Goal: Information Seeking & Learning: Learn about a topic

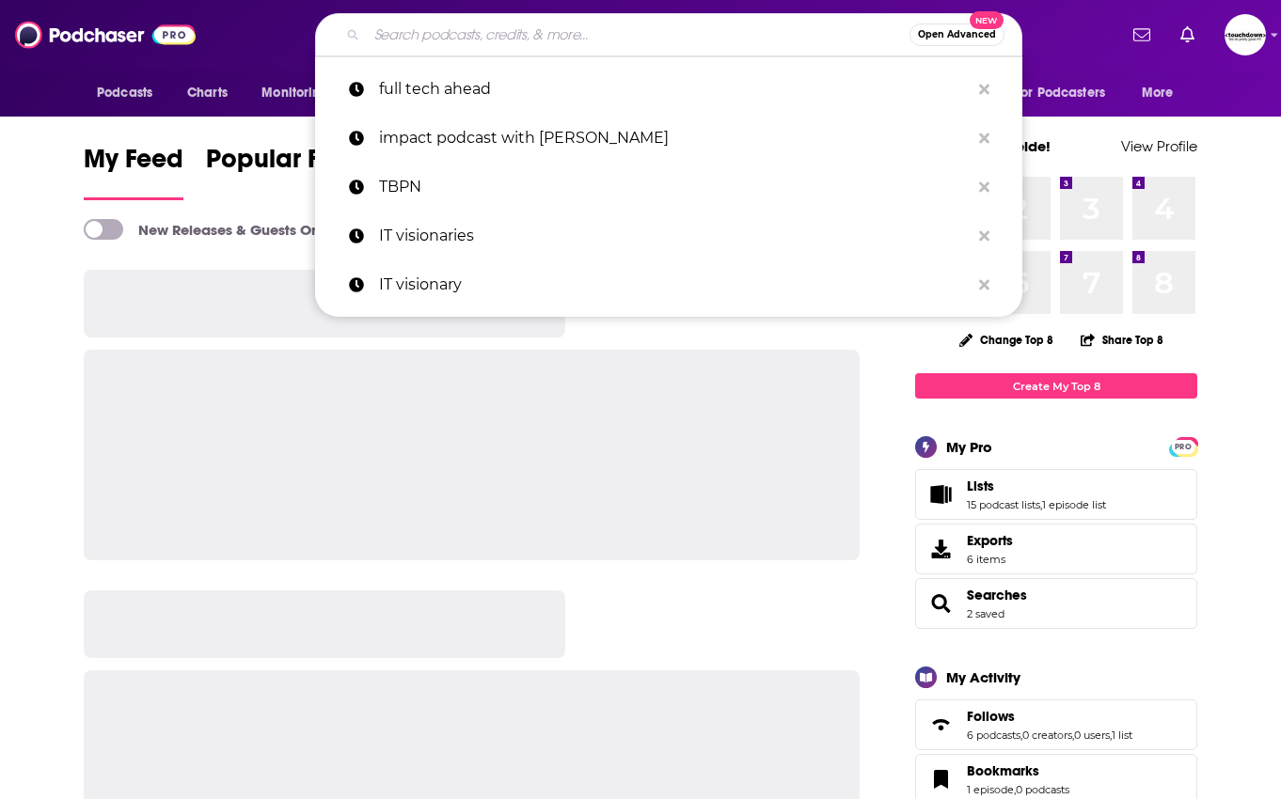
click at [711, 36] on input "Search podcasts, credits, & more..." at bounding box center [638, 35] width 543 height 30
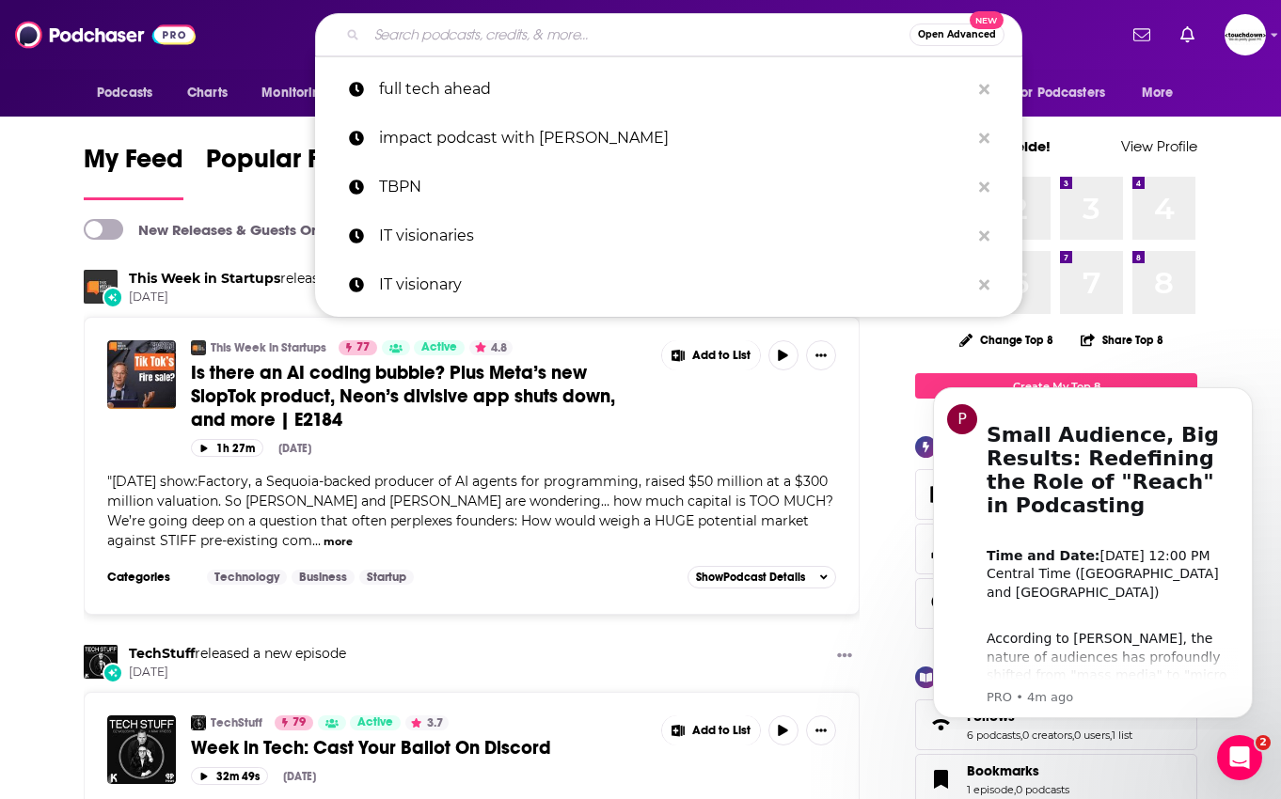
paste input "Cyber Security Headlines: Week in Review"
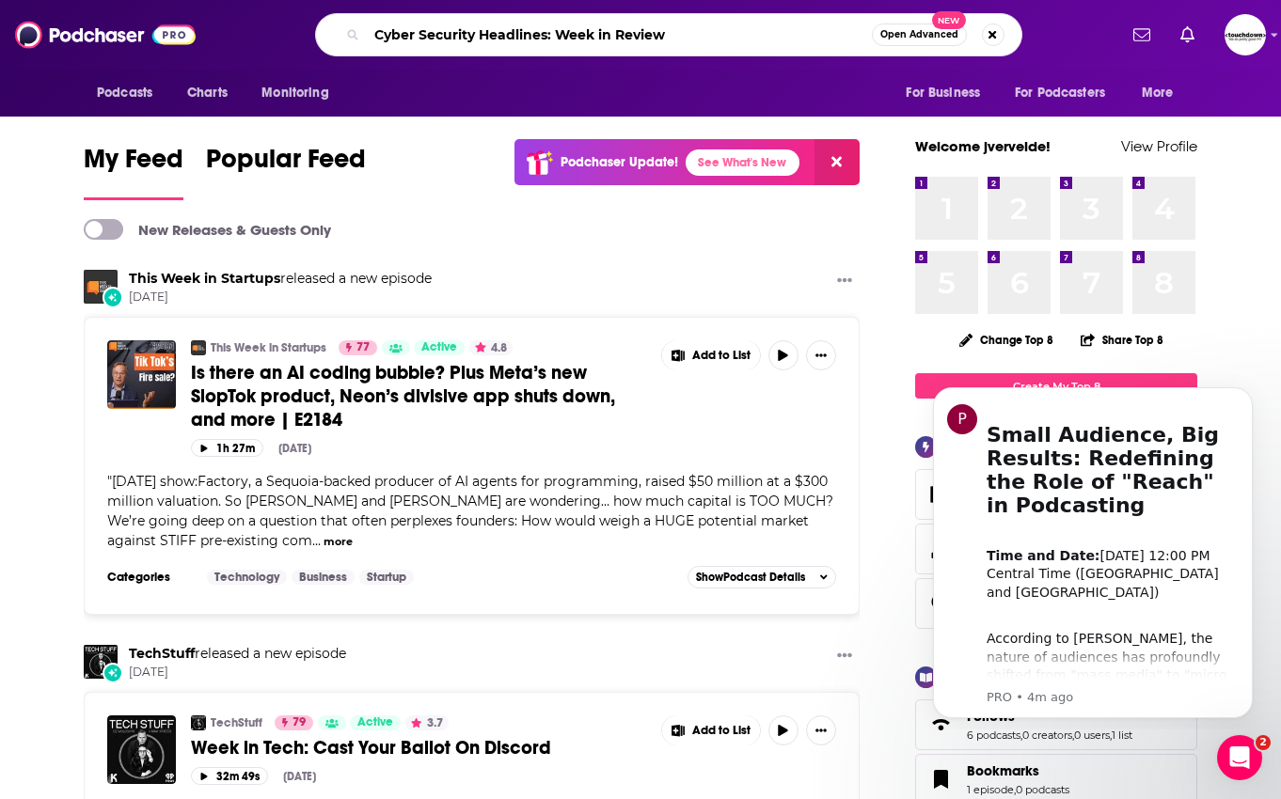
type input "Cyber Security Headlines: Week in Review"
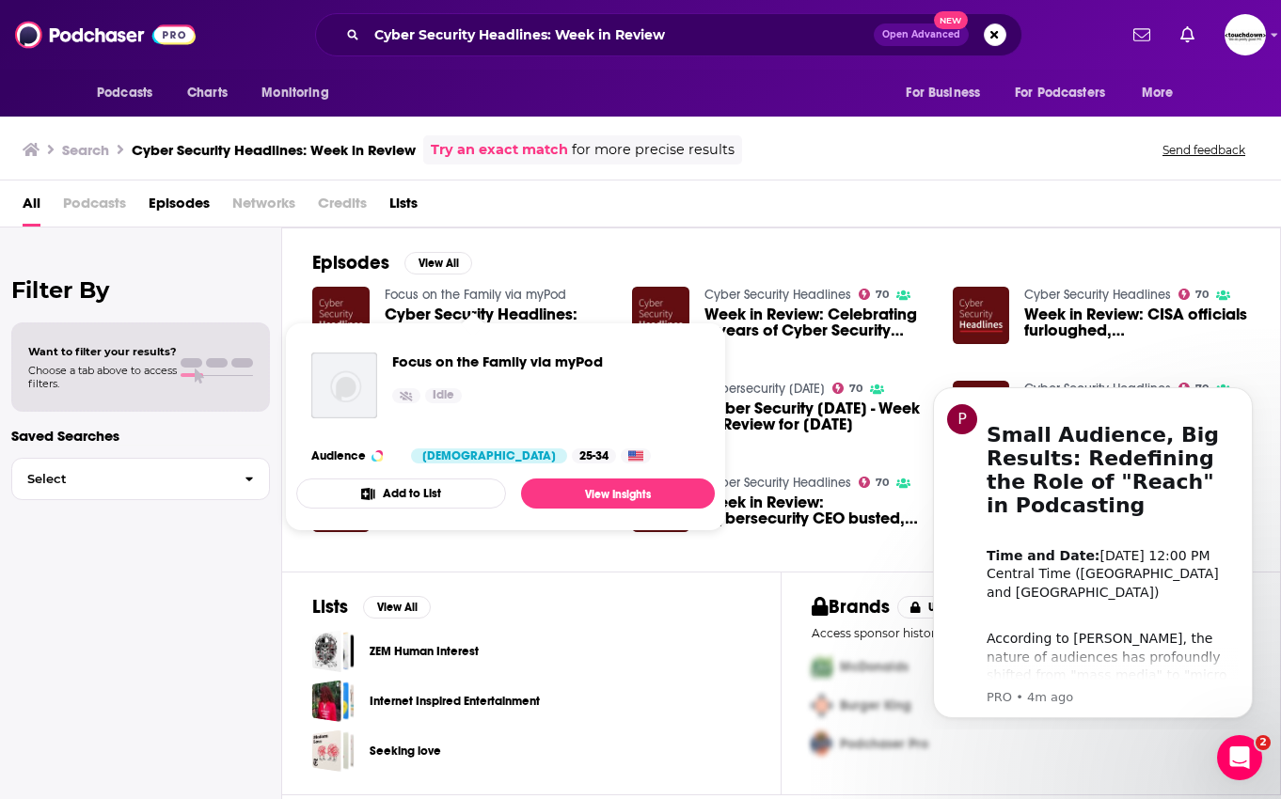
click at [507, 311] on span "Focus on the Family via myPod Idle Audience Female 25-34 Add to List View Insig…" at bounding box center [505, 426] width 441 height 231
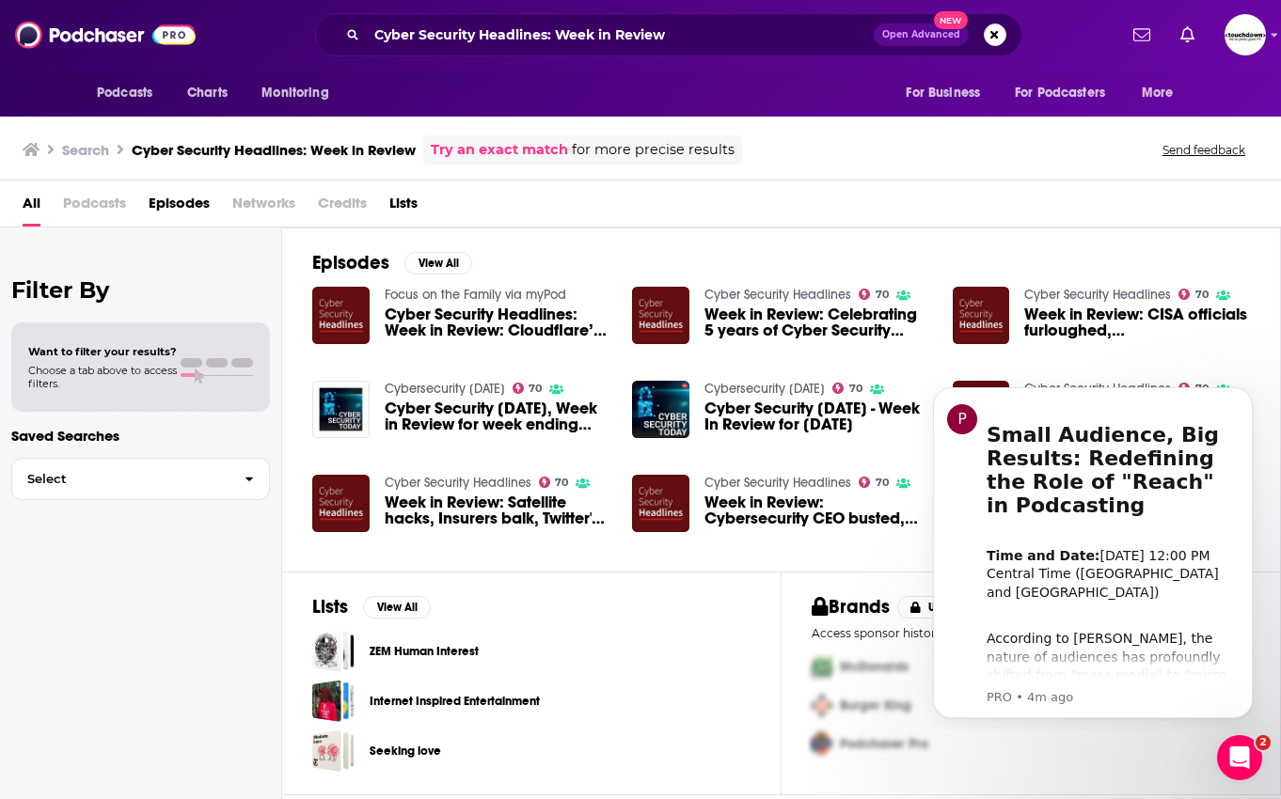
click at [665, 316] on img "Week in Review: Celebrating 5 years of Cyber Security Headlines" at bounding box center [660, 315] width 57 height 57
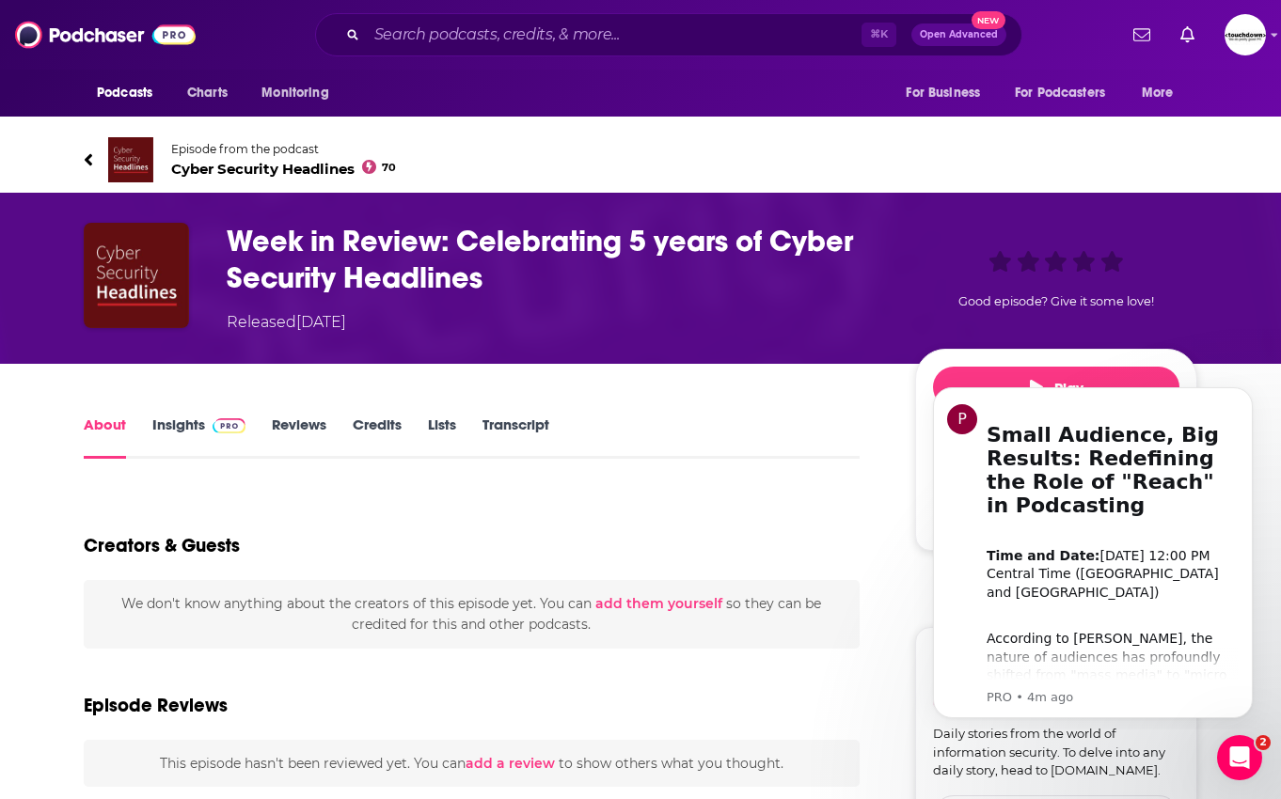
click at [130, 260] on img "Week in Review: Celebrating 5 years of Cyber Security Headlines" at bounding box center [136, 275] width 105 height 105
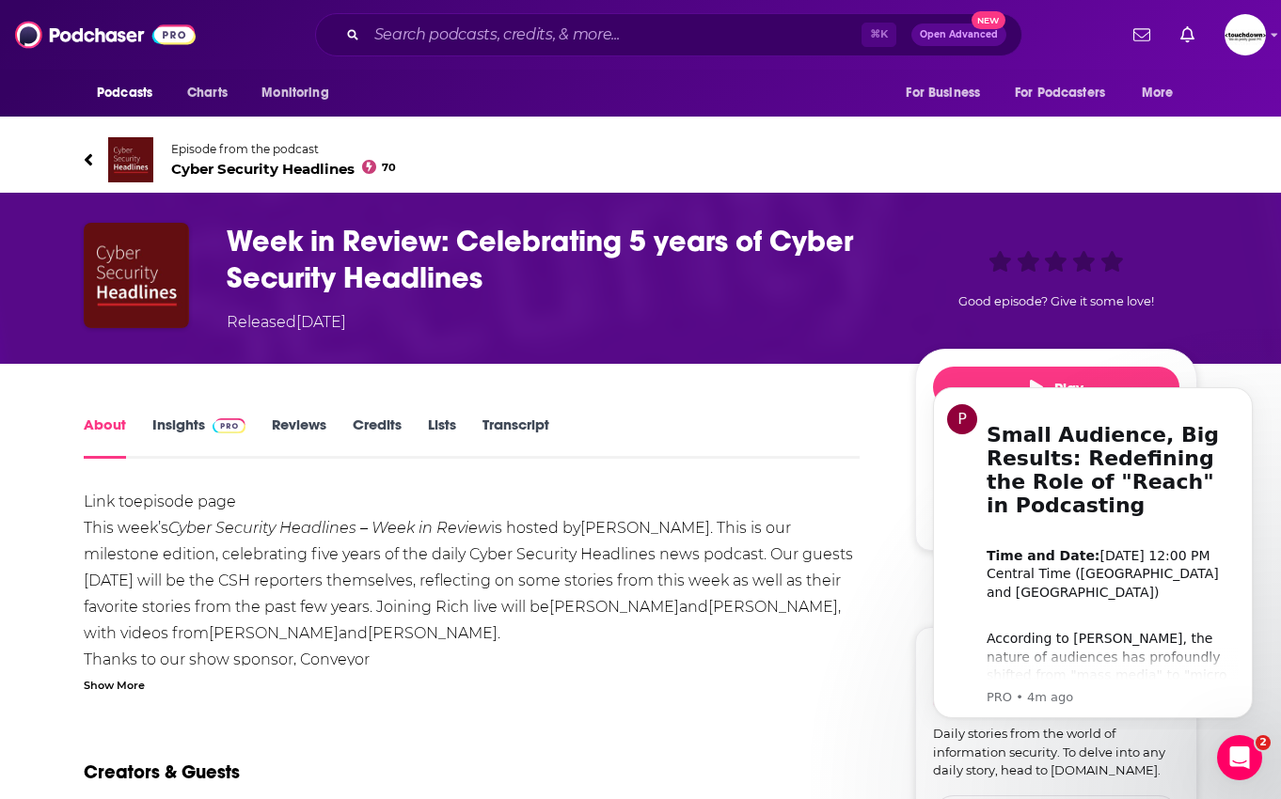
click at [257, 169] on span "Cyber Security Headlines 70" at bounding box center [283, 169] width 225 height 18
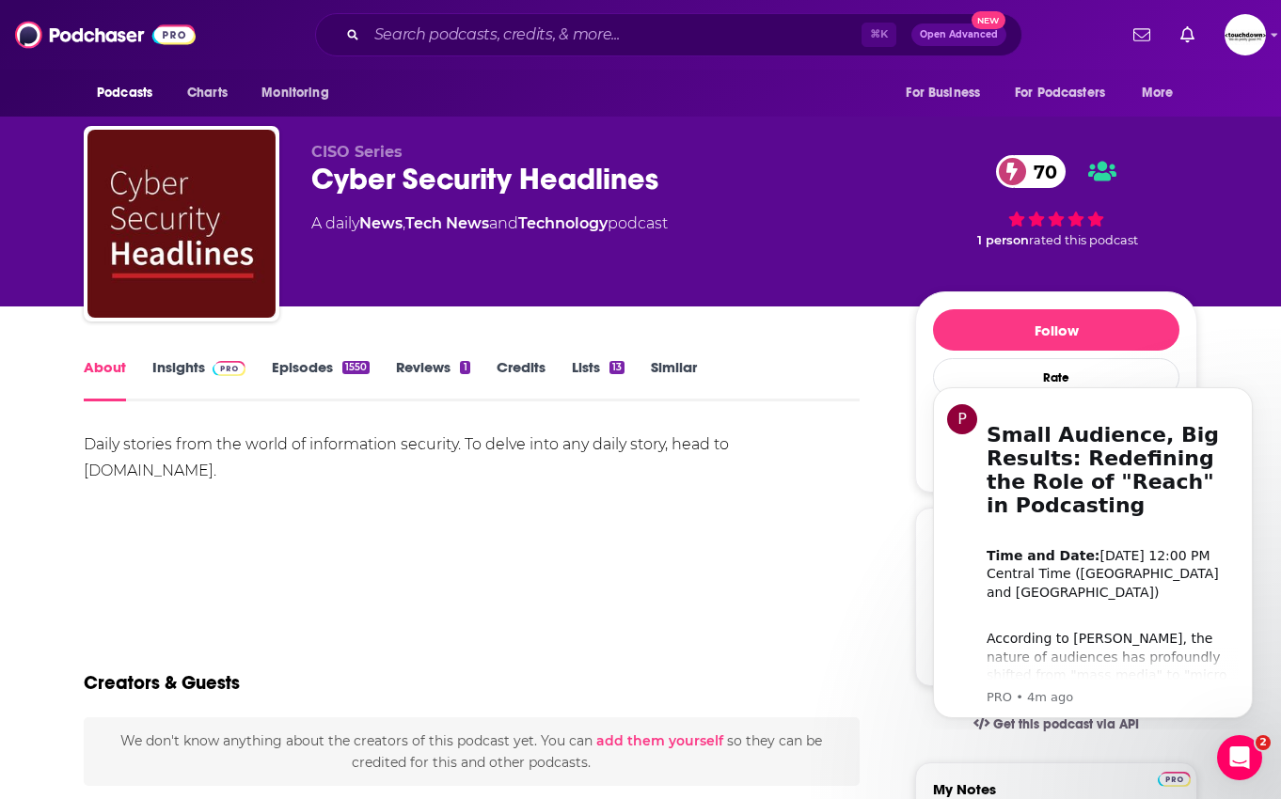
click at [197, 364] on link "Insights" at bounding box center [198, 379] width 93 height 43
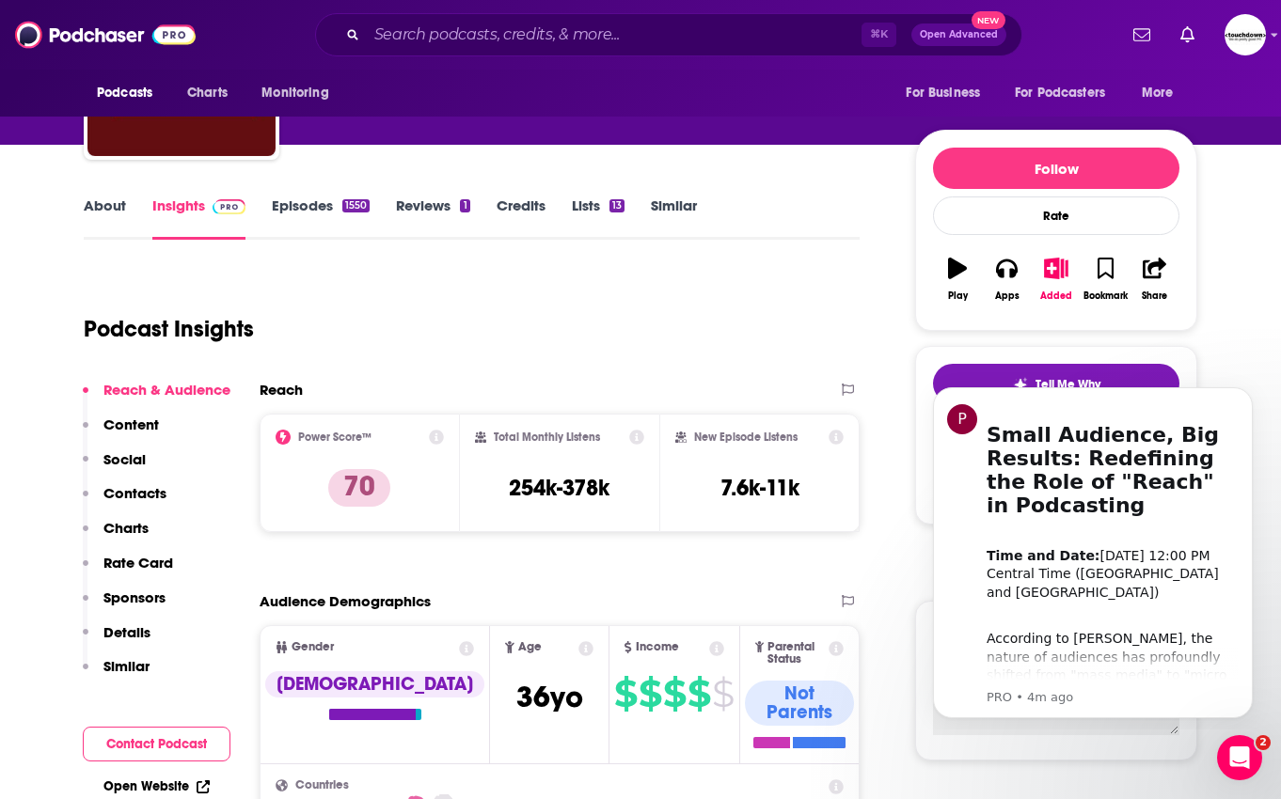
scroll to position [251, 0]
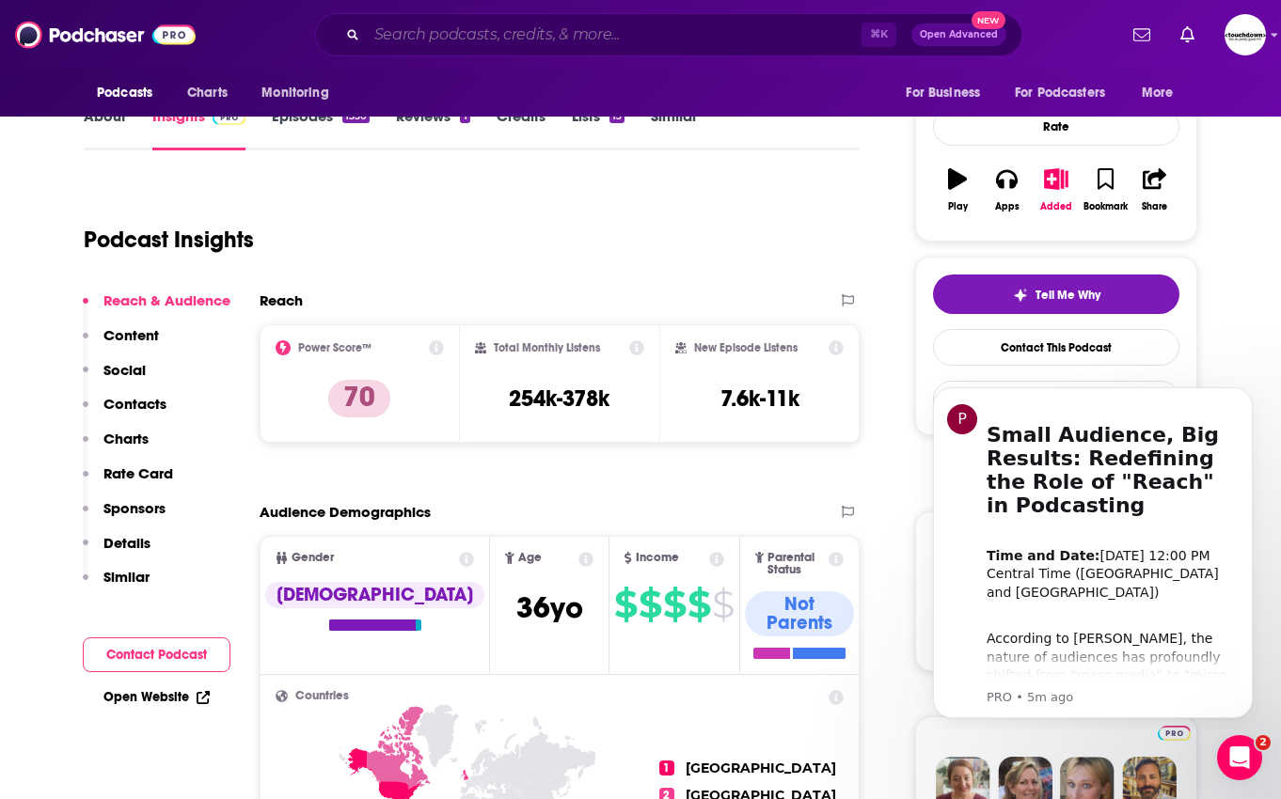
click at [611, 40] on input "Search podcasts, credits, & more..." at bounding box center [614, 35] width 495 height 30
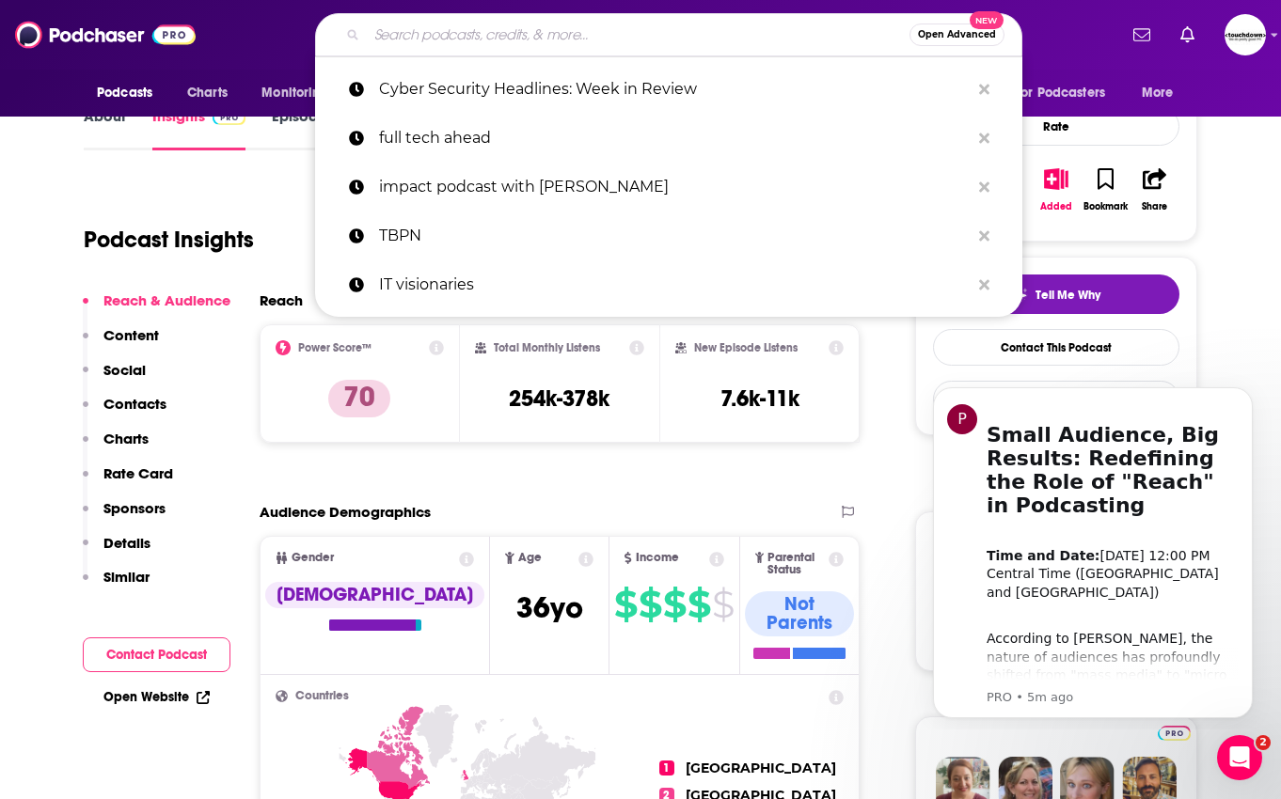
paste input "Security You Should Know (CISO Series)"
type input "Security You Should Know (CISO Series)"
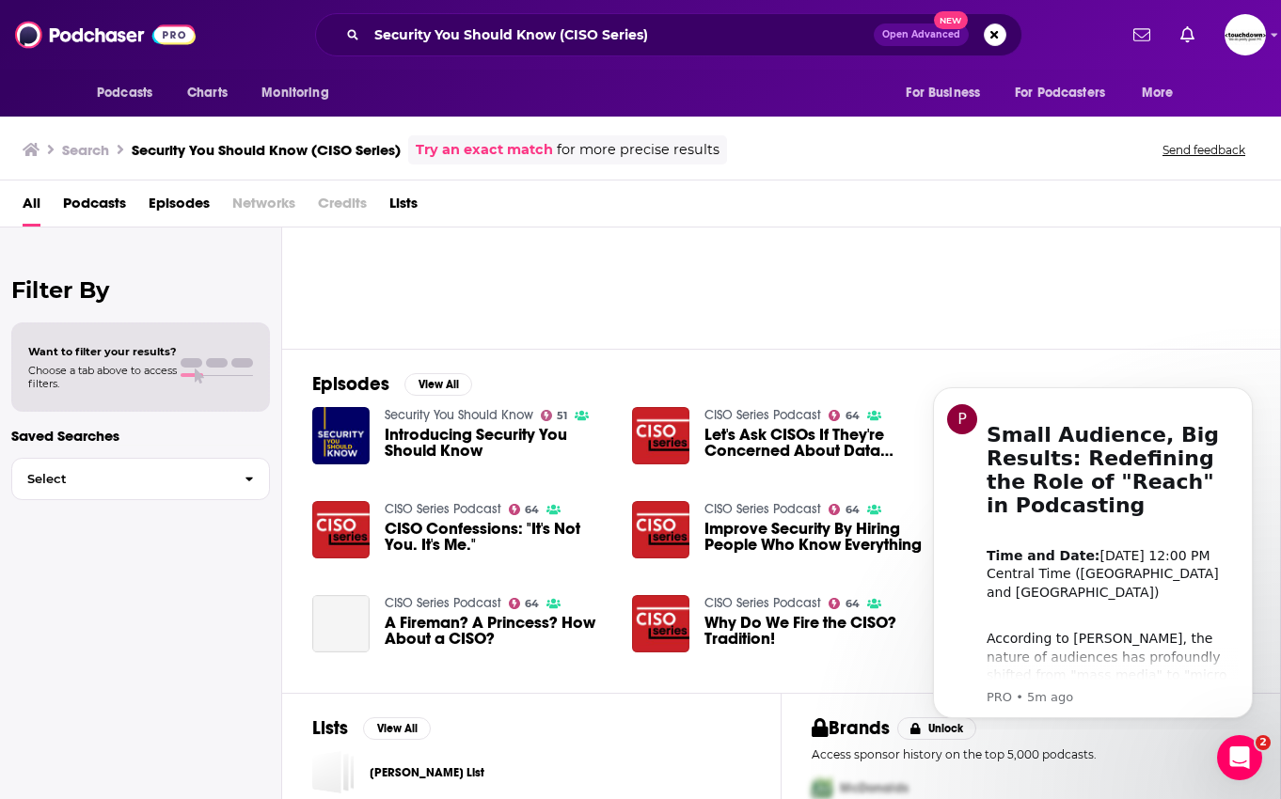
scroll to position [180, 0]
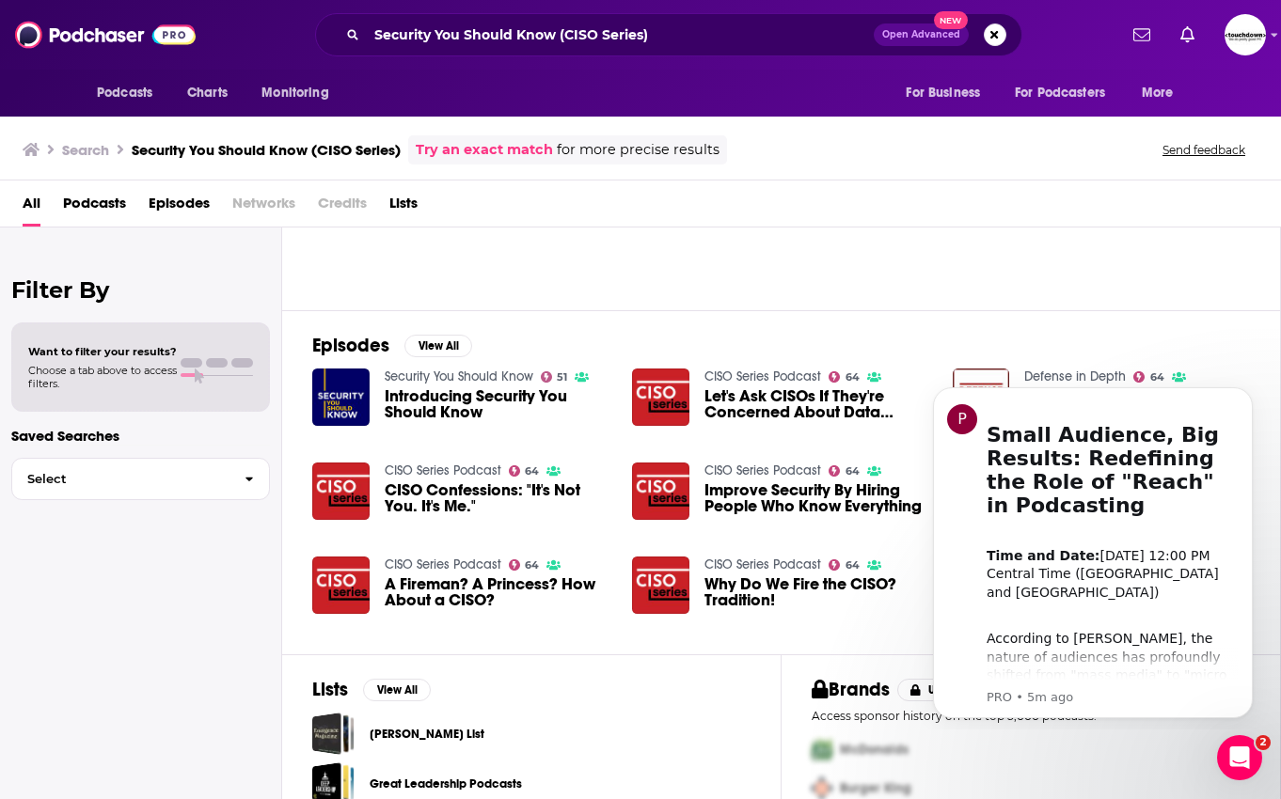
click at [343, 401] on img "Introducing Security You Should Know" at bounding box center [340, 397] width 57 height 57
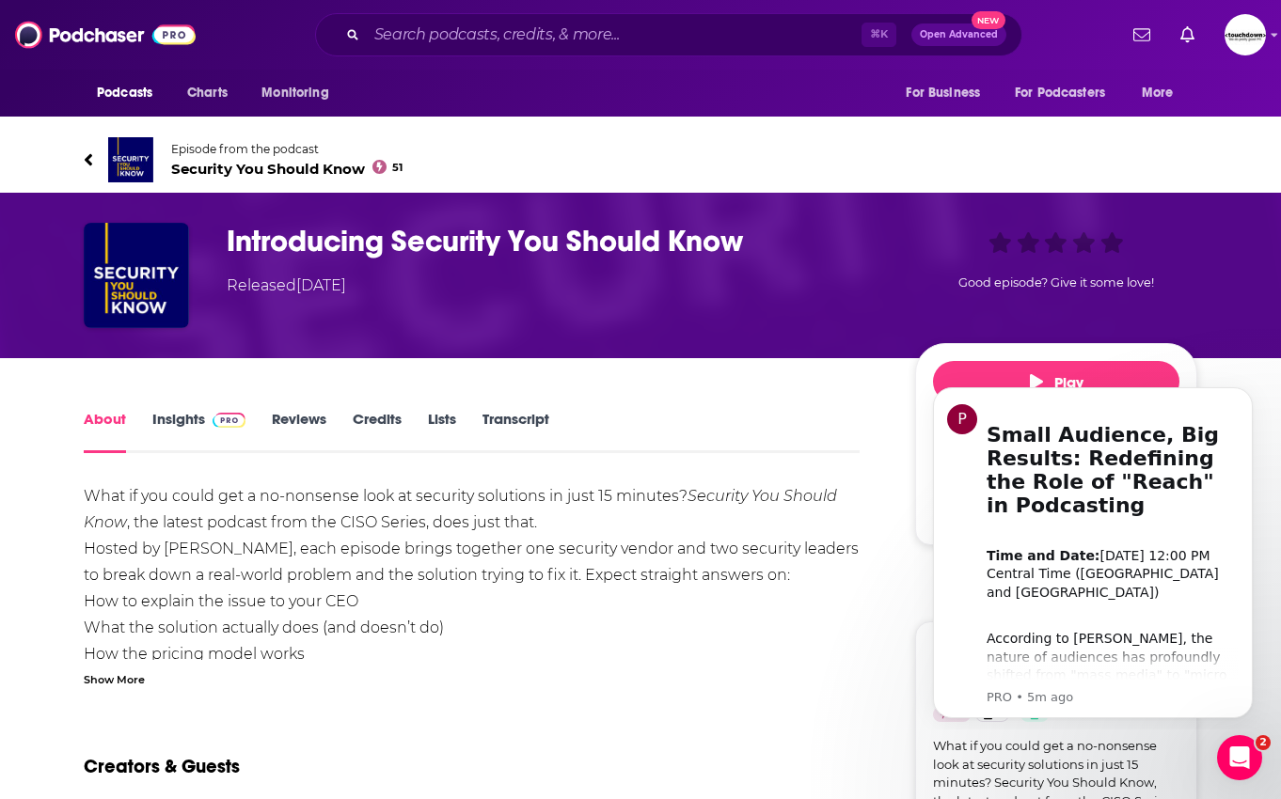
click at [311, 234] on h1 "Introducing Security You Should Know" at bounding box center [556, 241] width 658 height 37
click at [153, 148] on link "Episode from the podcast Security You Should Know 51" at bounding box center [640, 159] width 1113 height 45
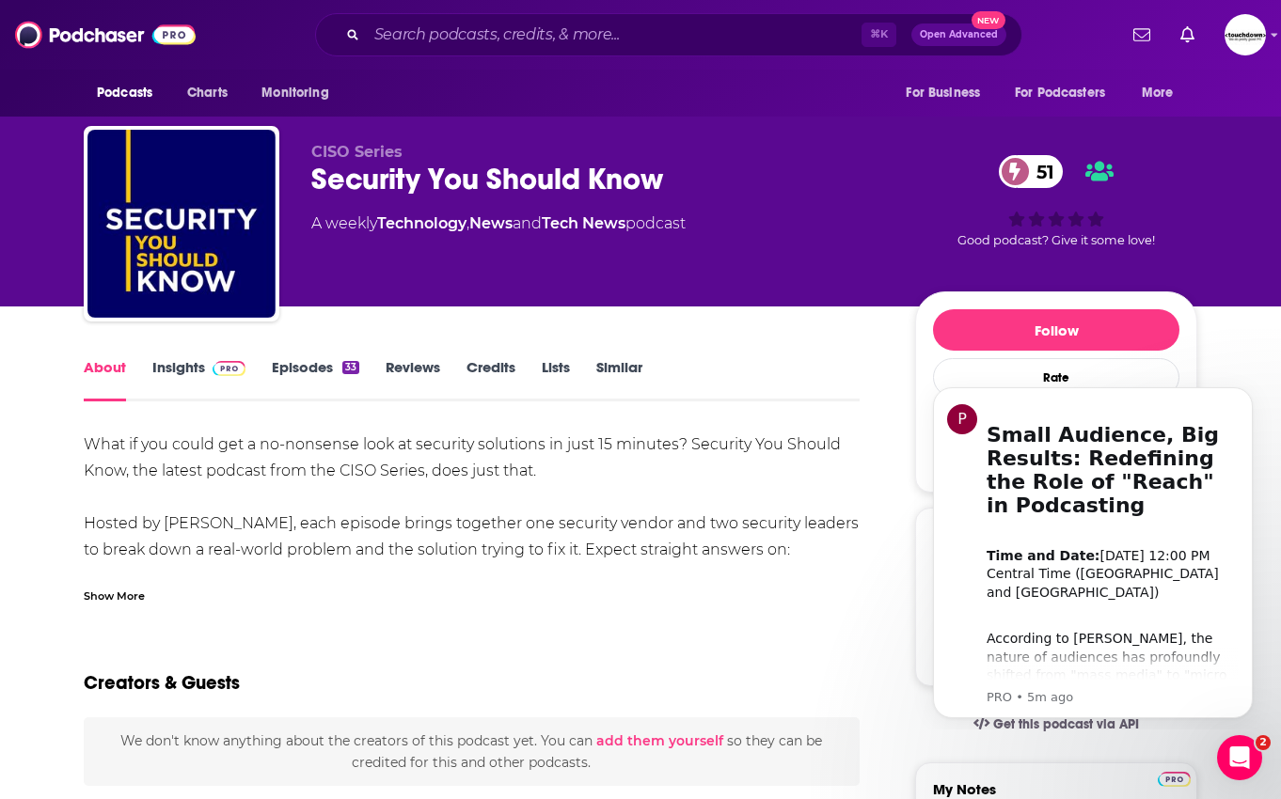
click at [215, 362] on img at bounding box center [229, 368] width 33 height 15
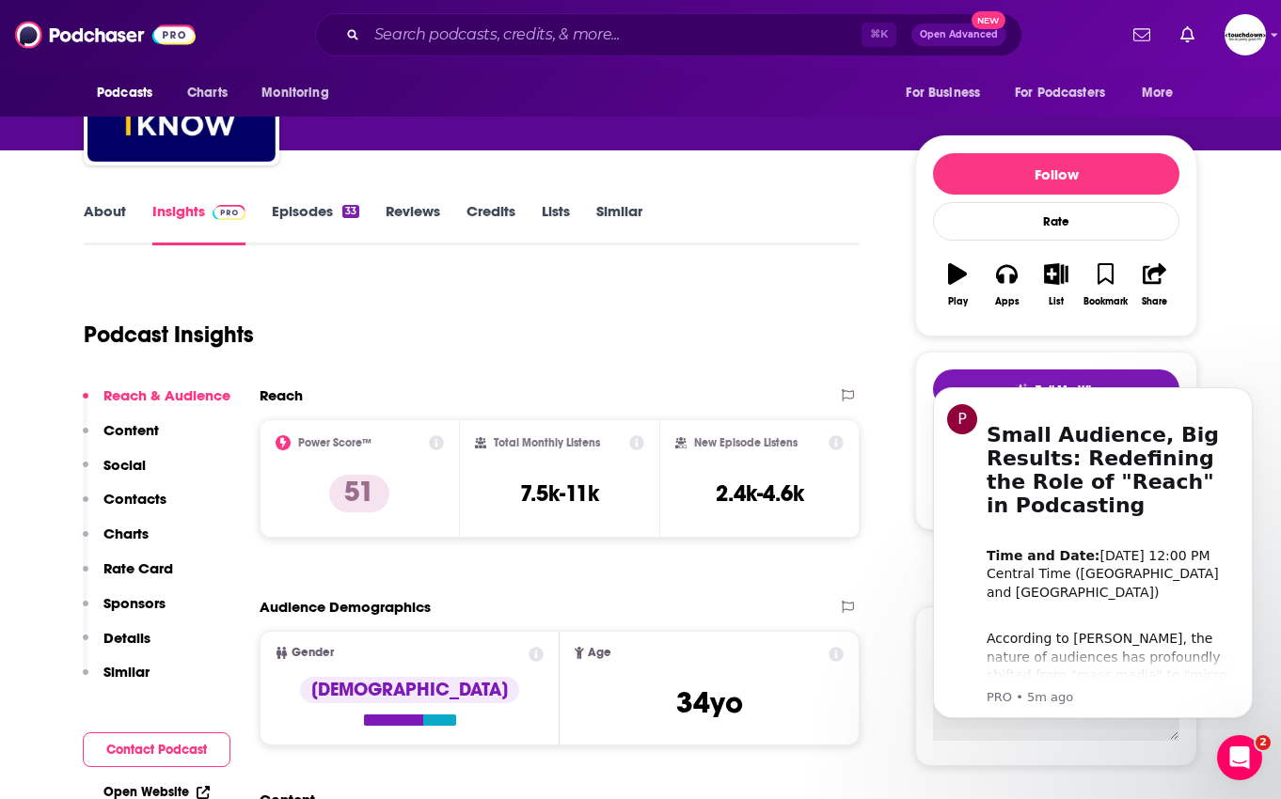
scroll to position [160, 0]
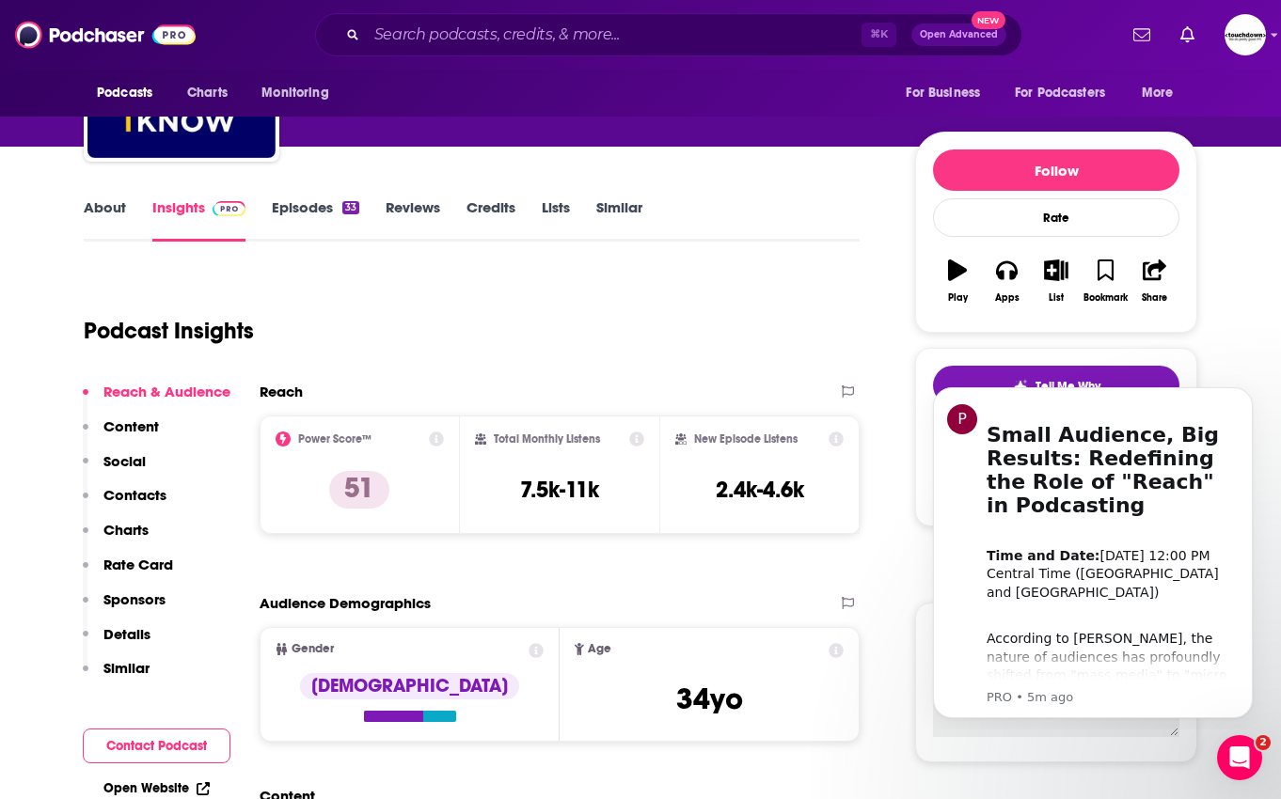
click at [333, 214] on link "Episodes 33" at bounding box center [315, 219] width 87 height 43
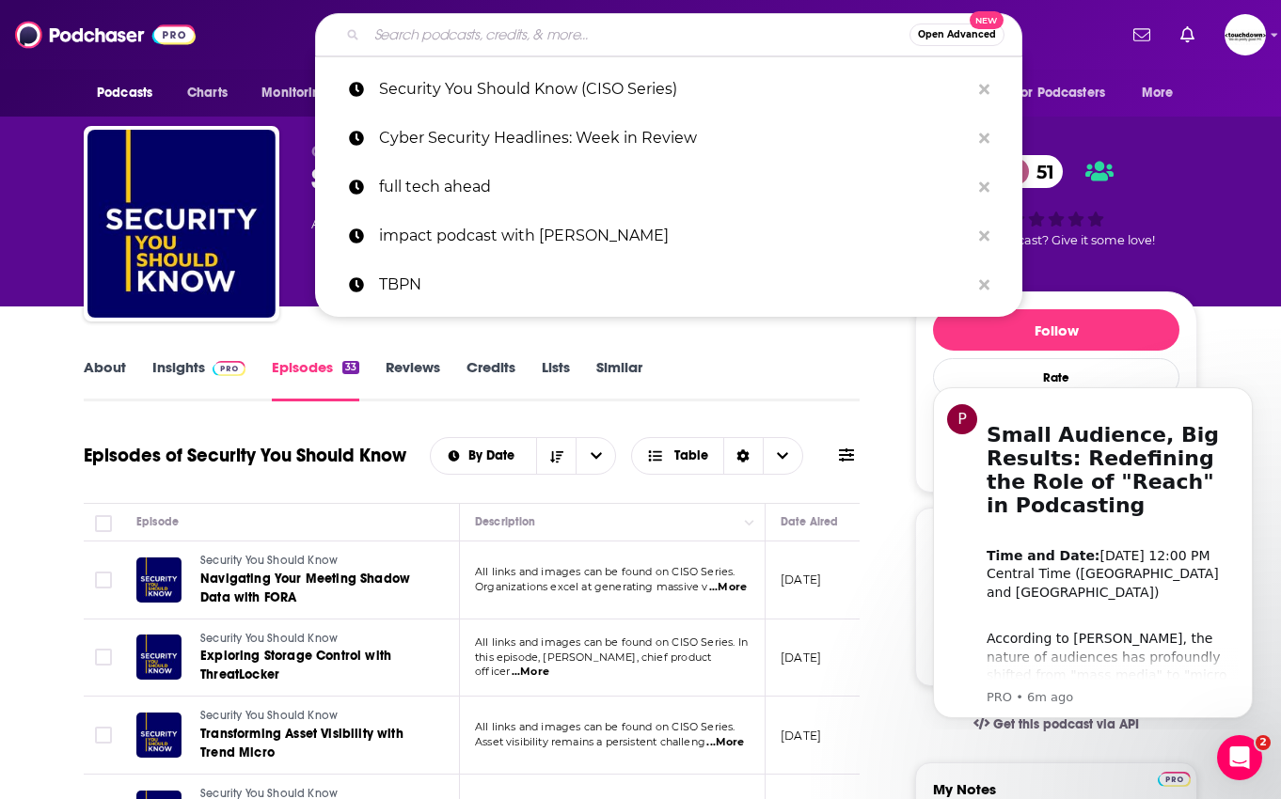
click at [526, 39] on input "Search podcasts, credits, & more..." at bounding box center [638, 35] width 543 height 30
paste input "Business Security Weekly"
type input "Business Security Weekly"
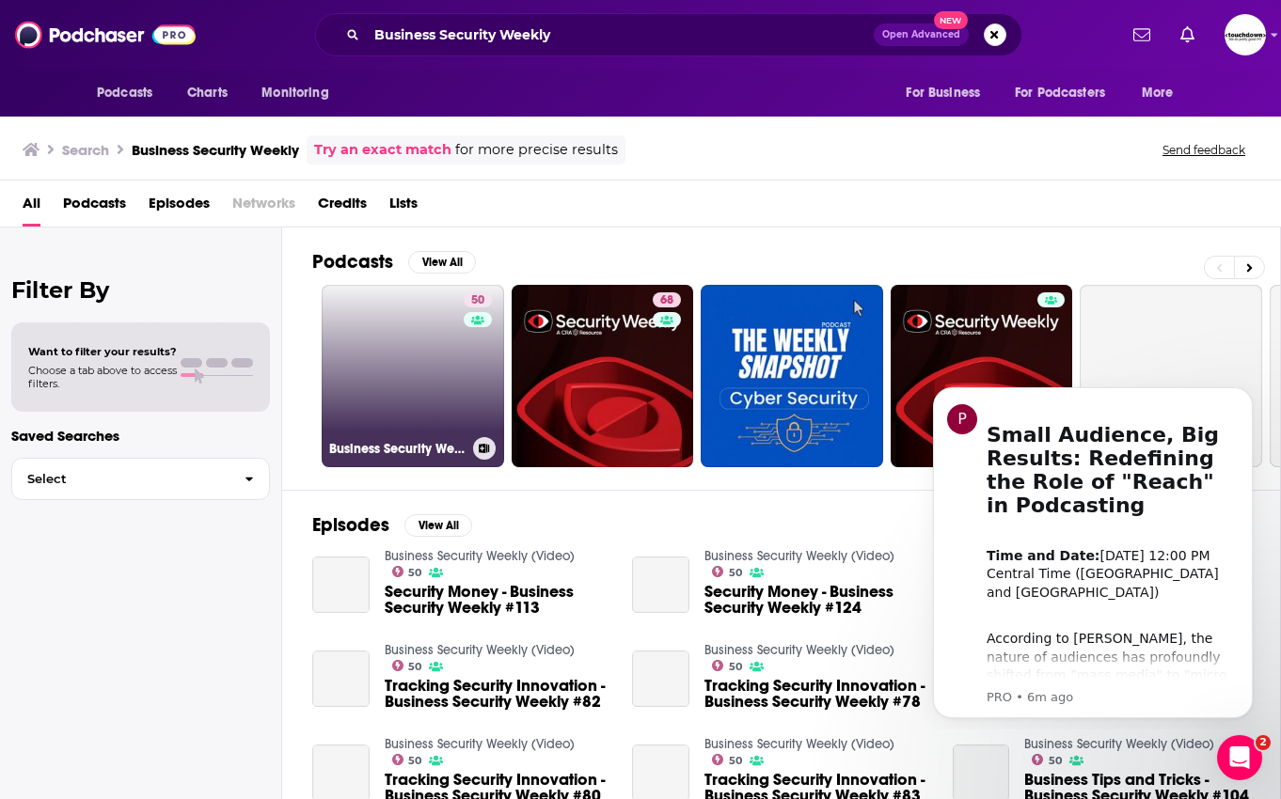
click at [387, 352] on link "50 Business Security Weekly (Video)" at bounding box center [413, 376] width 182 height 182
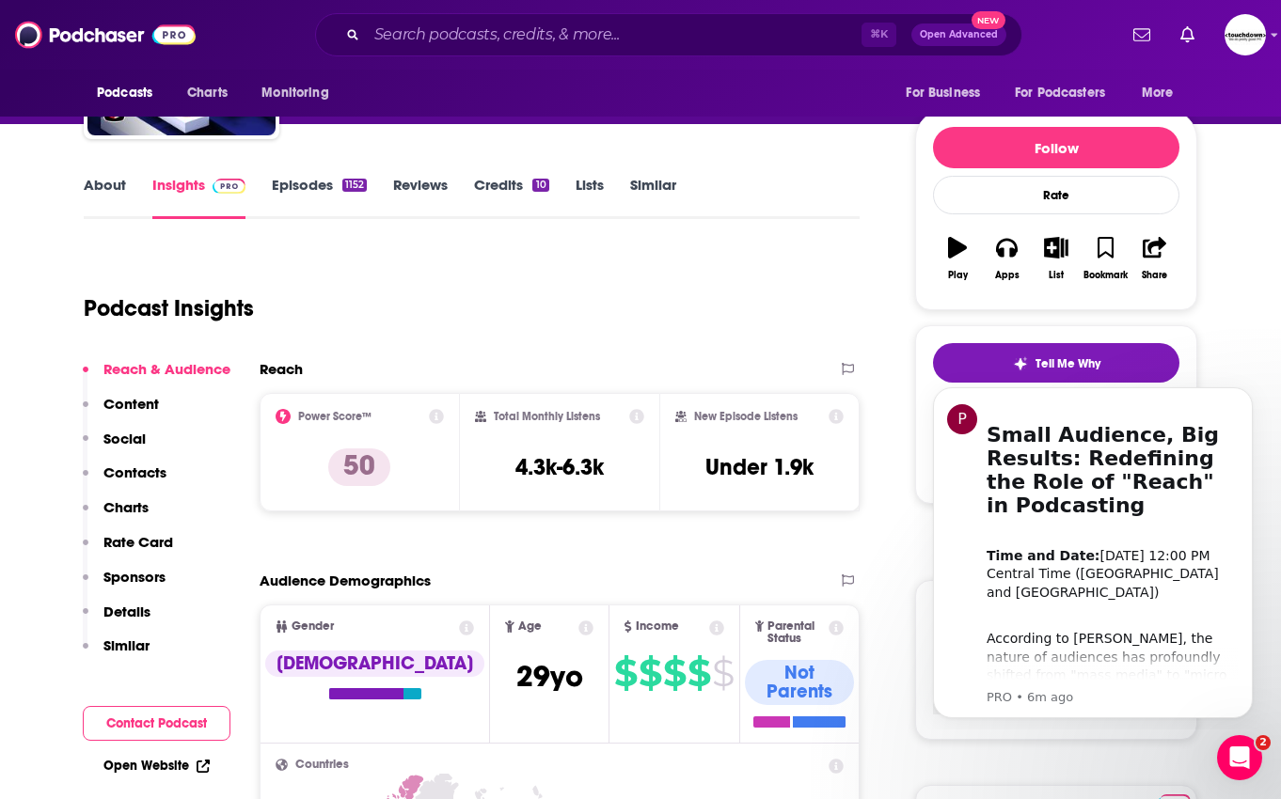
scroll to position [144, 0]
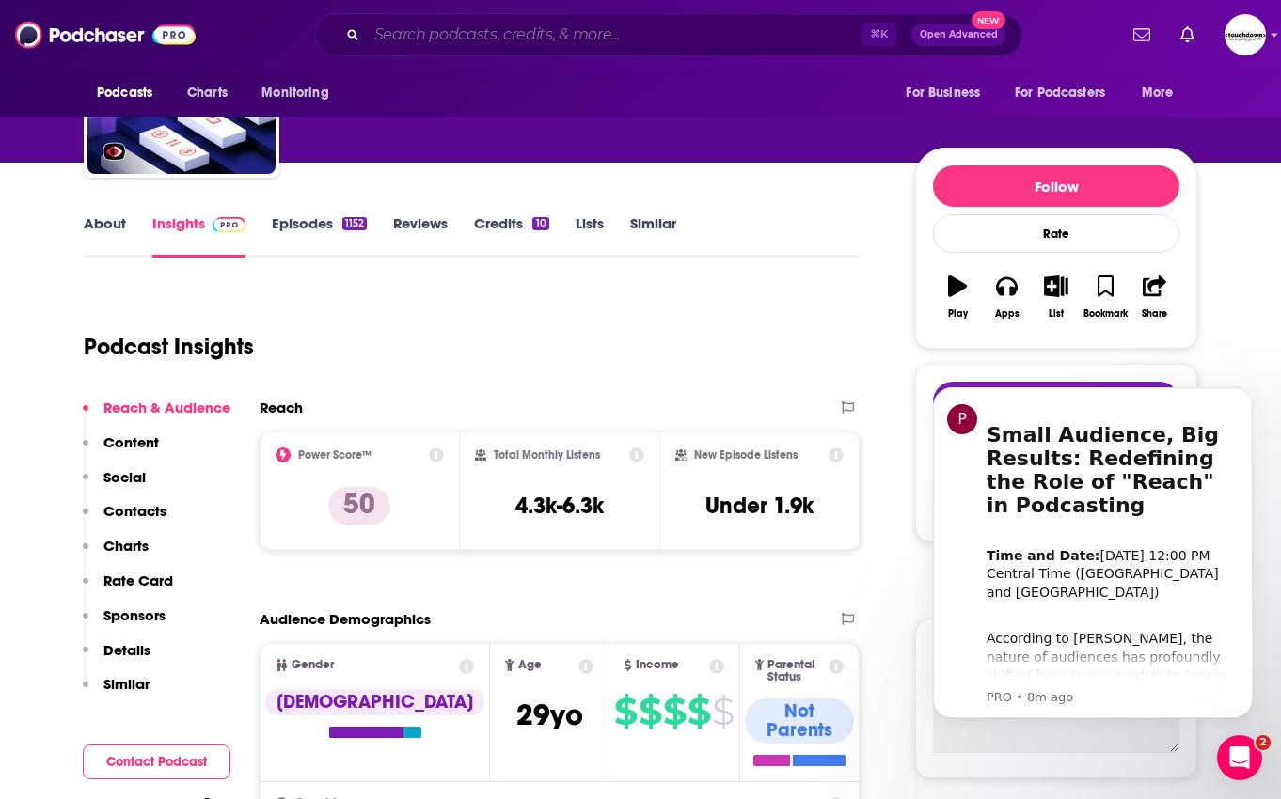
click at [503, 35] on input "Search podcasts, credits, & more..." at bounding box center [614, 35] width 495 height 30
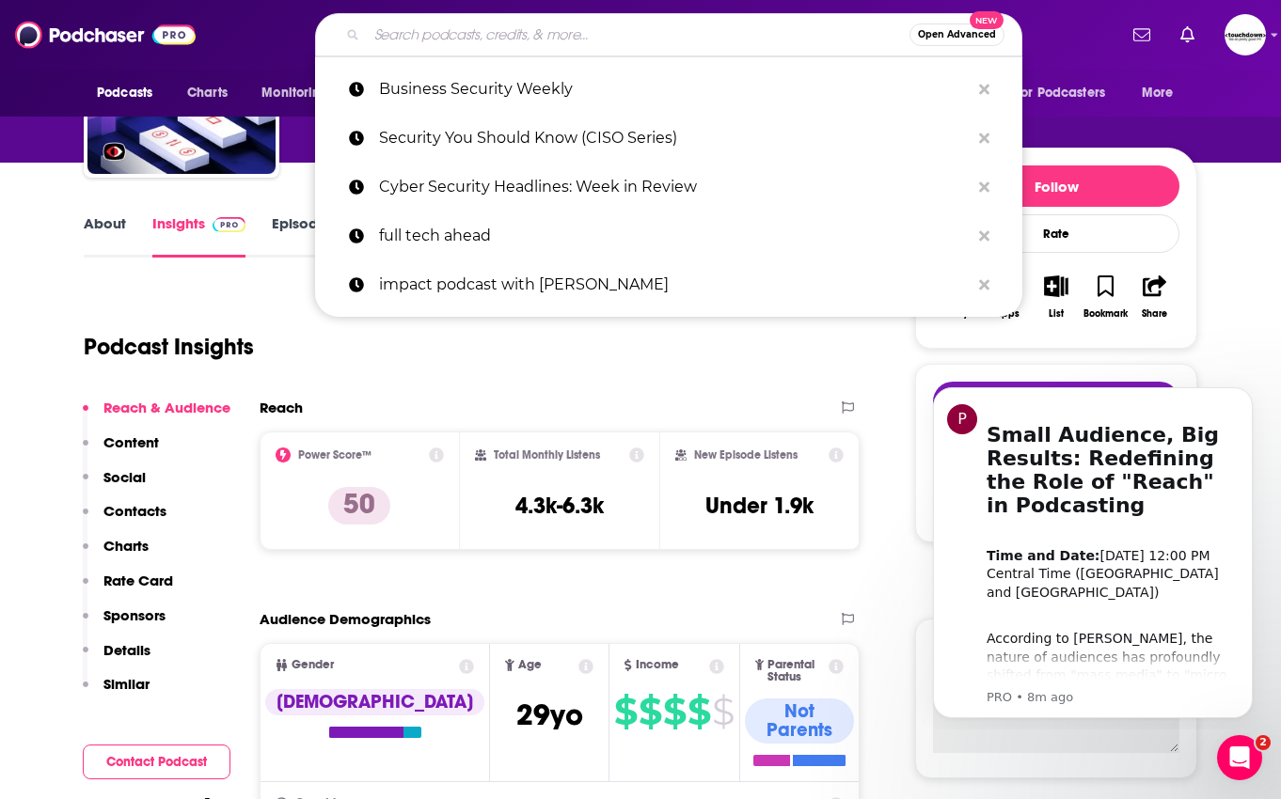
paste input "SecureWorld Sessions"
type input "SecureWorld Sessions"
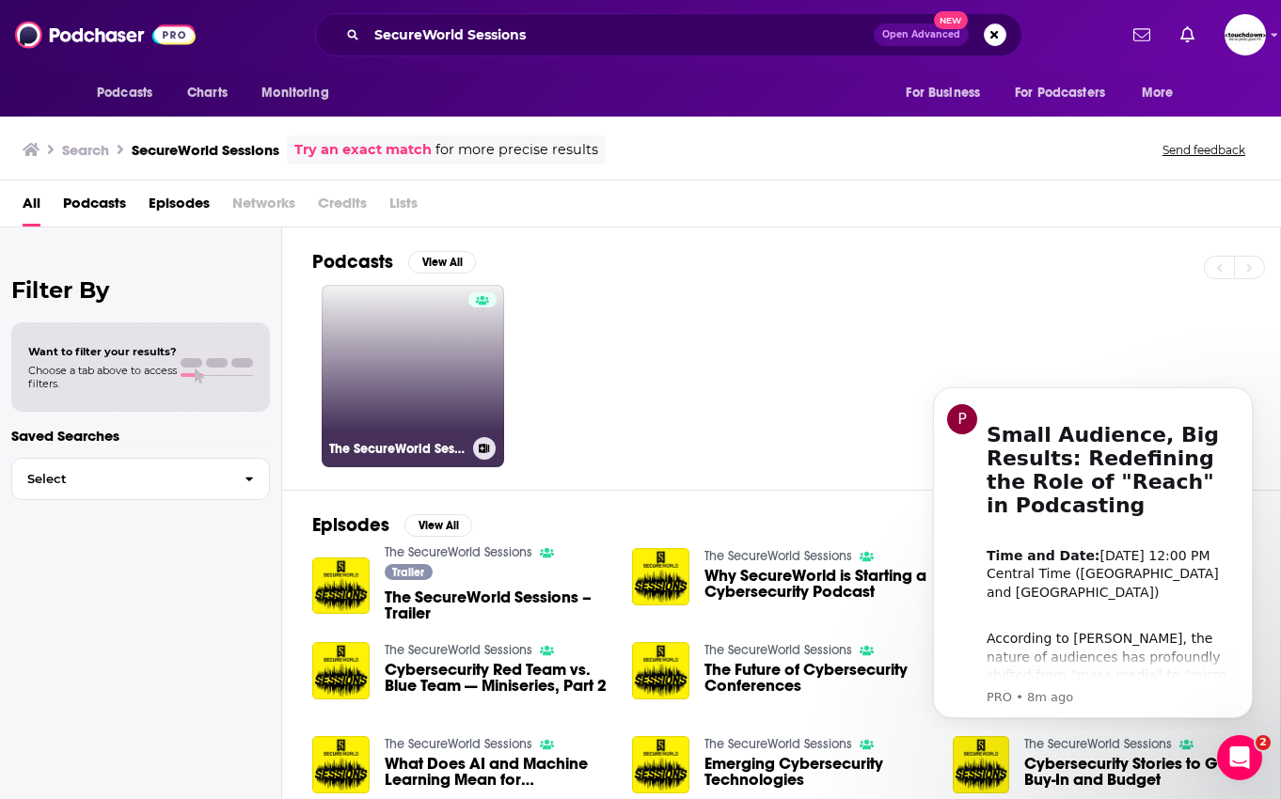
click at [433, 371] on link "The SecureWorld Sessions" at bounding box center [413, 376] width 182 height 182
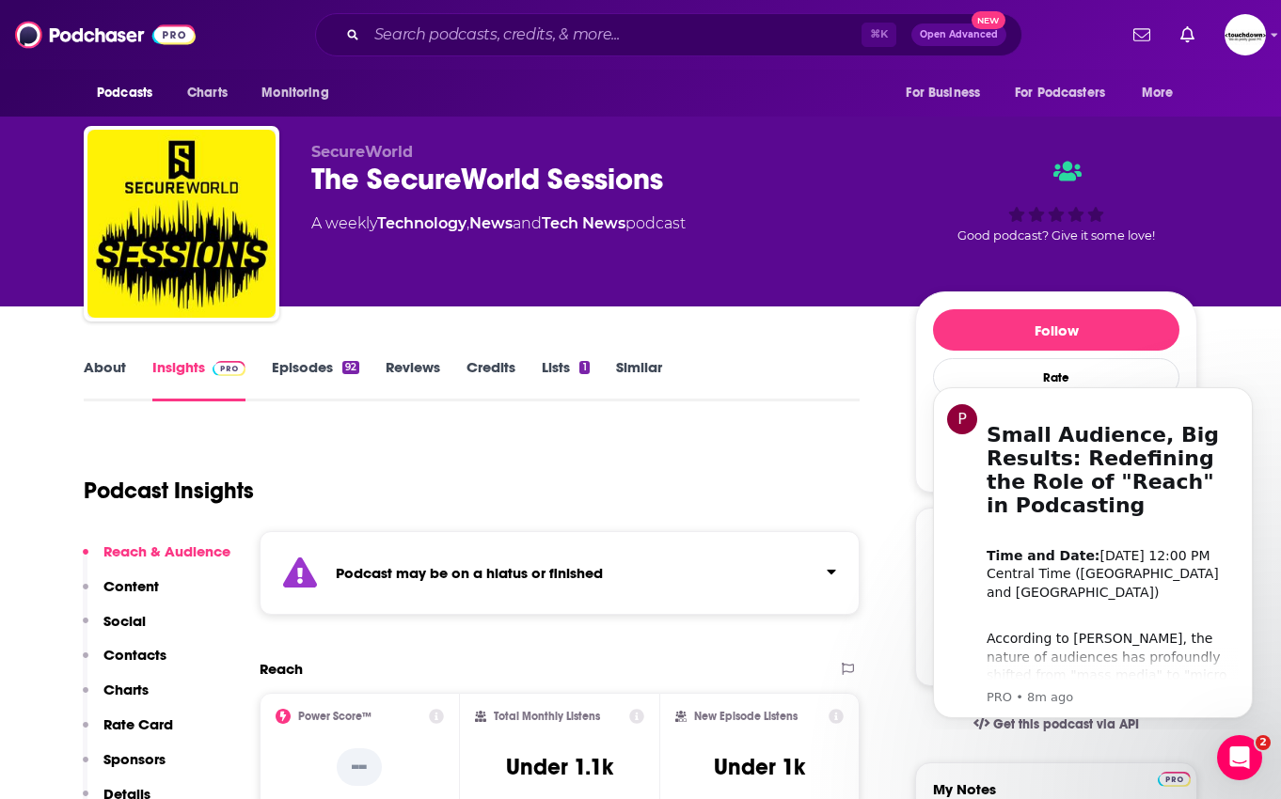
click at [311, 374] on link "Episodes 92" at bounding box center [315, 379] width 87 height 43
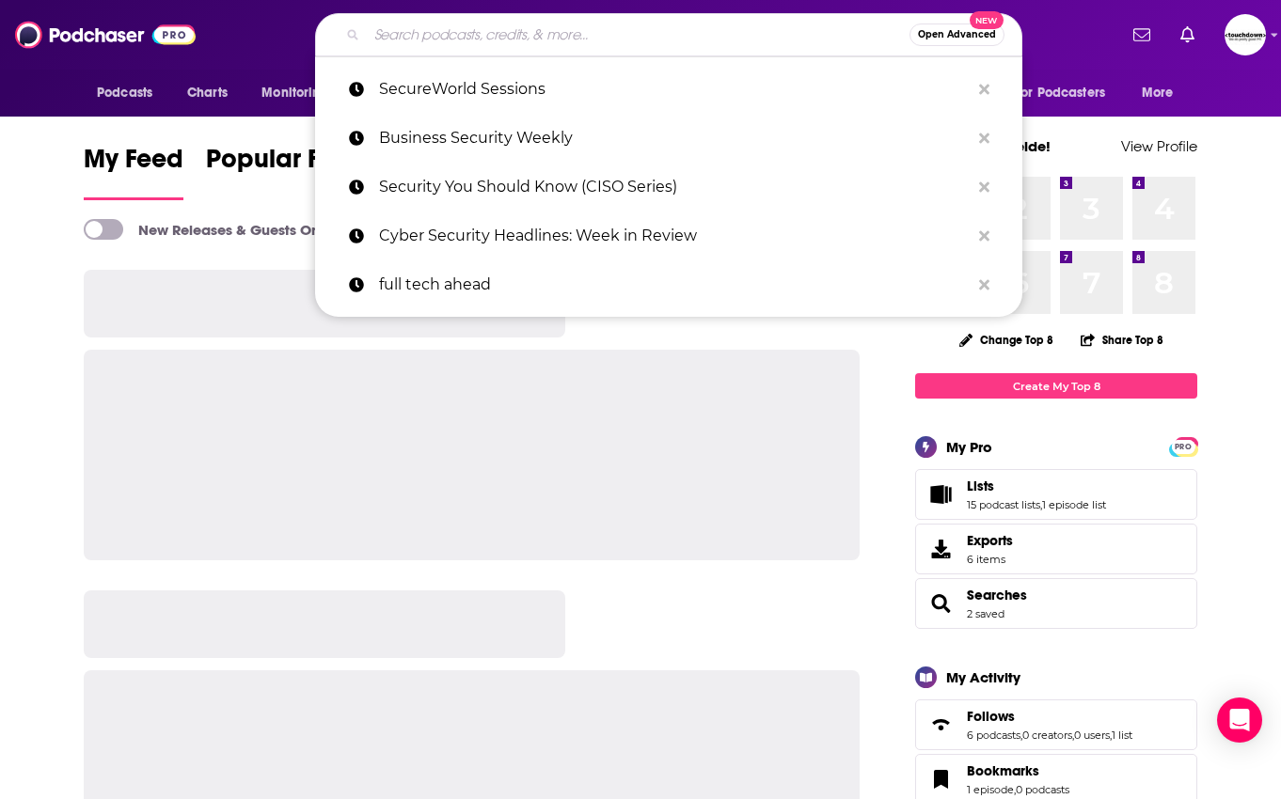
click at [726, 43] on input "Search podcasts, credits, & more..." at bounding box center [638, 35] width 543 height 30
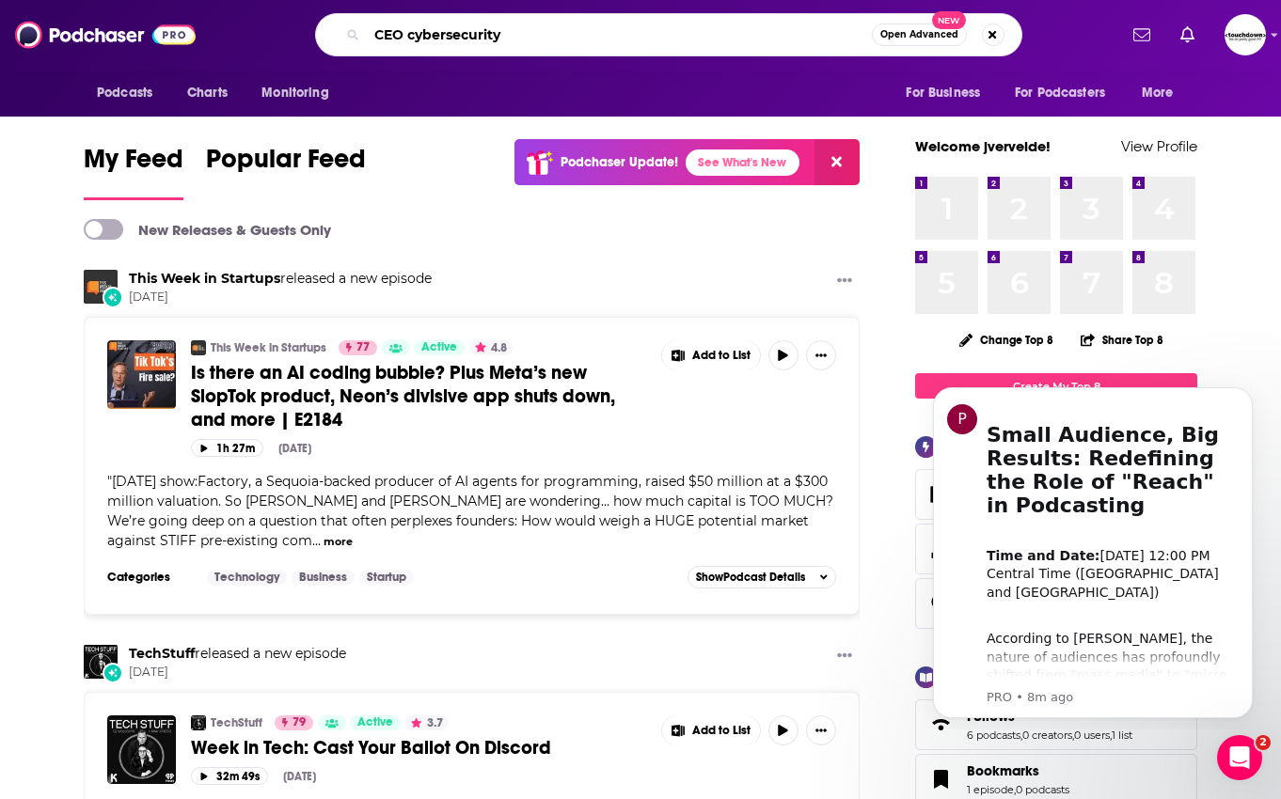
type input "CEO cybersecurity"
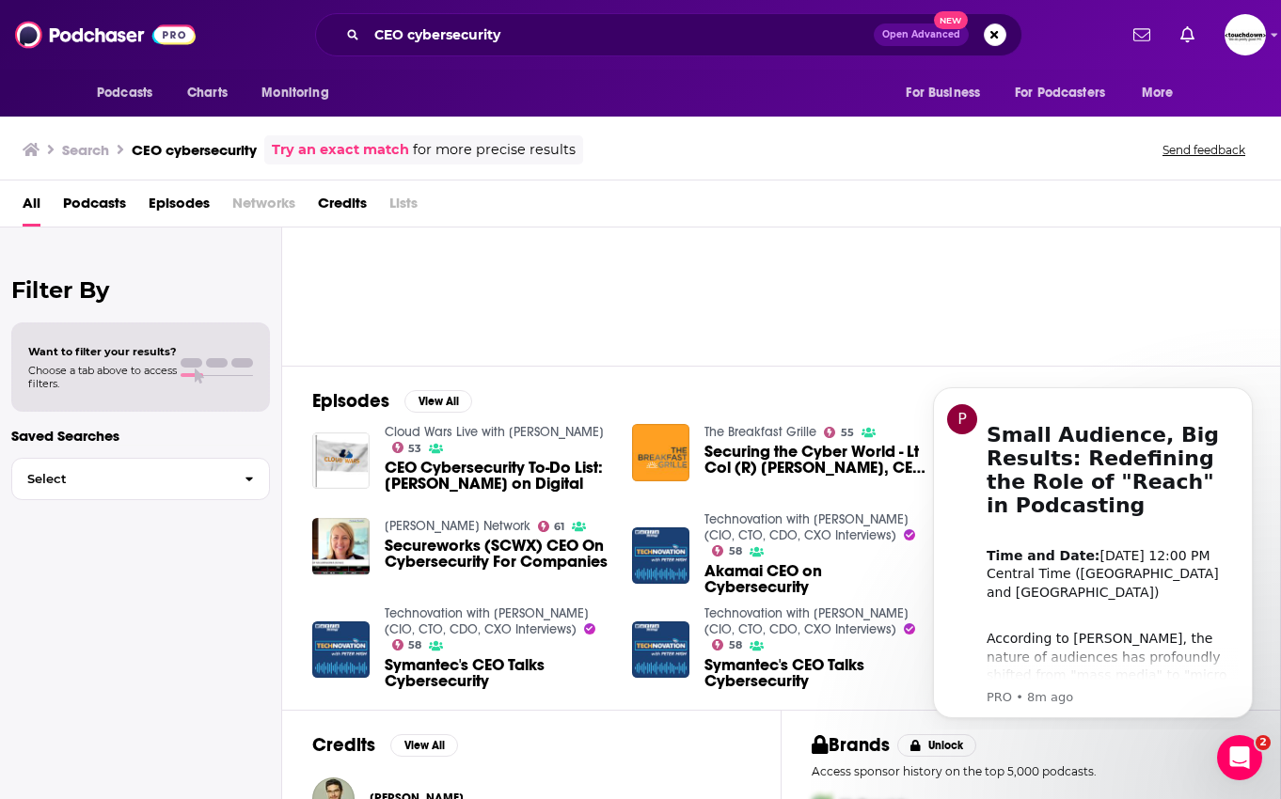
scroll to position [40, 0]
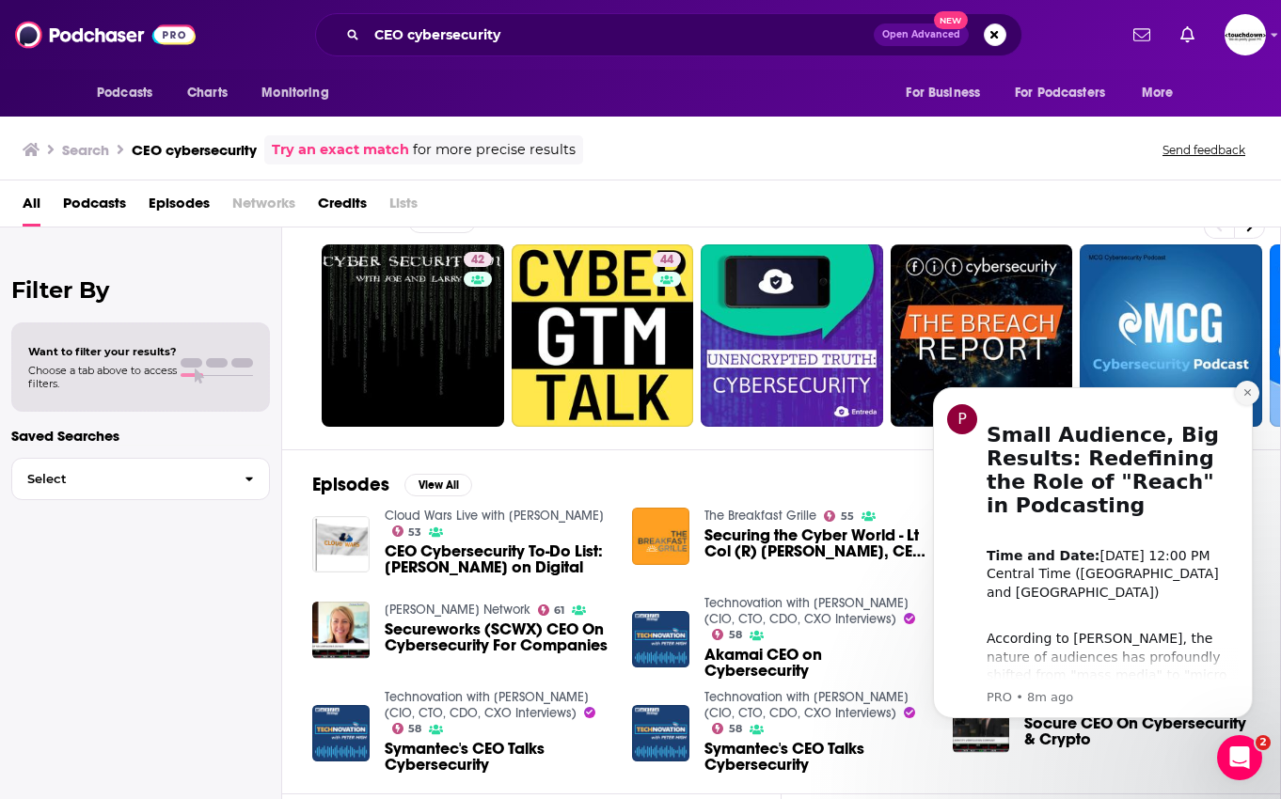
click at [1243, 395] on icon "Dismiss notification" at bounding box center [1247, 392] width 10 height 10
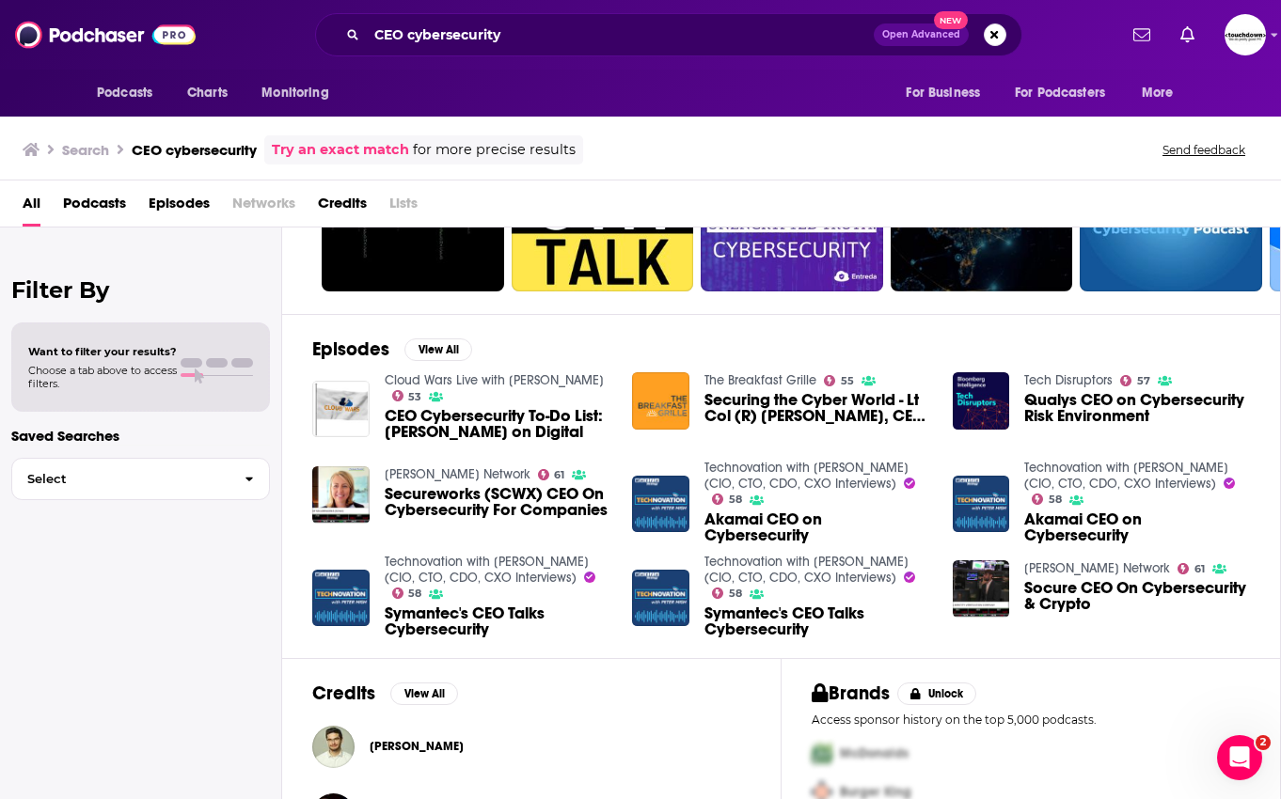
scroll to position [180, 0]
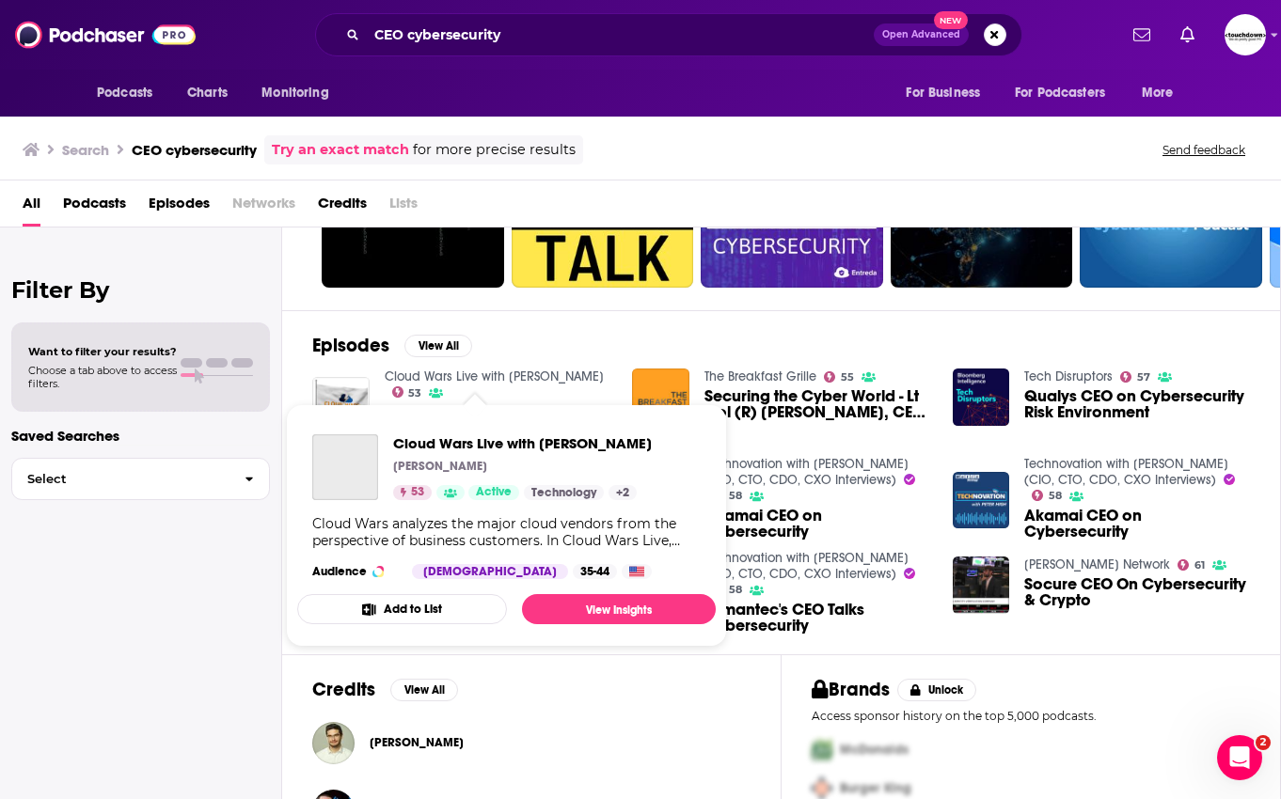
click at [471, 374] on link "Cloud Wars Live with Bob Evans" at bounding box center [494, 377] width 219 height 16
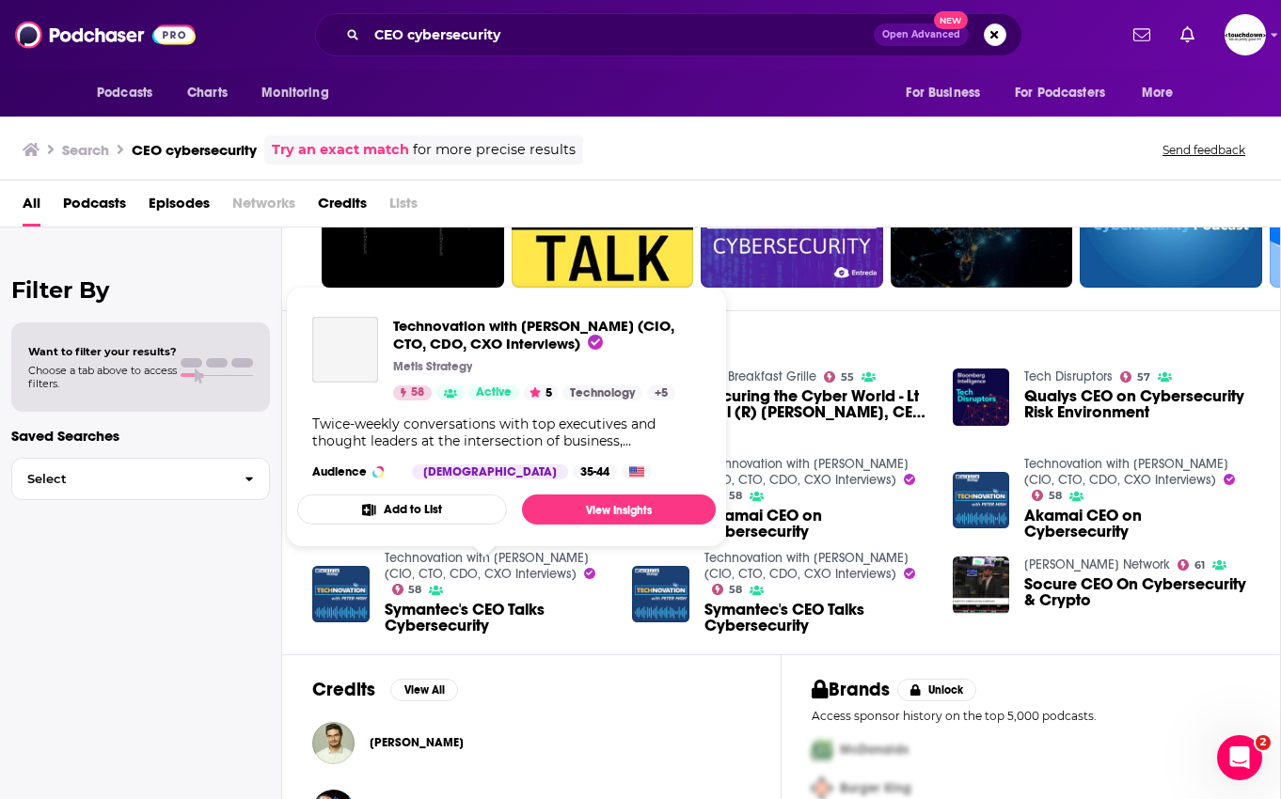
click at [498, 568] on link "Technovation with Peter High (CIO, CTO, CDO, CXO Interviews)" at bounding box center [487, 566] width 204 height 32
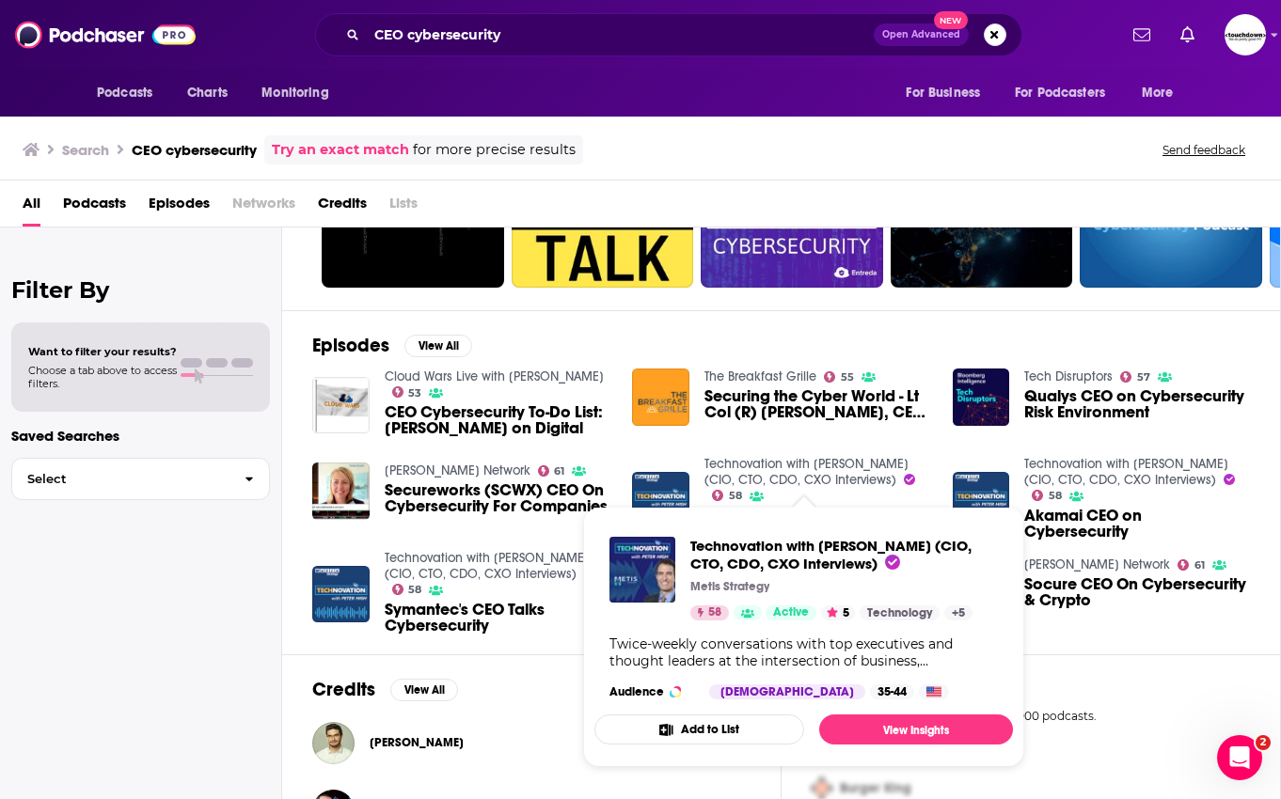
scroll to position [0, 0]
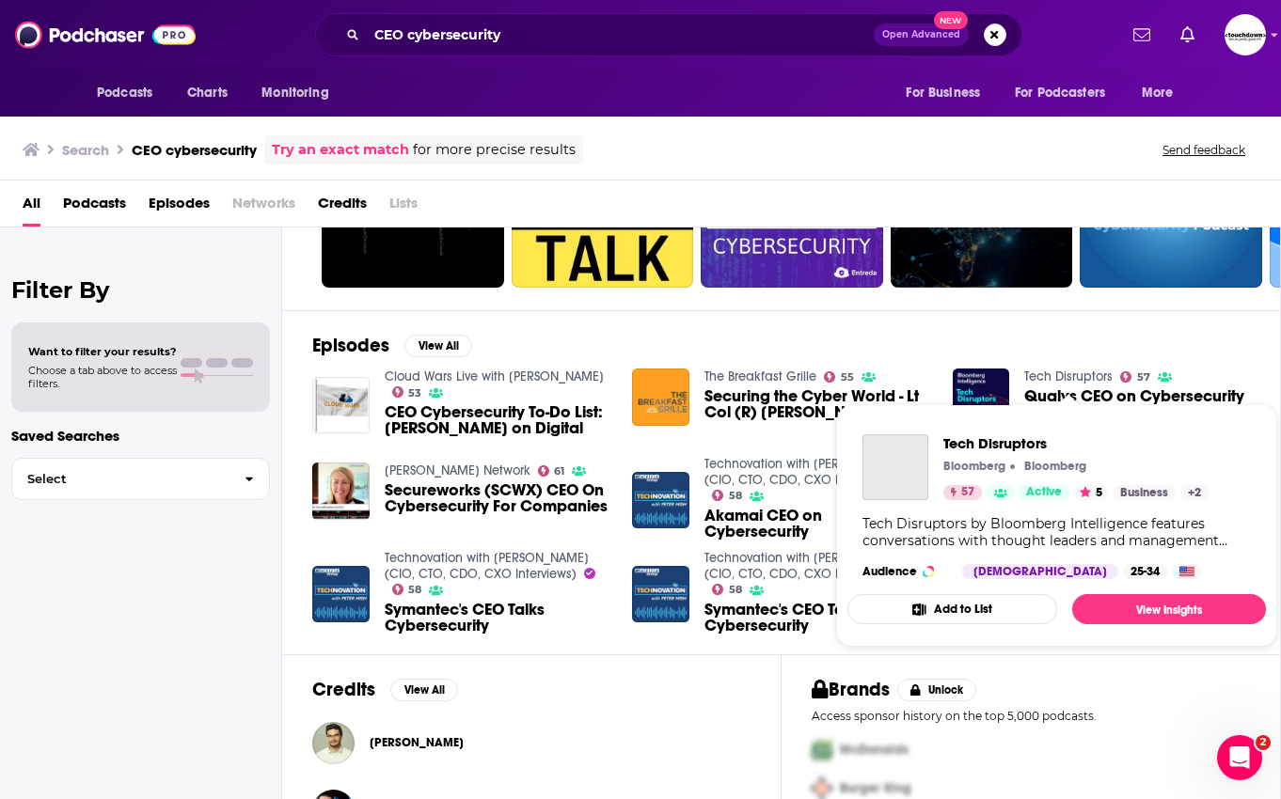
click at [1085, 372] on link "Tech Disruptors" at bounding box center [1068, 377] width 88 height 16
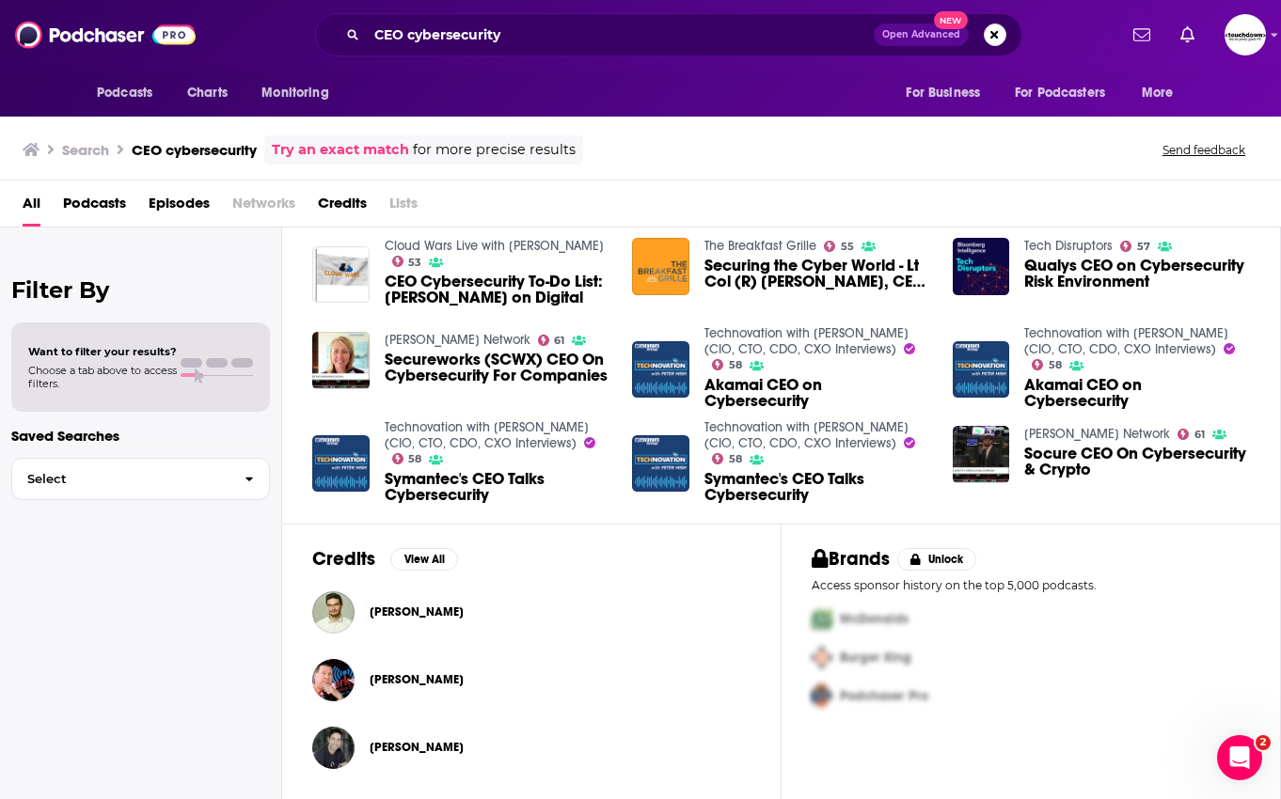
click at [103, 203] on span "Podcasts" at bounding box center [94, 207] width 63 height 39
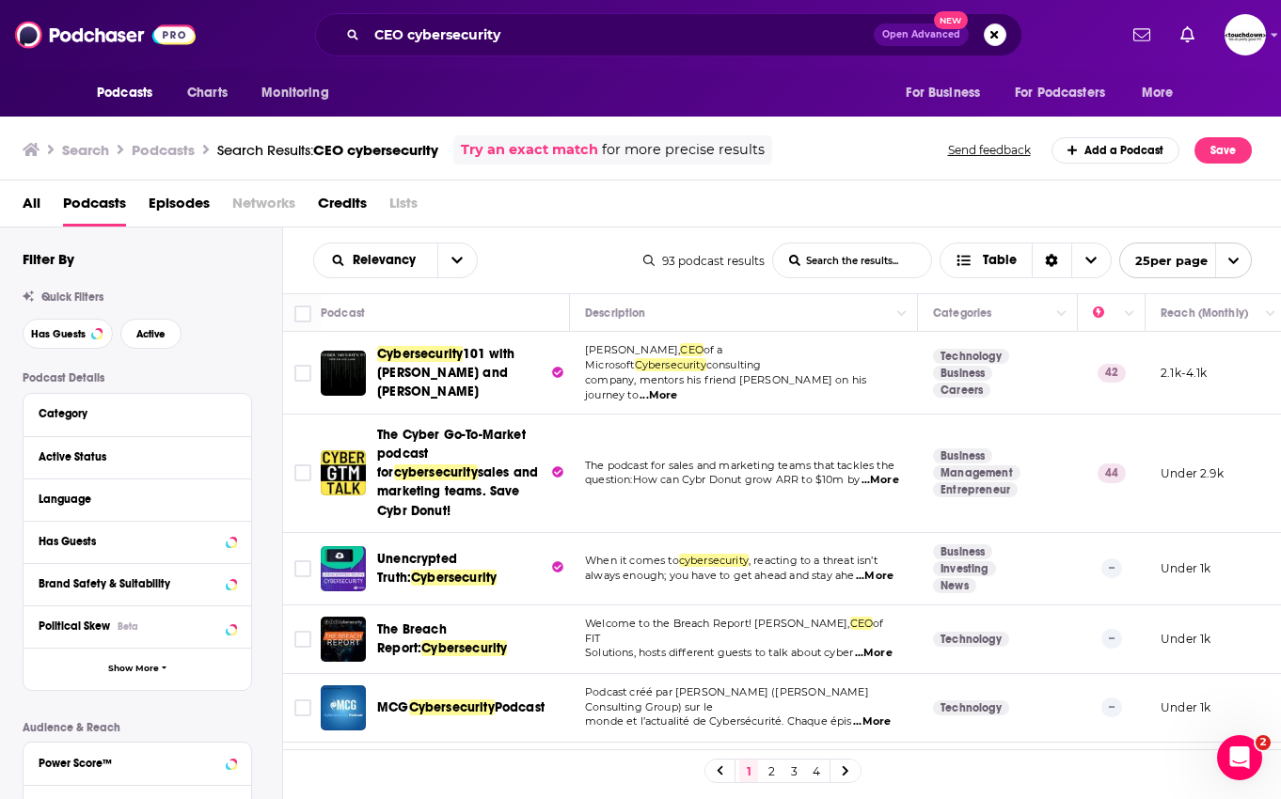
scroll to position [0, 2]
click at [465, 259] on button "open menu" at bounding box center [456, 261] width 39 height 34
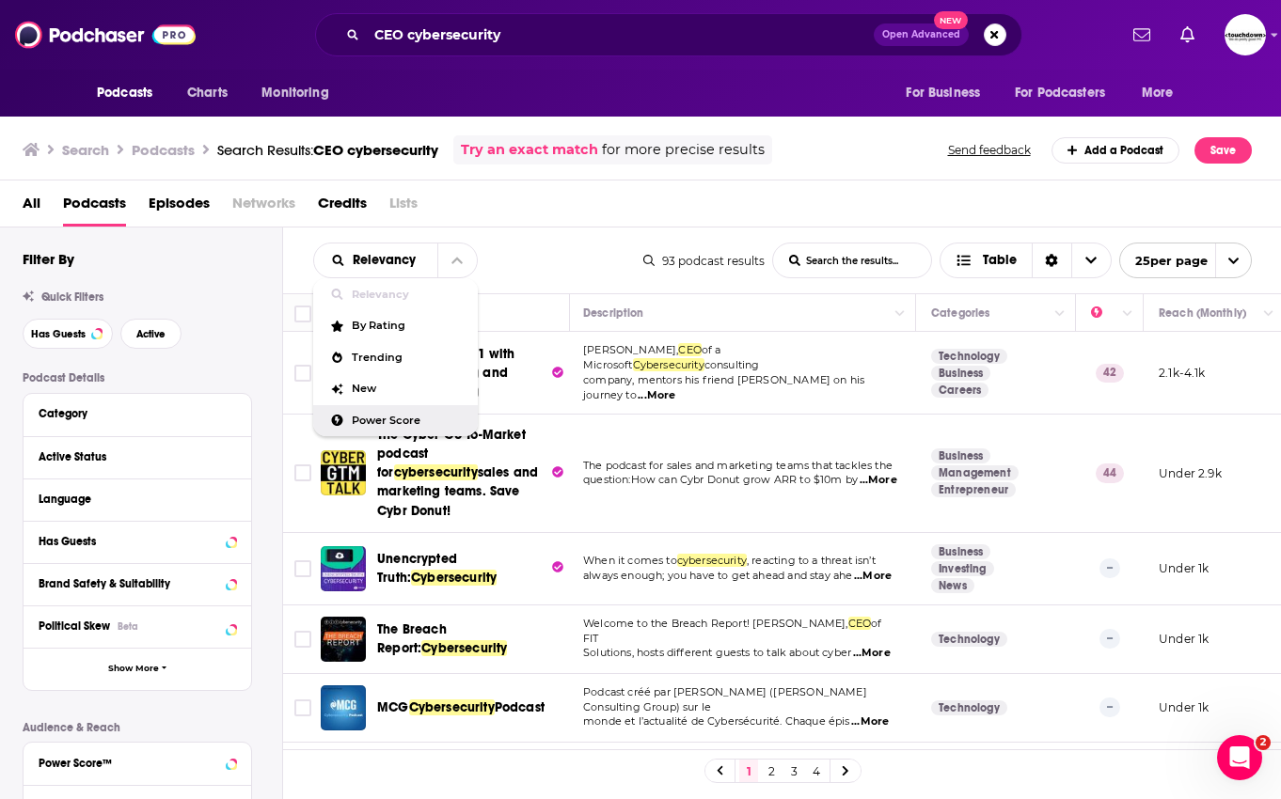
click at [393, 418] on span "Power Score" at bounding box center [407, 421] width 111 height 10
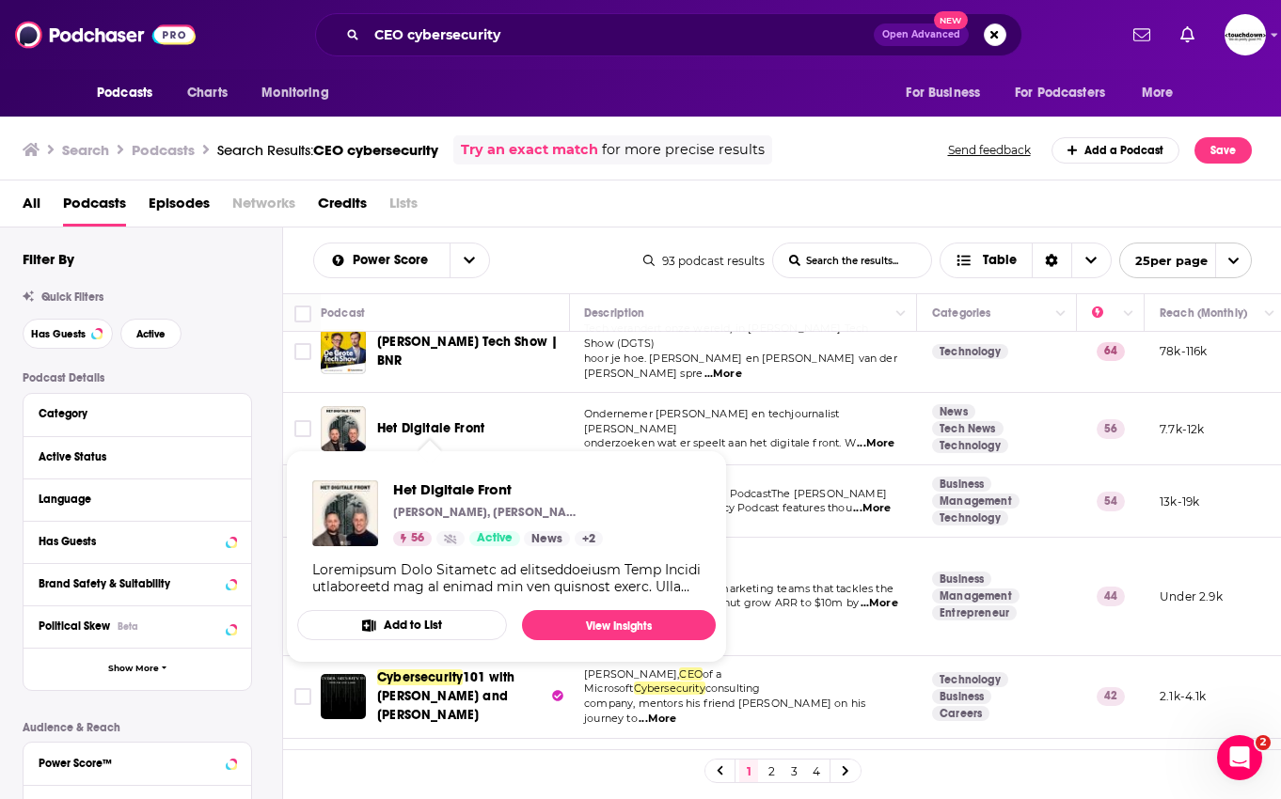
scroll to position [24, 1]
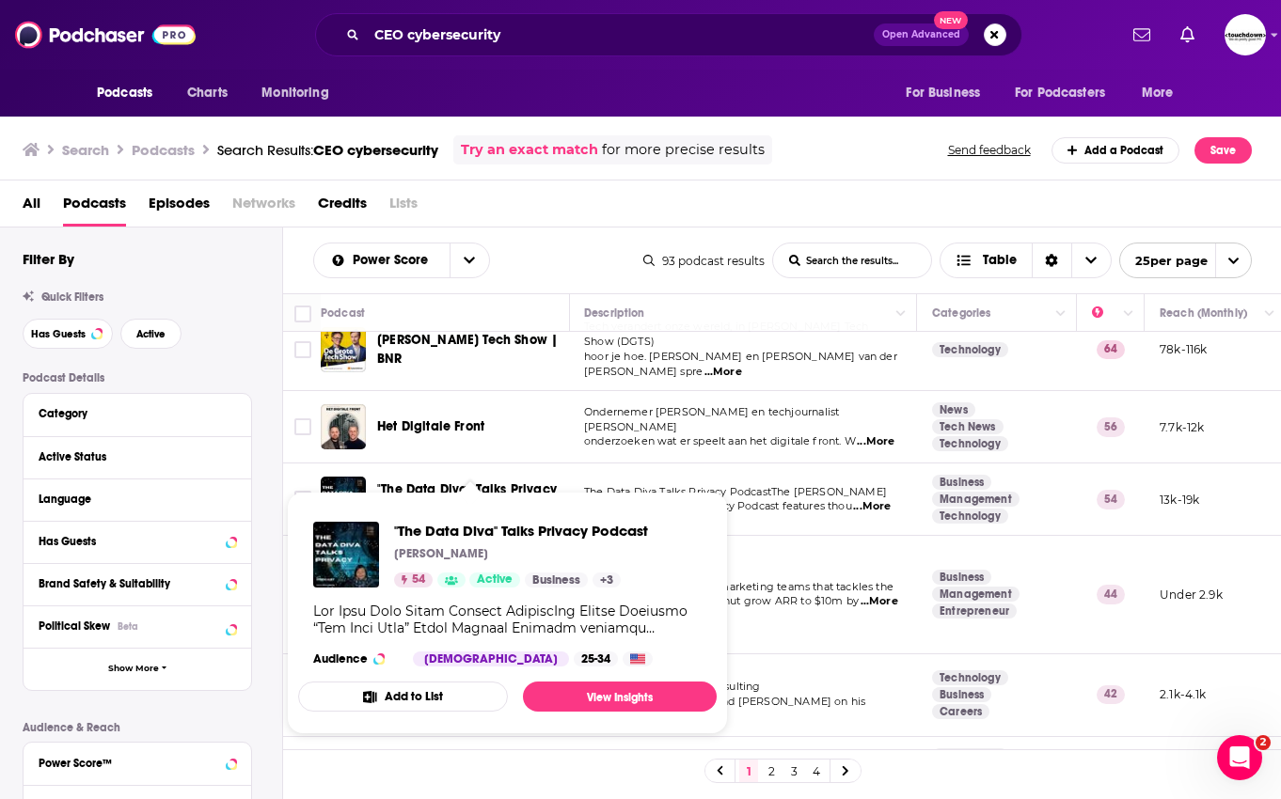
click at [501, 481] on span ""The Data Diva" Talks Privacy Podcast" at bounding box center [467, 498] width 180 height 35
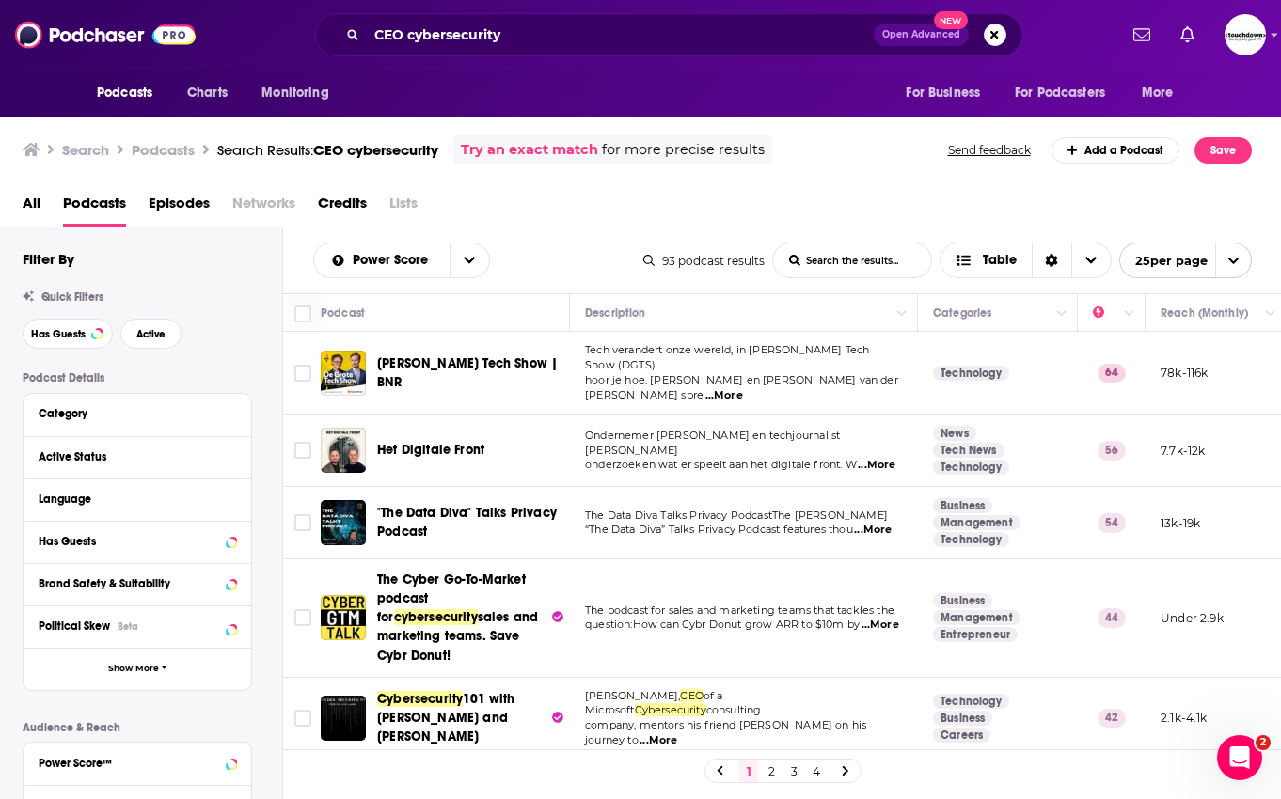
scroll to position [0, 0]
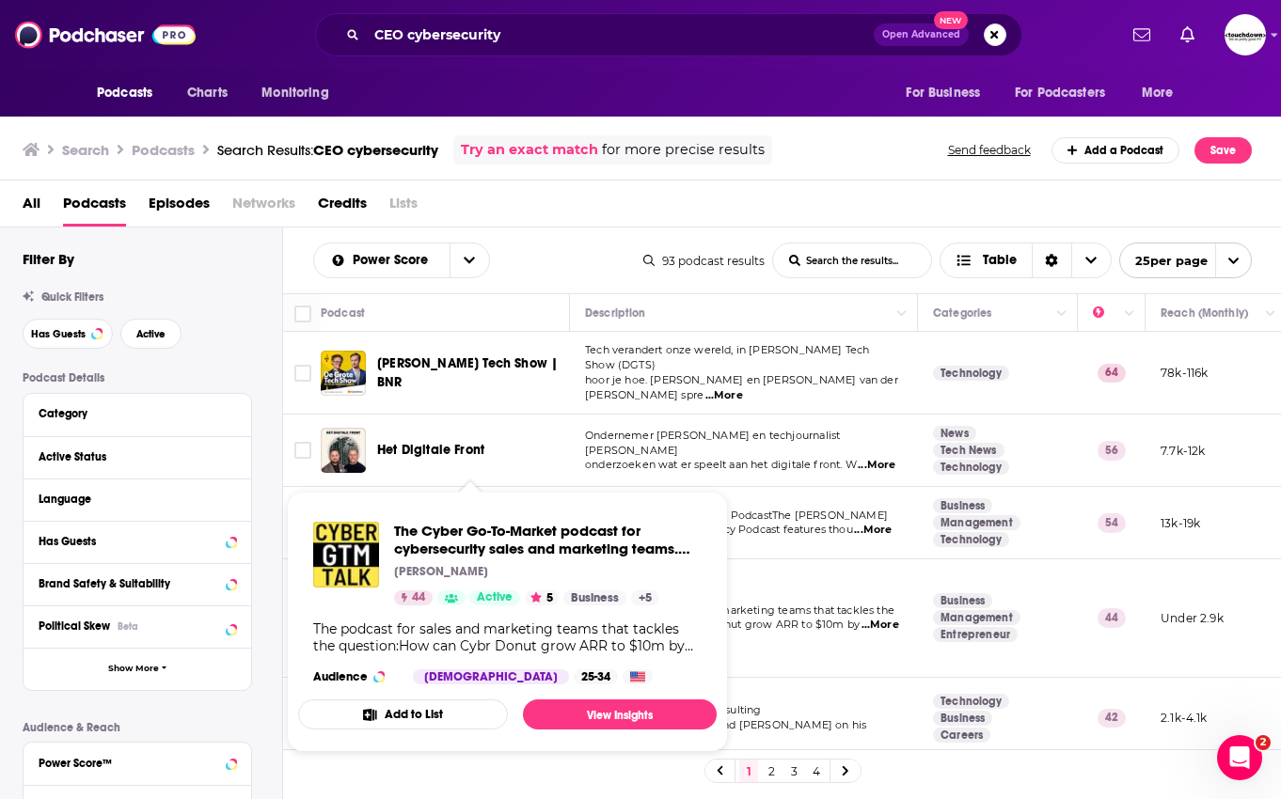
click at [489, 562] on div "The Cyber Go-To-Market podcast for cybersecurity sales and marketing teams. Sav…" at bounding box center [548, 564] width 308 height 84
click at [530, 531] on span "The Cyber Go-To-Market podcast for cybersecurity sales and marketing teams. Sav…" at bounding box center [536, 549] width 284 height 54
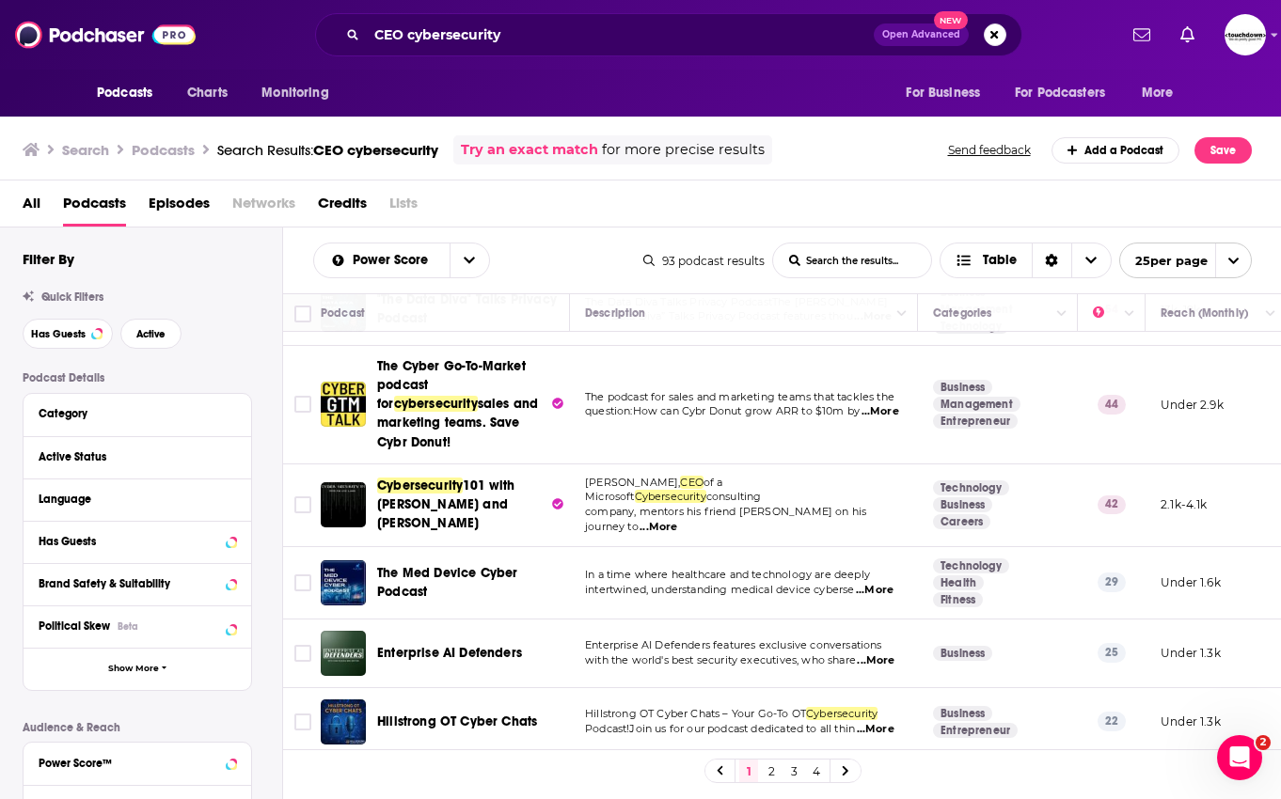
scroll to position [229, 0]
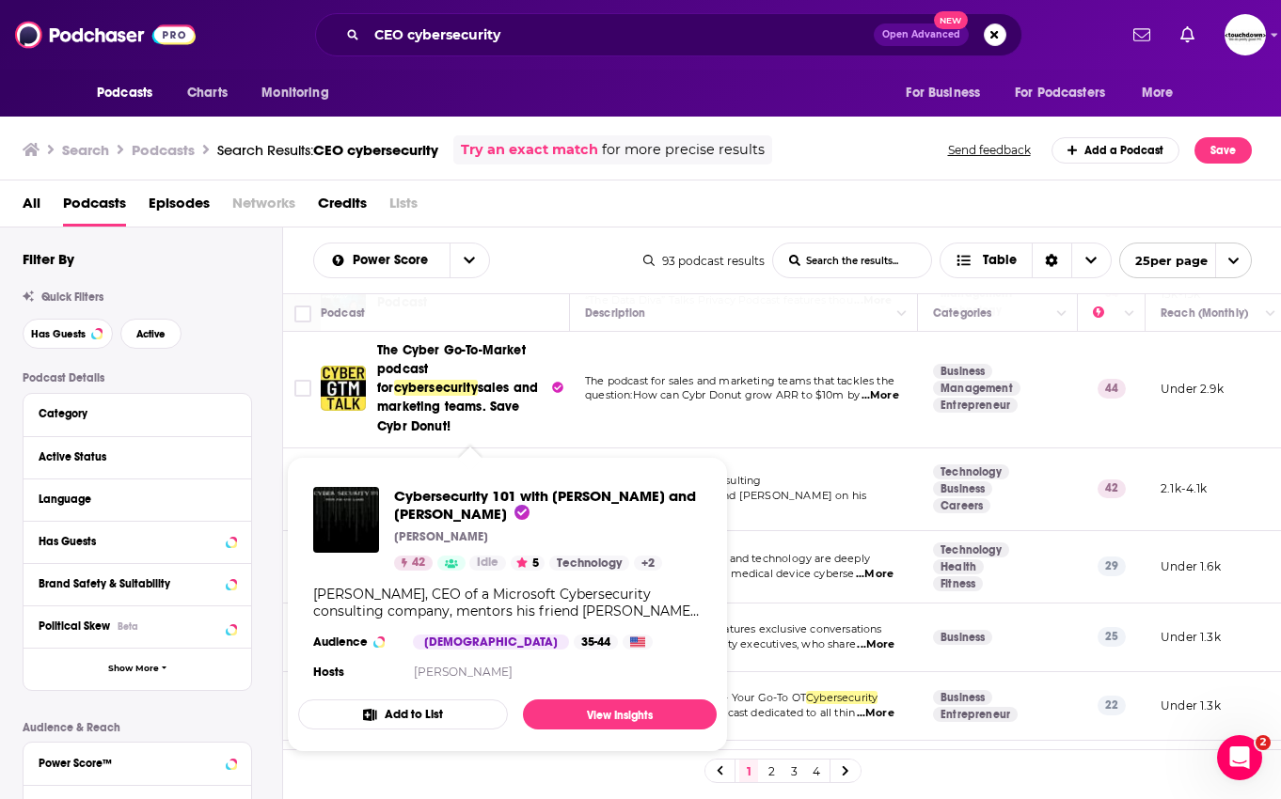
click at [493, 497] on span "Cybersecurity 101 with Joe and Larry" at bounding box center [545, 505] width 302 height 36
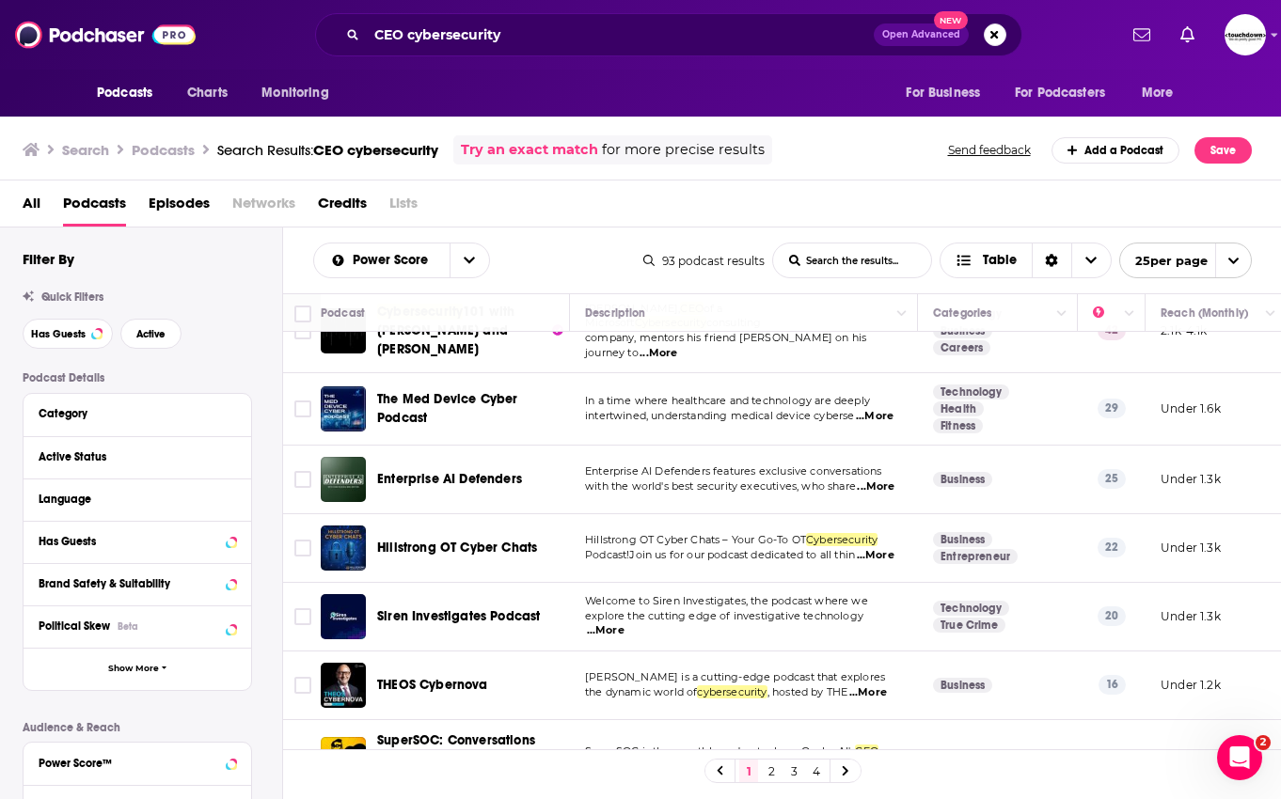
scroll to position [389, 0]
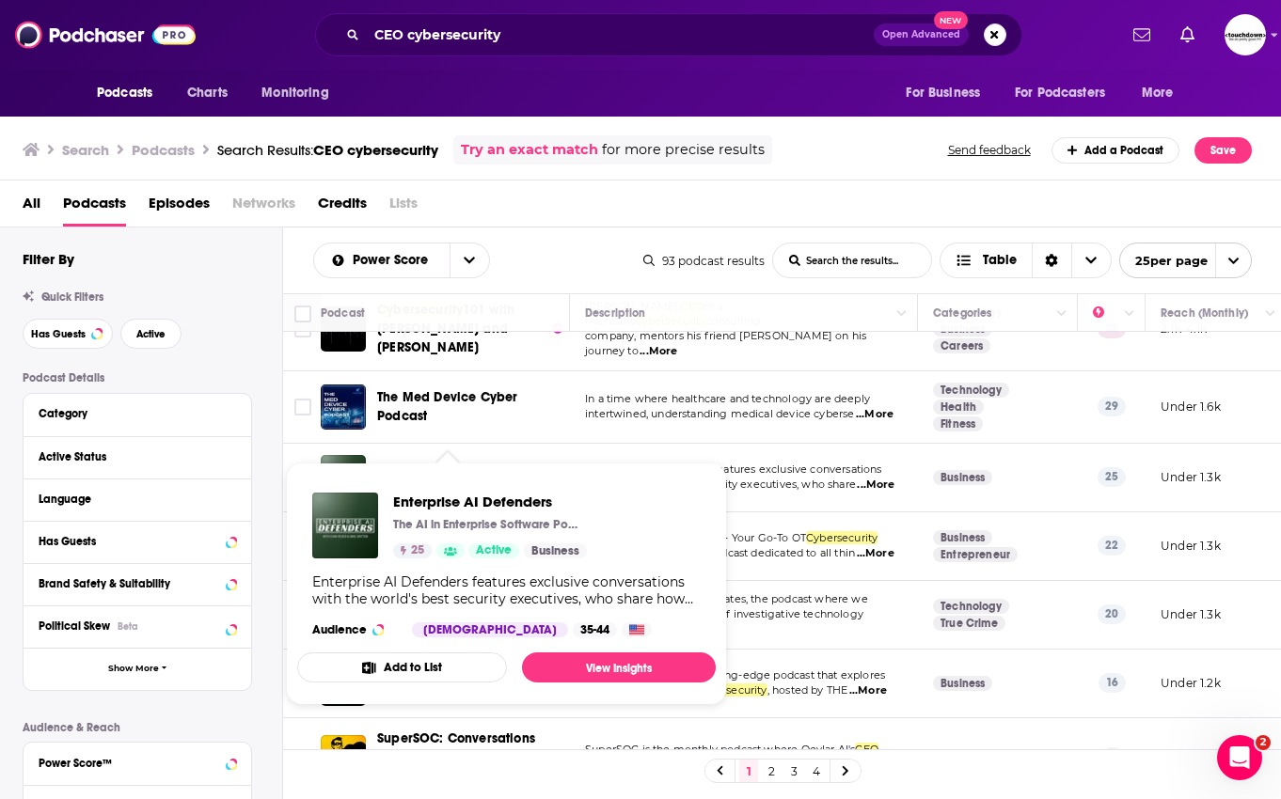
click at [481, 469] on span "Enterprise AI Defenders" at bounding box center [449, 477] width 145 height 16
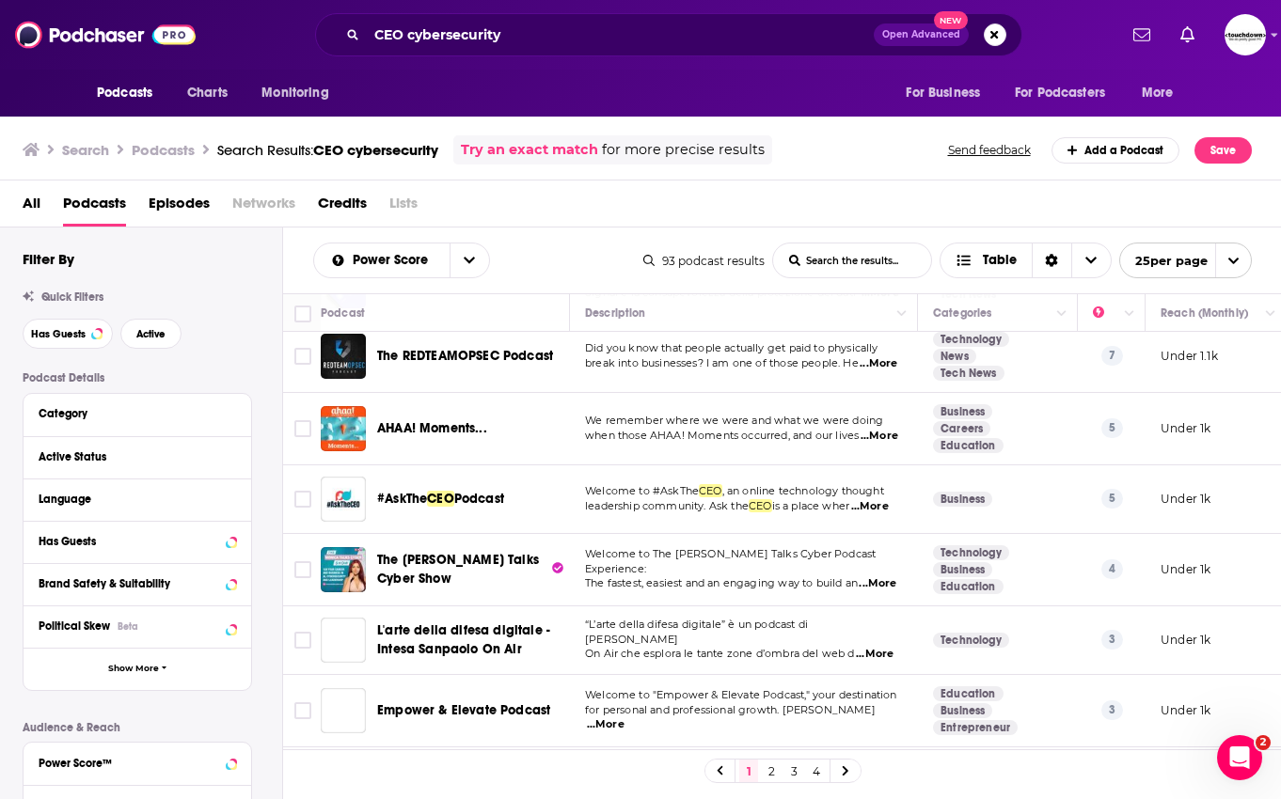
scroll to position [1003, 0]
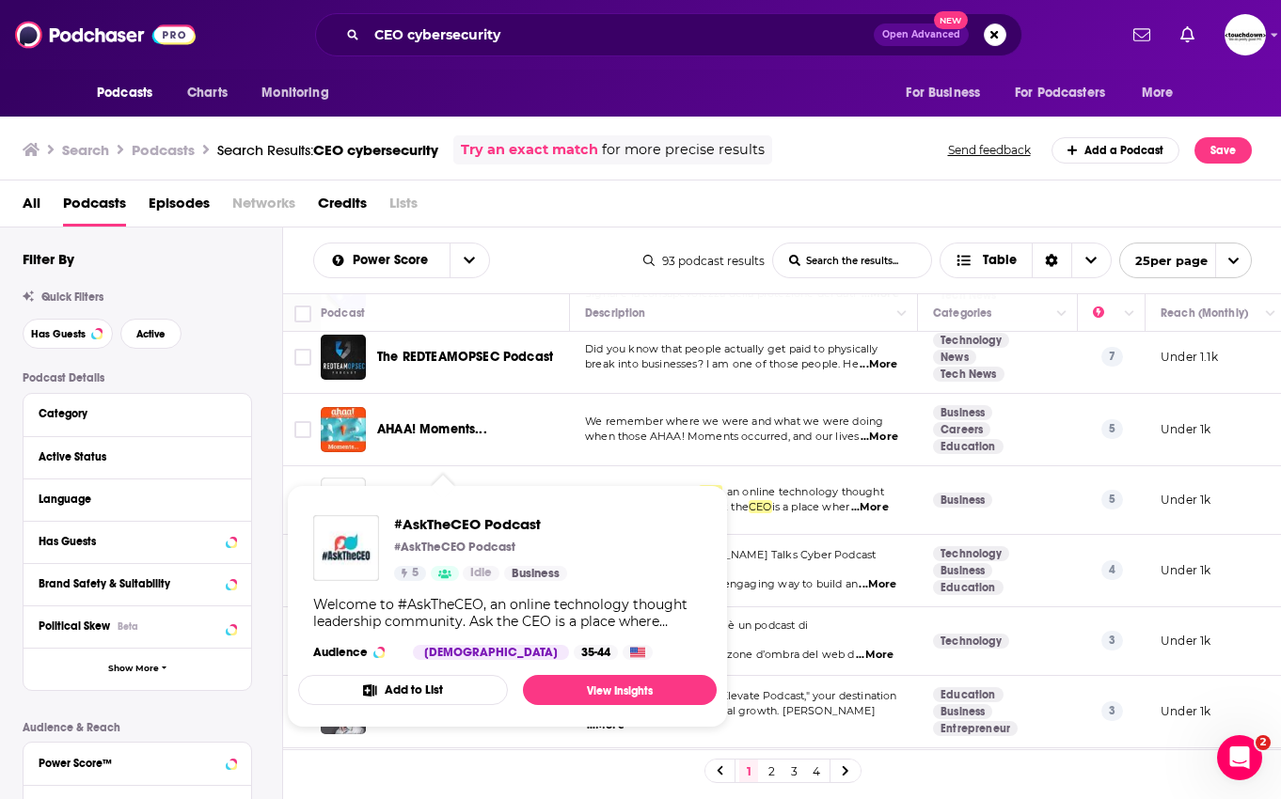
click at [478, 492] on span "Podcast" at bounding box center [479, 500] width 50 height 16
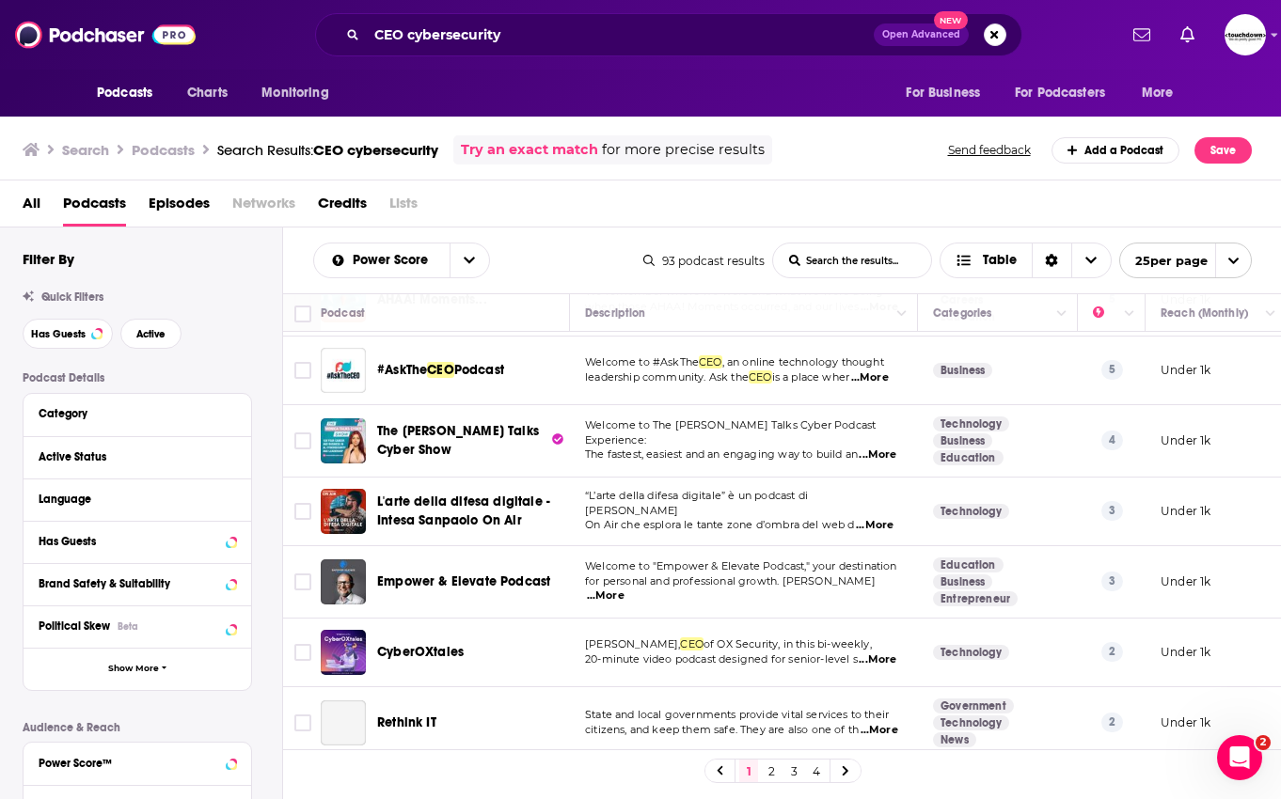
scroll to position [1134, 0]
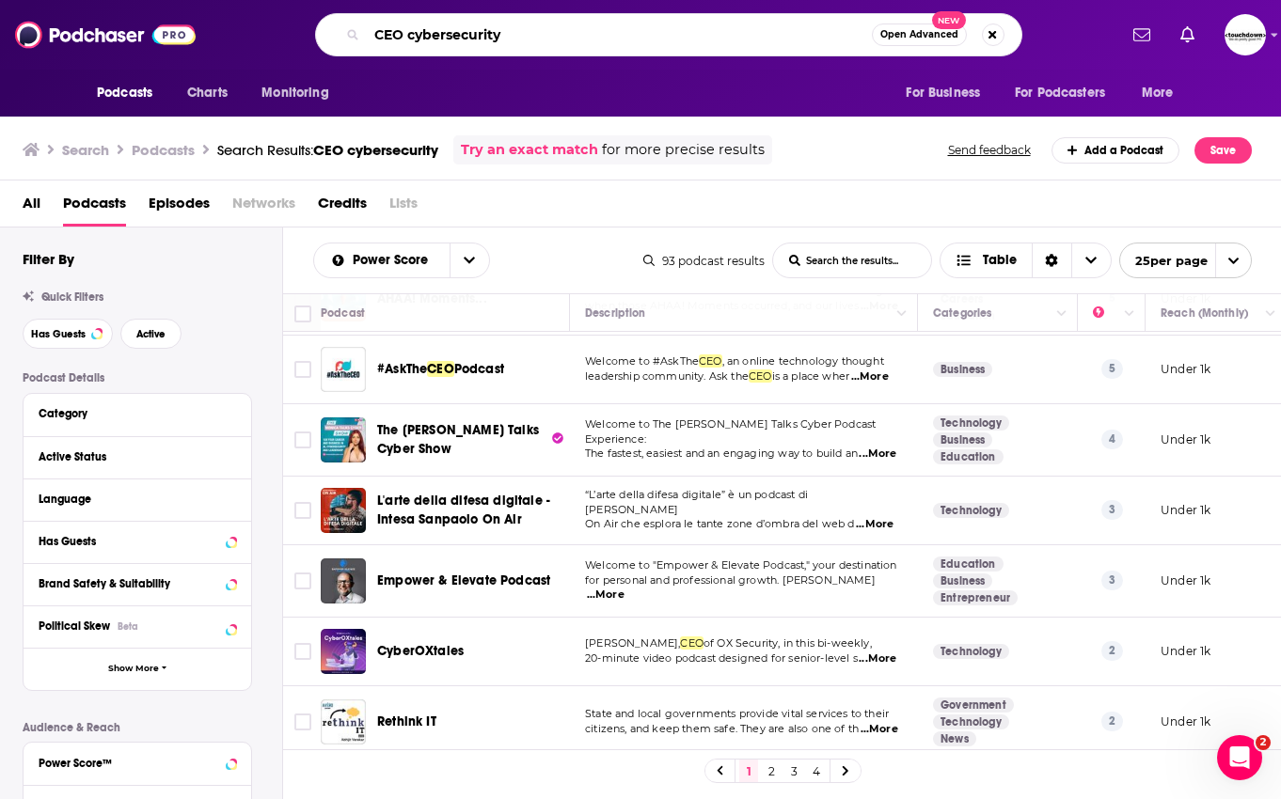
drag, startPoint x: 409, startPoint y: 35, endPoint x: 584, endPoint y: 37, distance: 174.9
click at [584, 37] on input "CEO cybersecurity" at bounding box center [619, 35] width 505 height 30
type input "CEO tech"
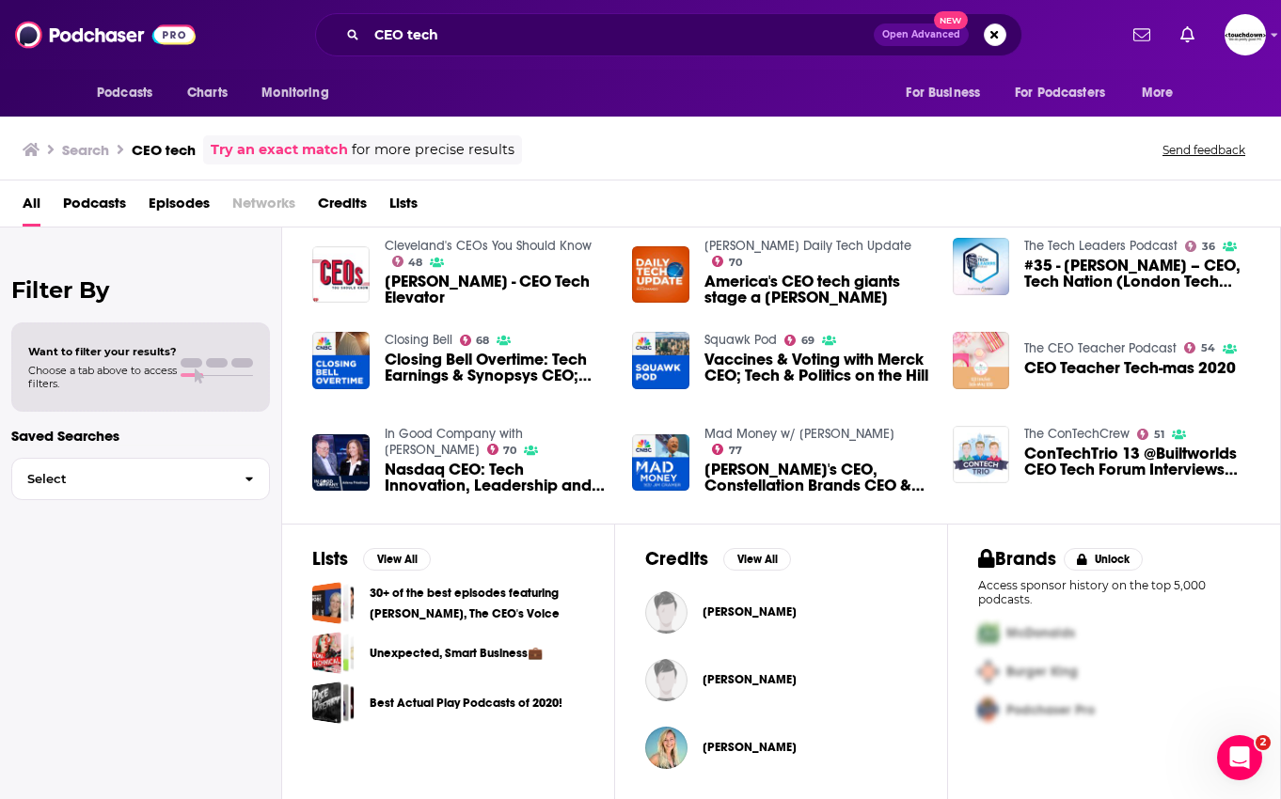
click at [109, 206] on span "Podcasts" at bounding box center [94, 207] width 63 height 39
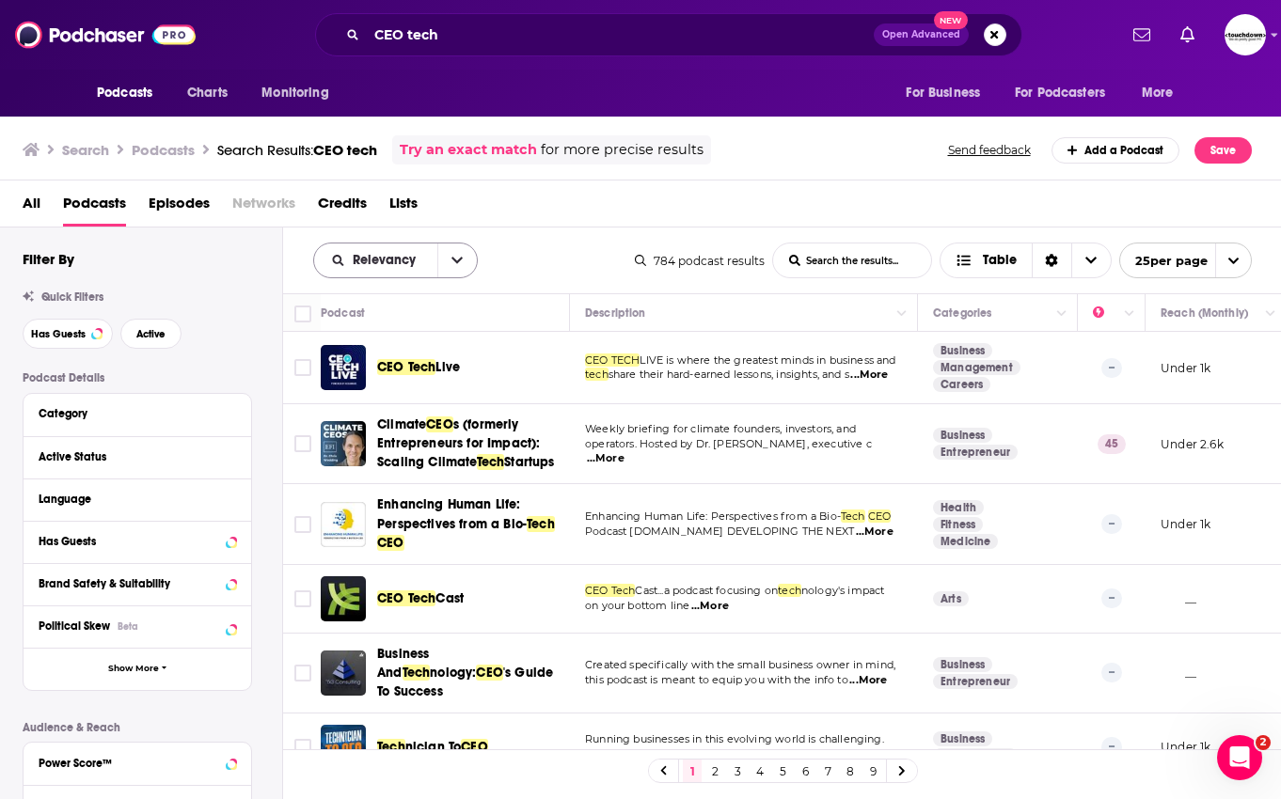
click at [450, 255] on button "open menu" at bounding box center [456, 261] width 39 height 34
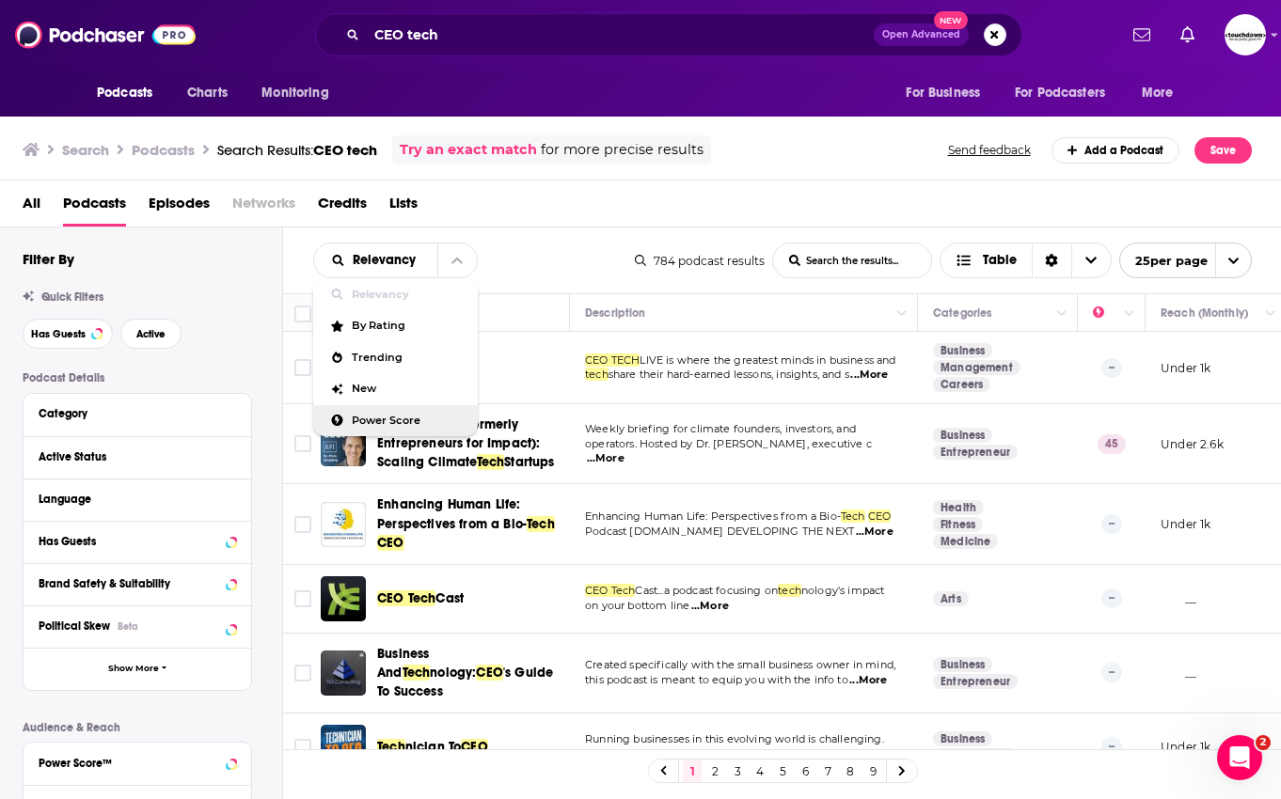
click at [369, 422] on span "Power Score" at bounding box center [407, 421] width 111 height 10
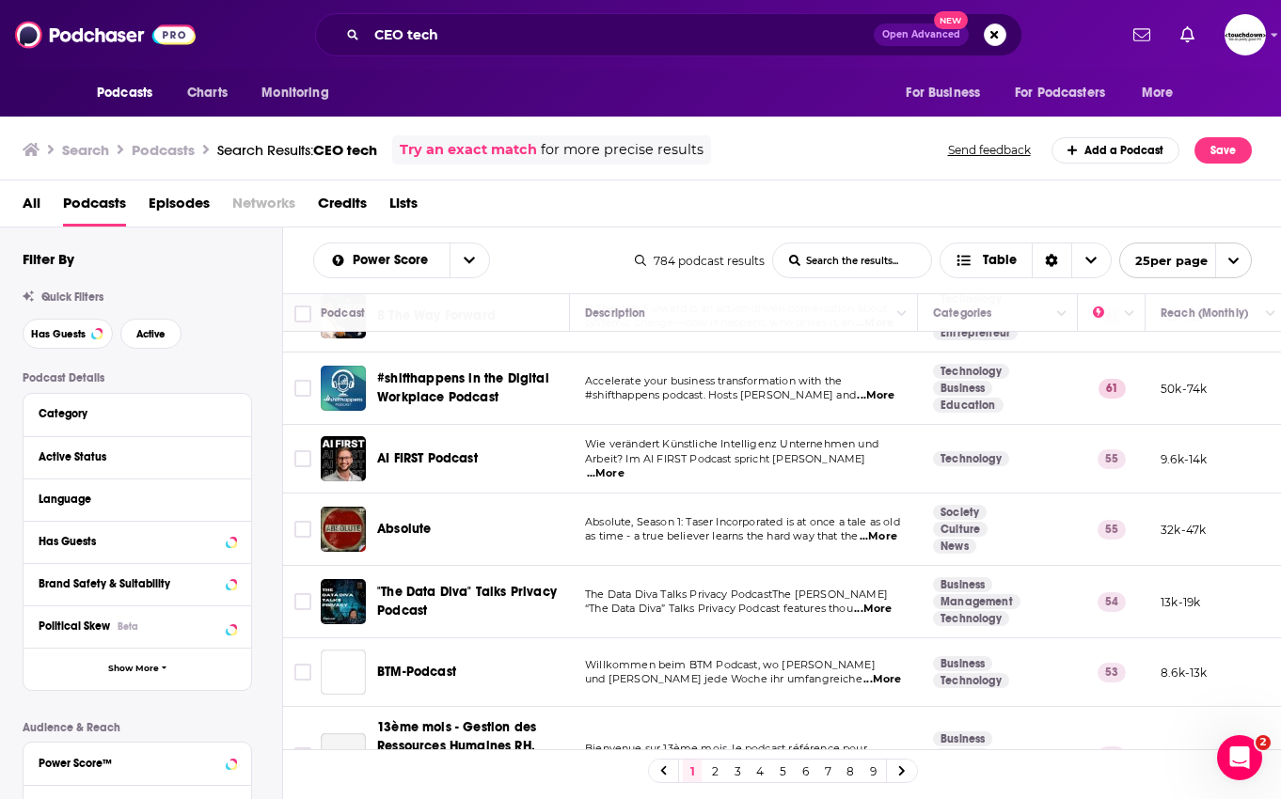
scroll to position [277, 0]
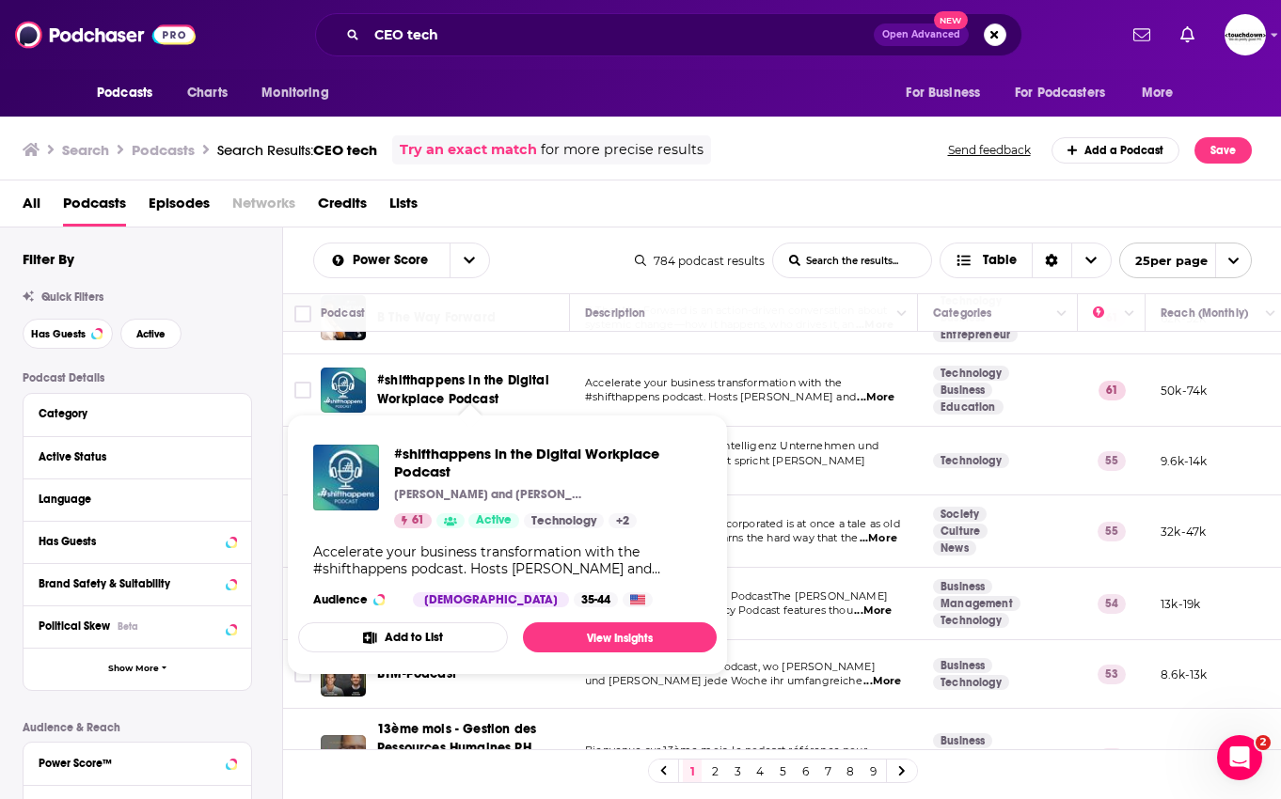
click at [483, 372] on span "#shifthappens in the Digital Workplace Podcast" at bounding box center [463, 389] width 172 height 35
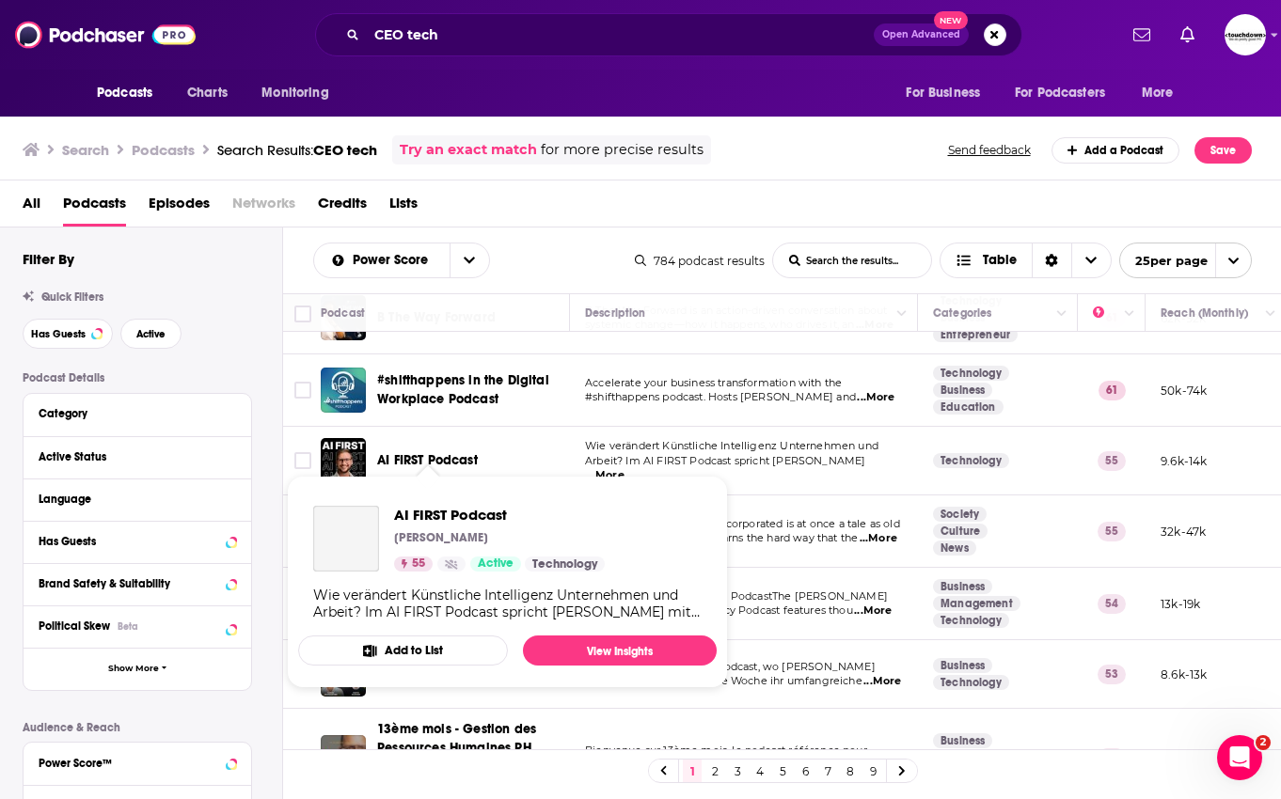
click at [458, 452] on span "AI FIRST Podcast" at bounding box center [427, 460] width 101 height 16
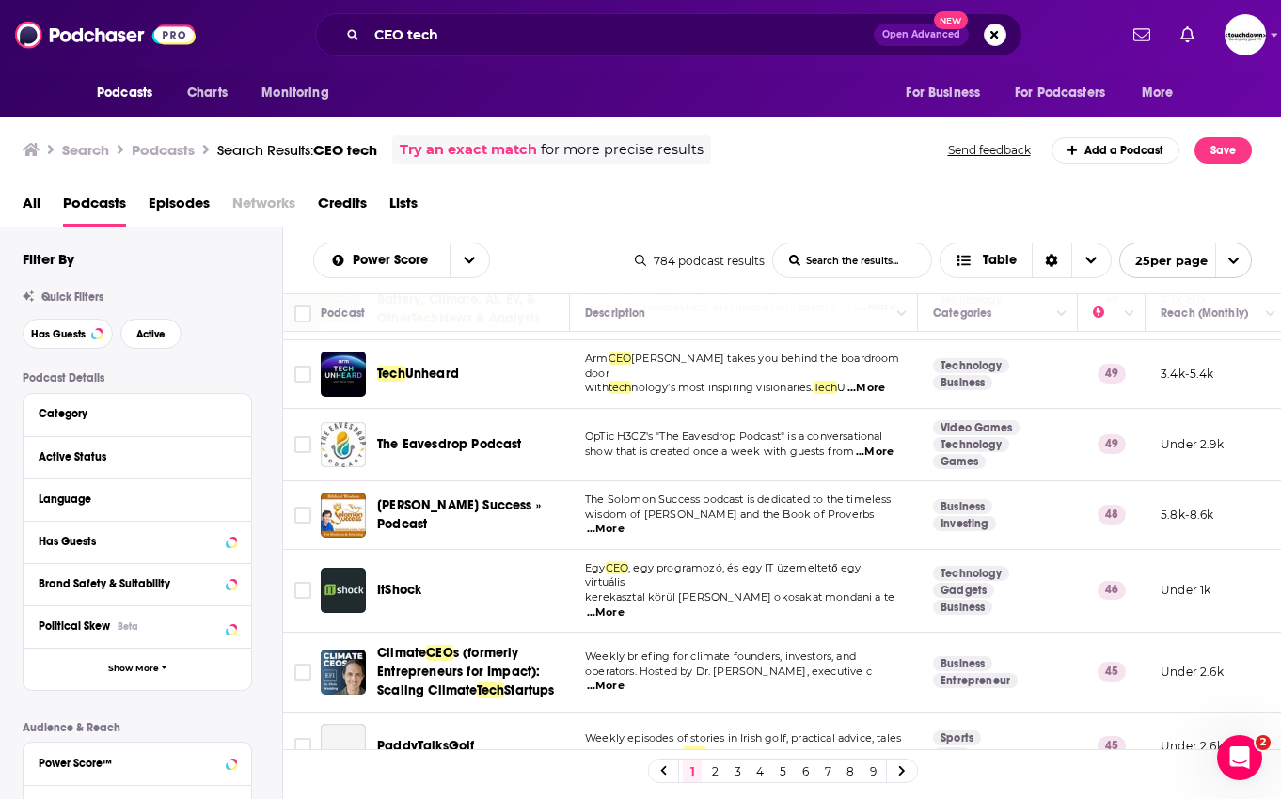
scroll to position [984, 0]
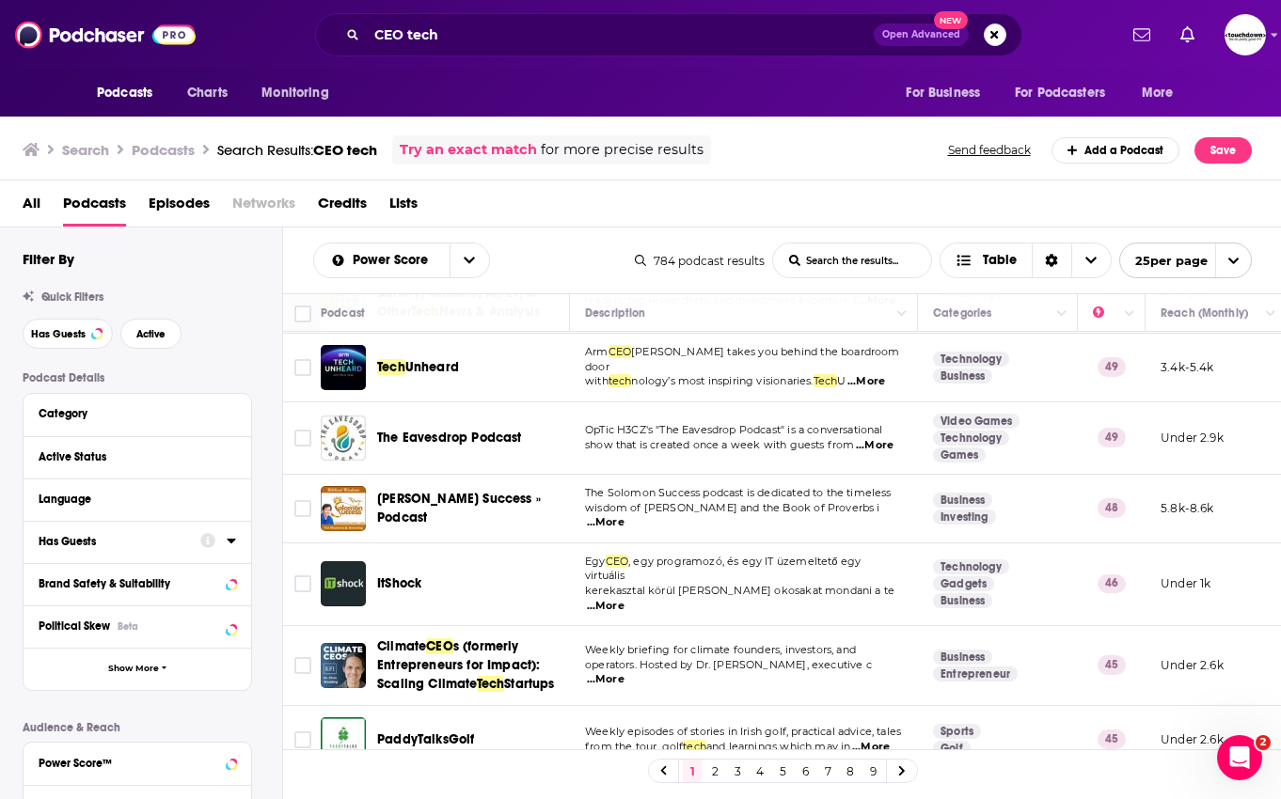
click at [151, 547] on div "Has Guests" at bounding box center [114, 541] width 150 height 13
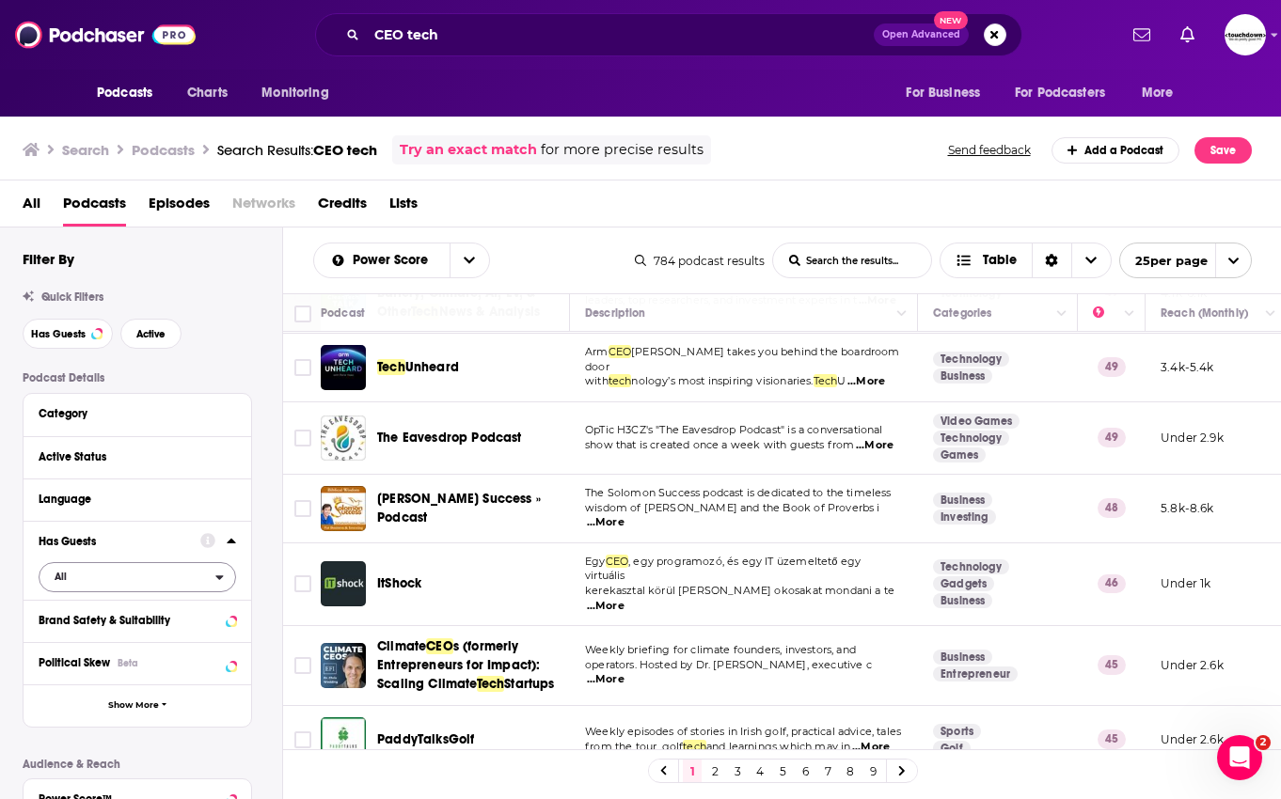
click at [208, 581] on span "All" at bounding box center [127, 576] width 176 height 24
click at [189, 632] on div "Has guests 321" at bounding box center [144, 638] width 211 height 31
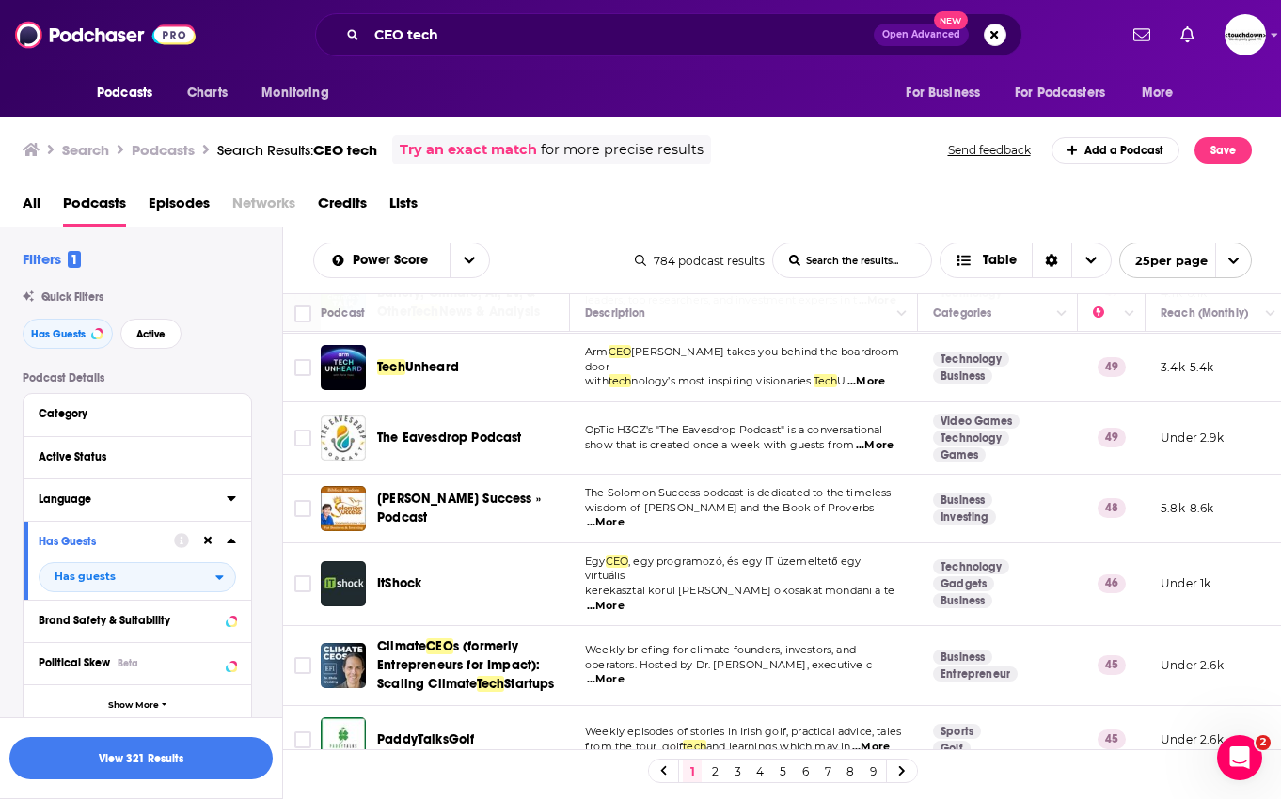
click at [118, 491] on button "Language" at bounding box center [133, 499] width 188 height 24
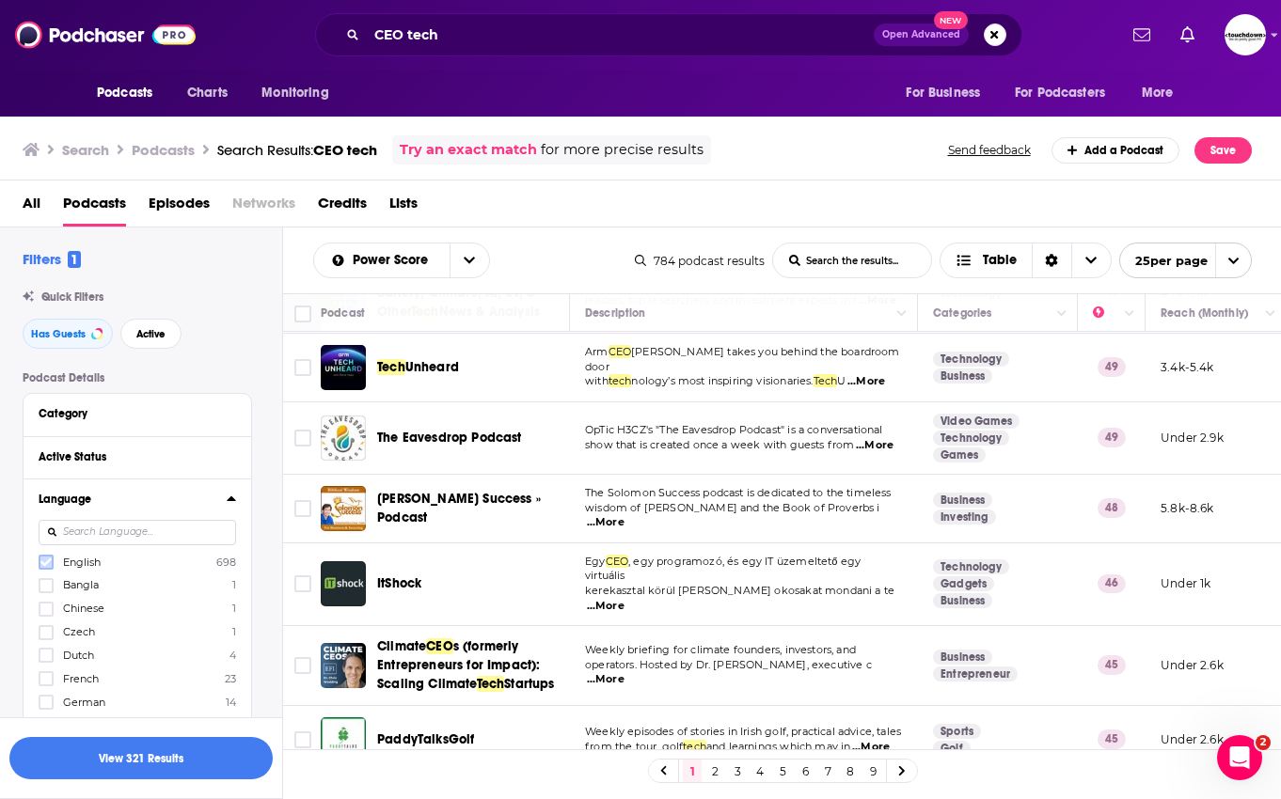
click at [51, 559] on icon at bounding box center [45, 563] width 11 height 8
click at [230, 497] on icon at bounding box center [231, 499] width 8 height 5
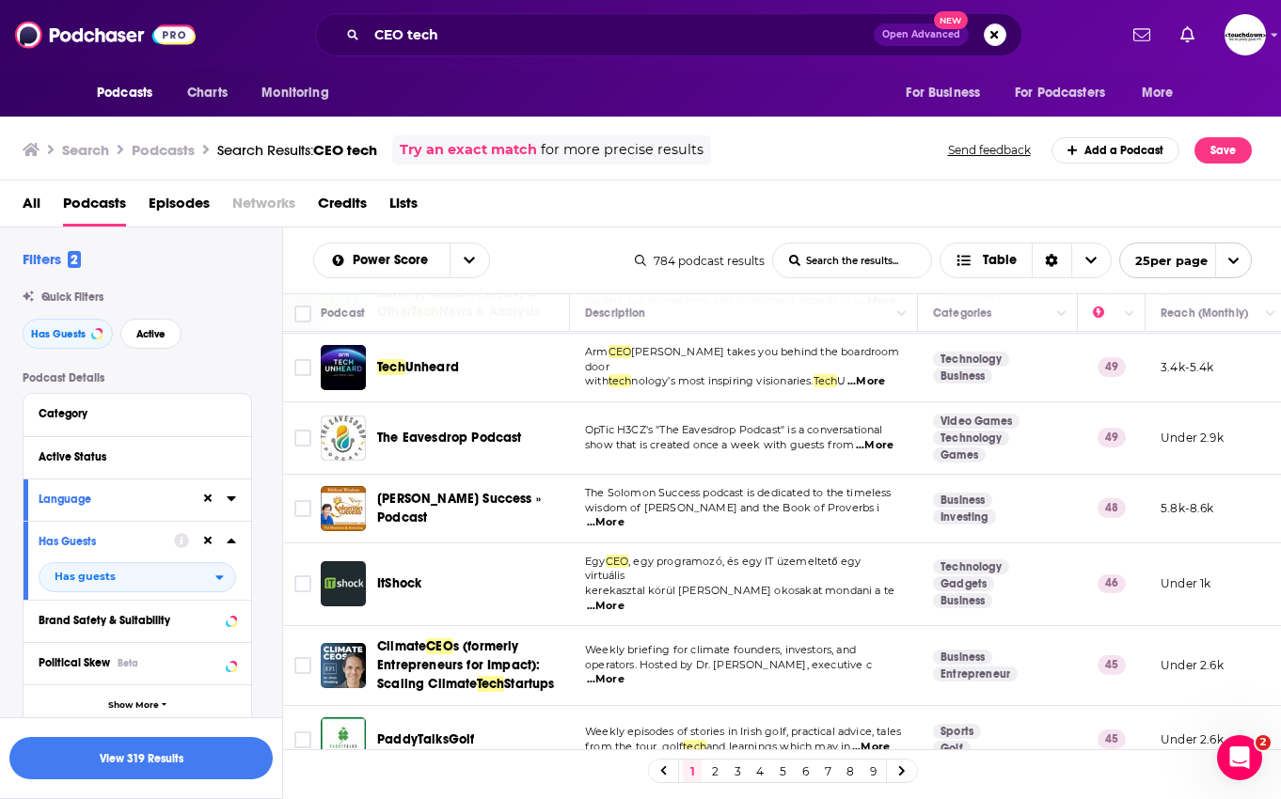
click at [231, 540] on icon at bounding box center [231, 541] width 8 height 5
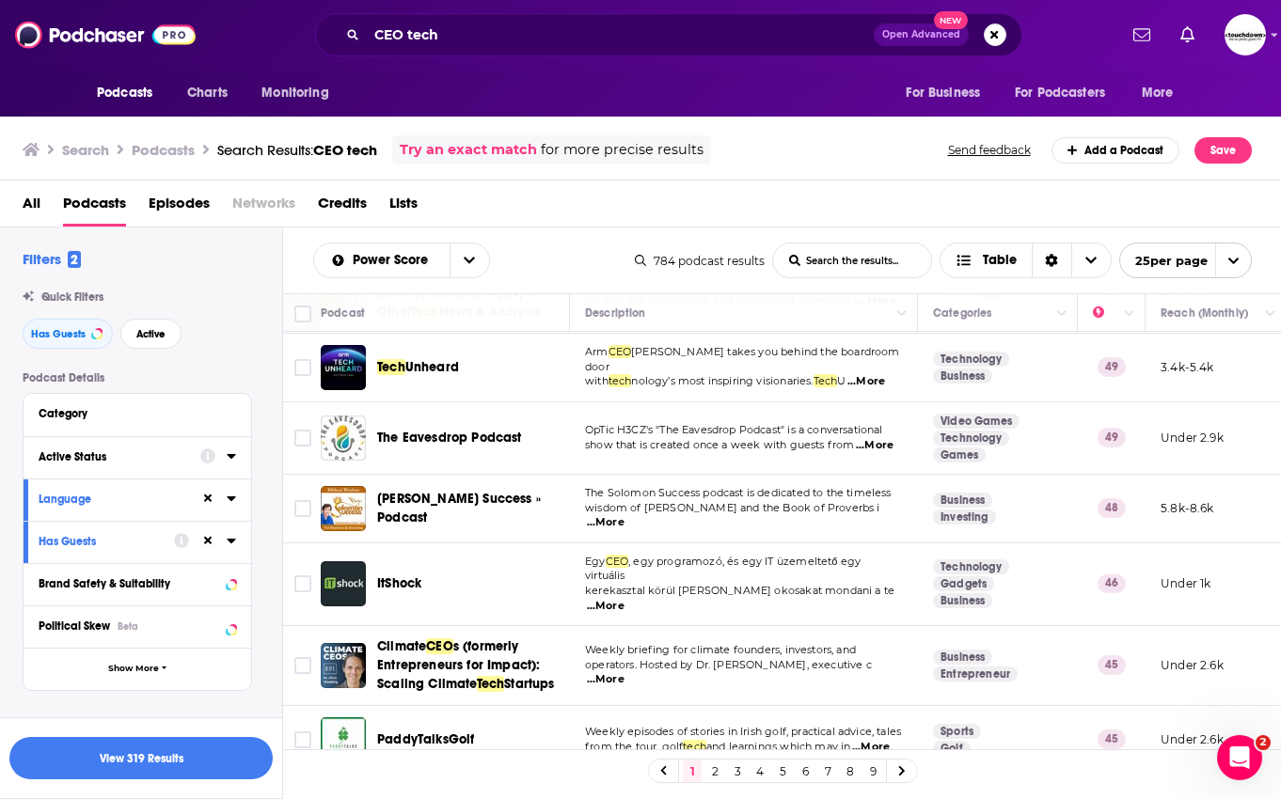
click at [156, 456] on div "Active Status" at bounding box center [114, 456] width 150 height 13
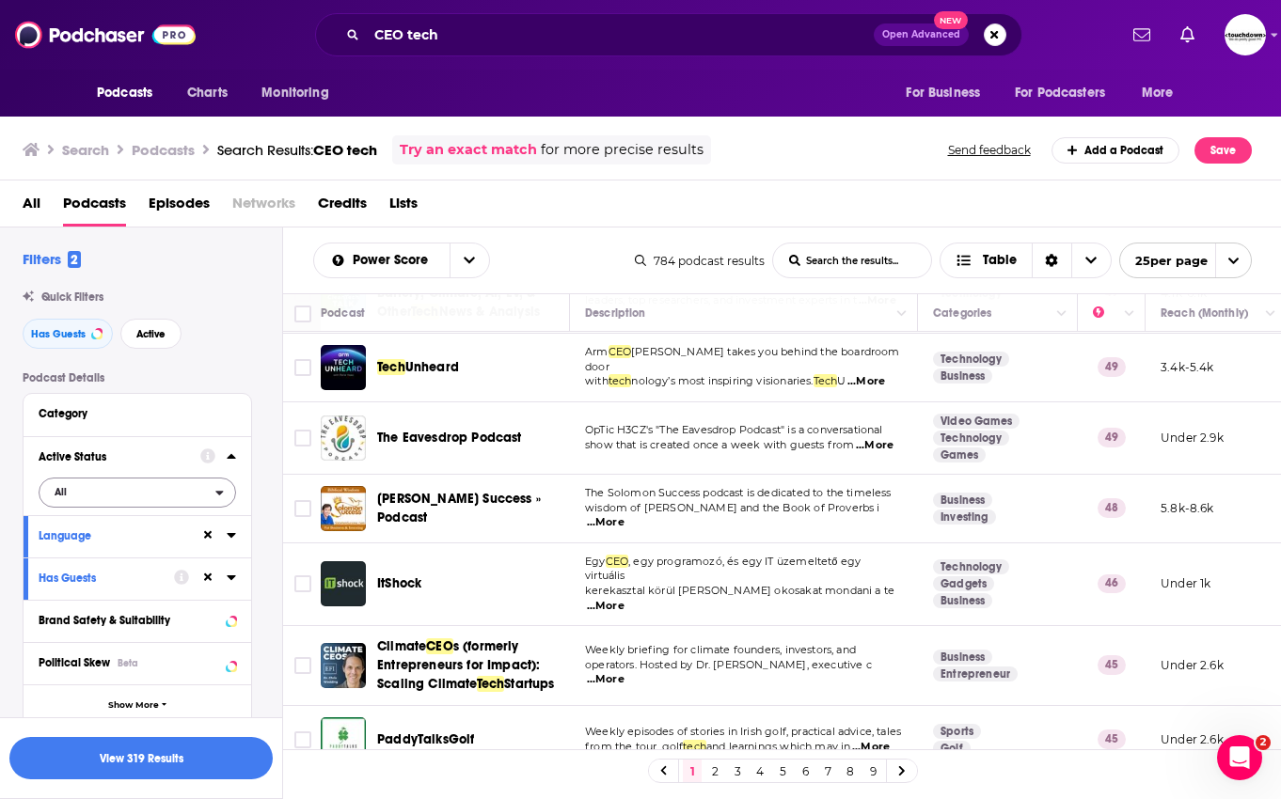
click at [74, 492] on span "All" at bounding box center [127, 492] width 176 height 24
click at [63, 551] on span "Active" at bounding box center [97, 554] width 99 height 10
click at [229, 454] on icon at bounding box center [231, 456] width 9 height 15
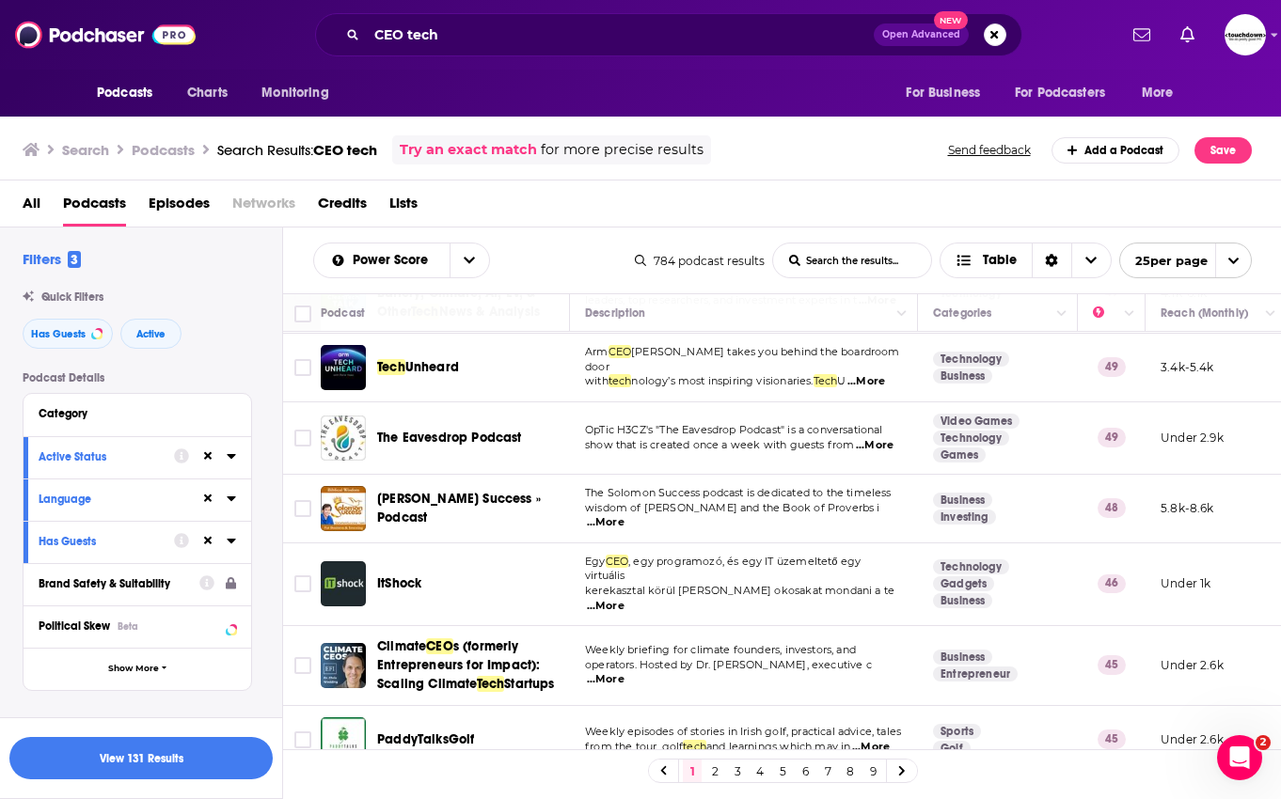
scroll to position [85, 0]
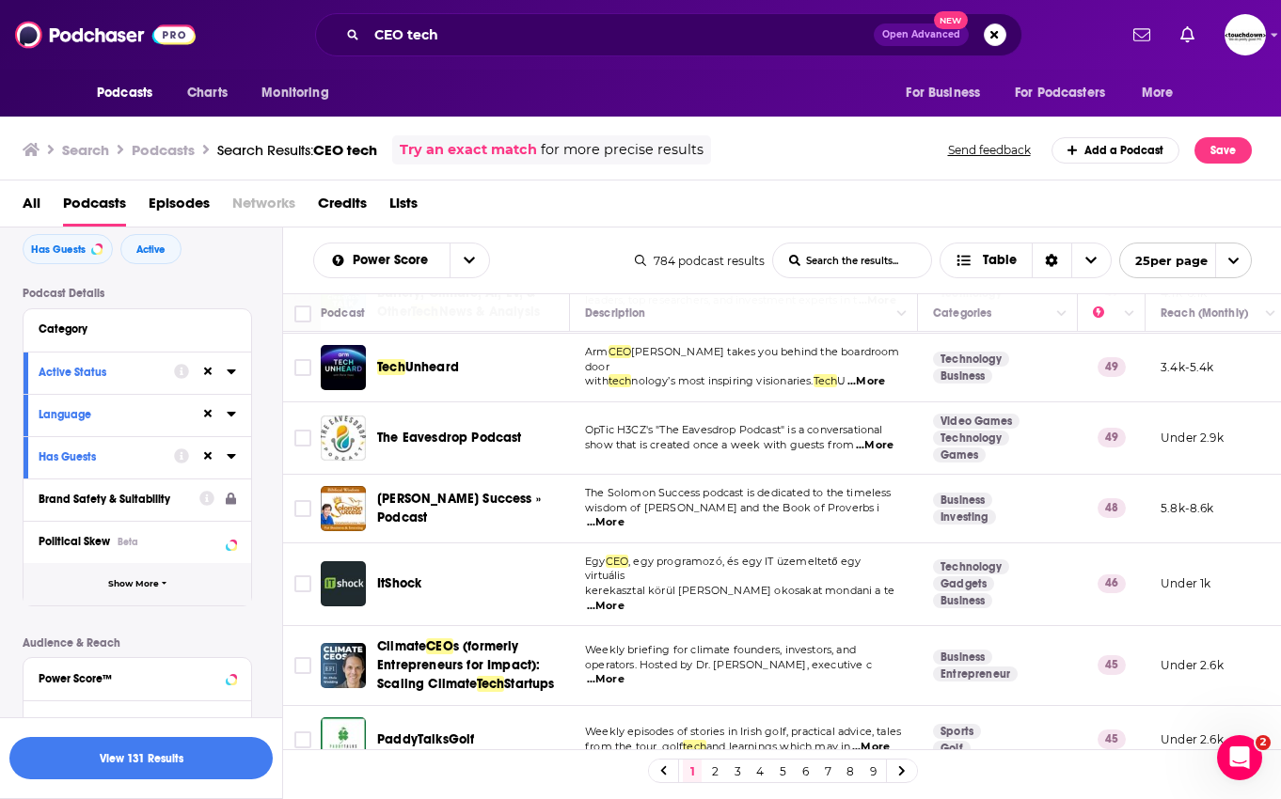
click at [167, 589] on button "Show More" at bounding box center [138, 584] width 228 height 42
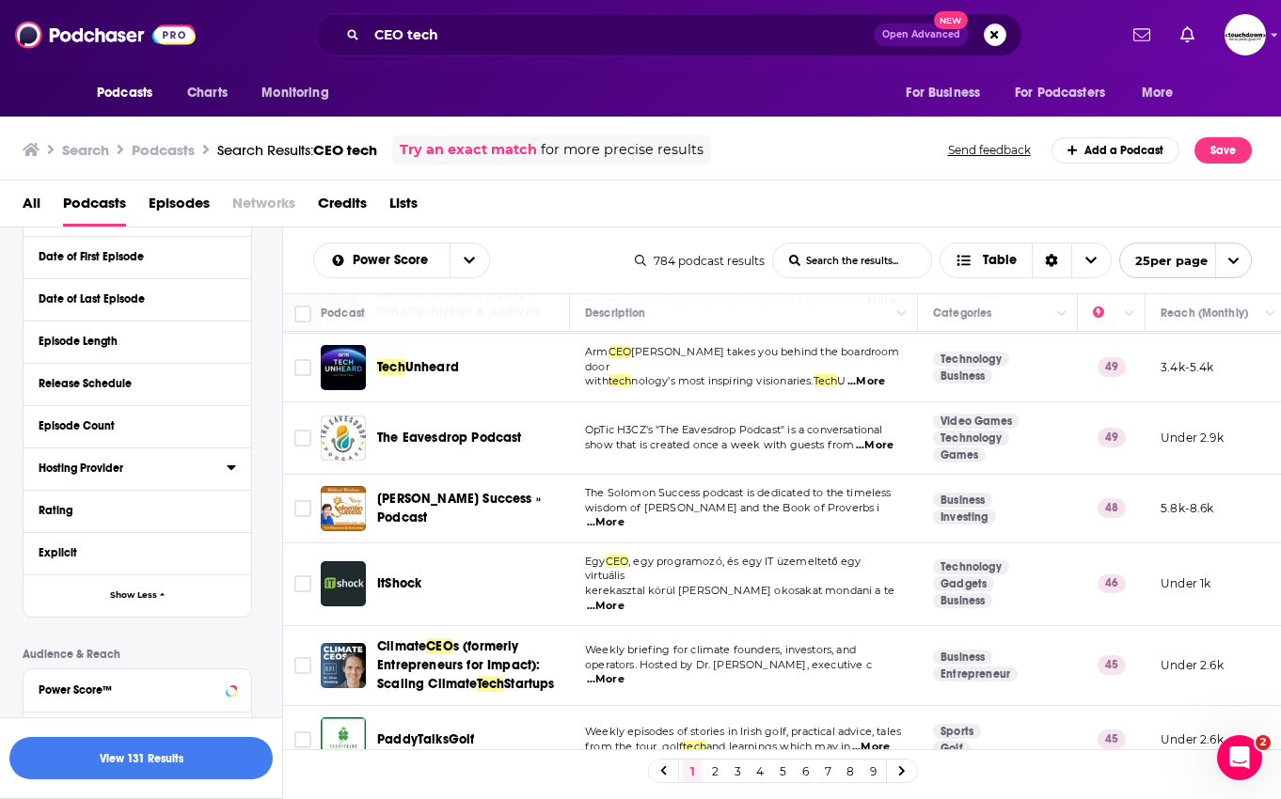
scroll to position [455, 0]
click at [195, 499] on button "Rating" at bounding box center [133, 509] width 188 height 24
click at [213, 538] on span "Any Rating" at bounding box center [127, 544] width 176 height 24
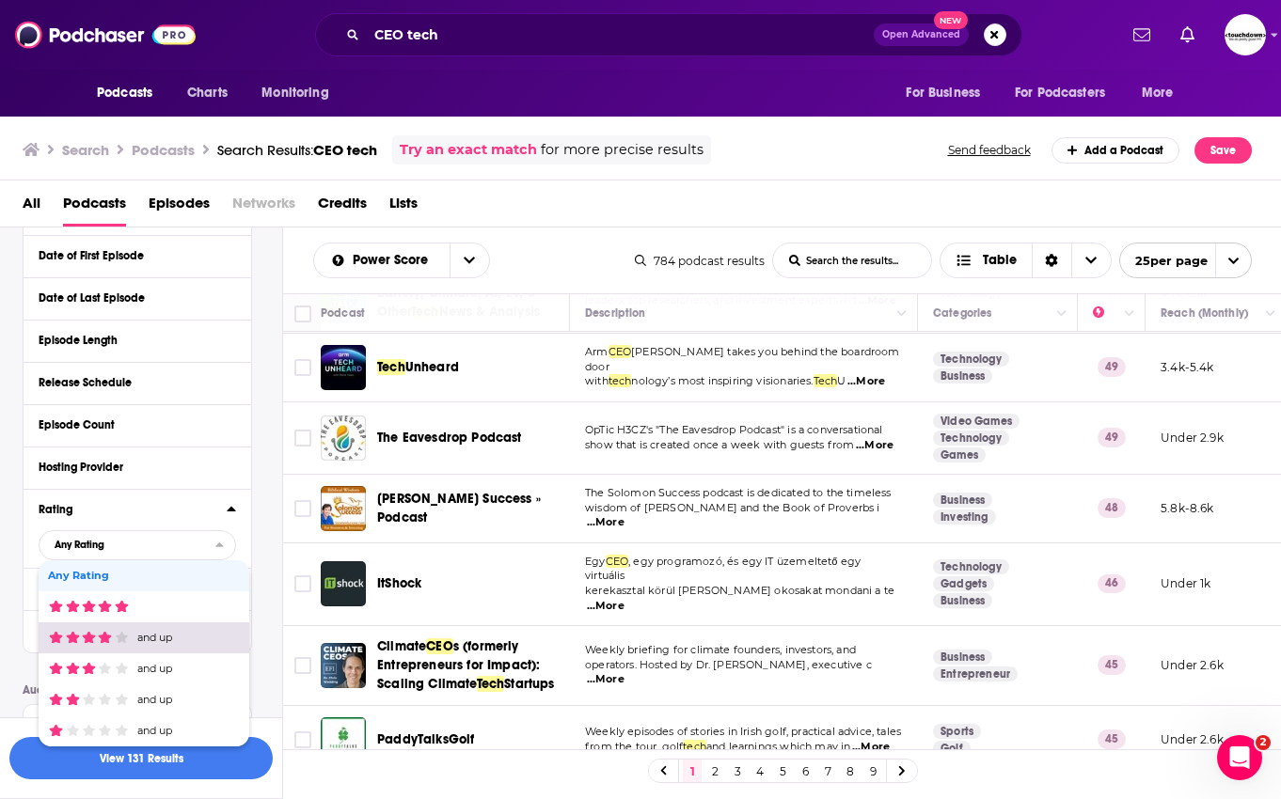
click at [185, 636] on span "and up" at bounding box center [141, 638] width 186 height 12
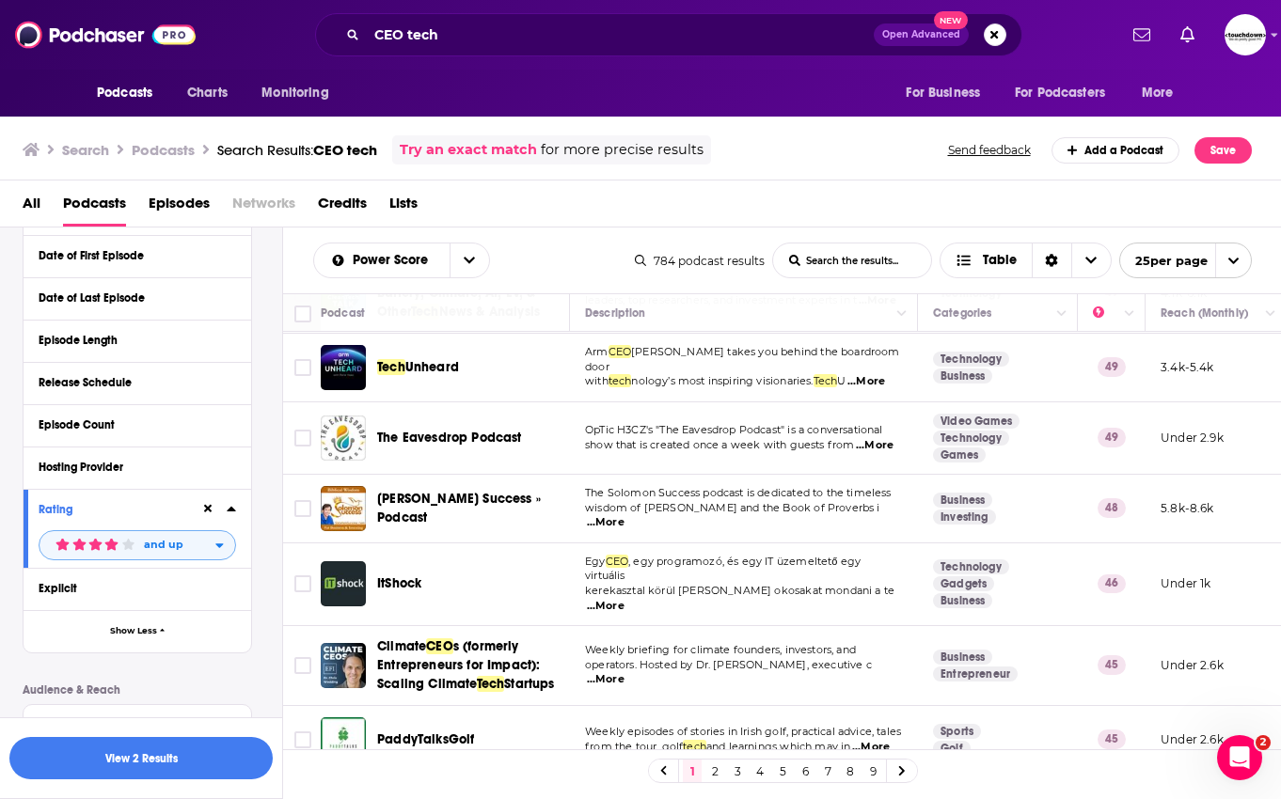
click at [226, 543] on div "open menu" at bounding box center [225, 545] width 20 height 13
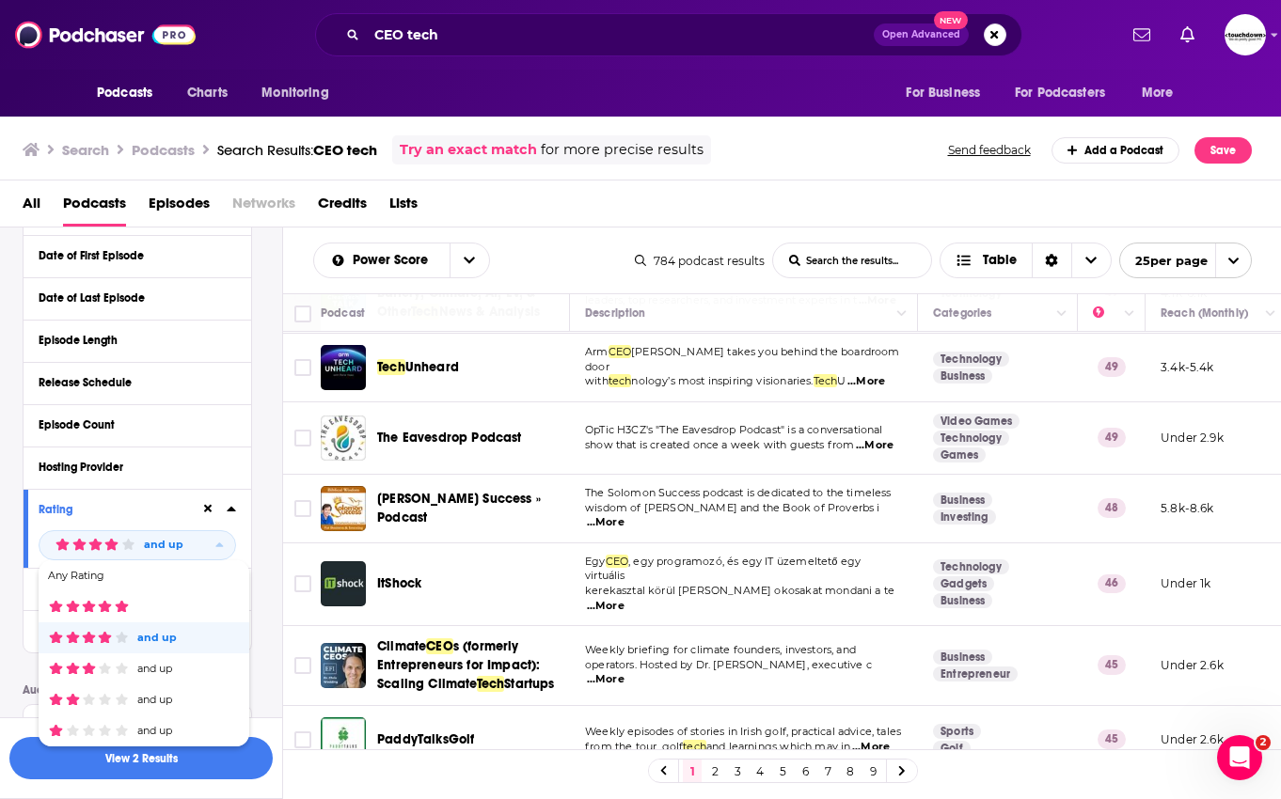
click at [212, 510] on icon at bounding box center [208, 509] width 8 height 12
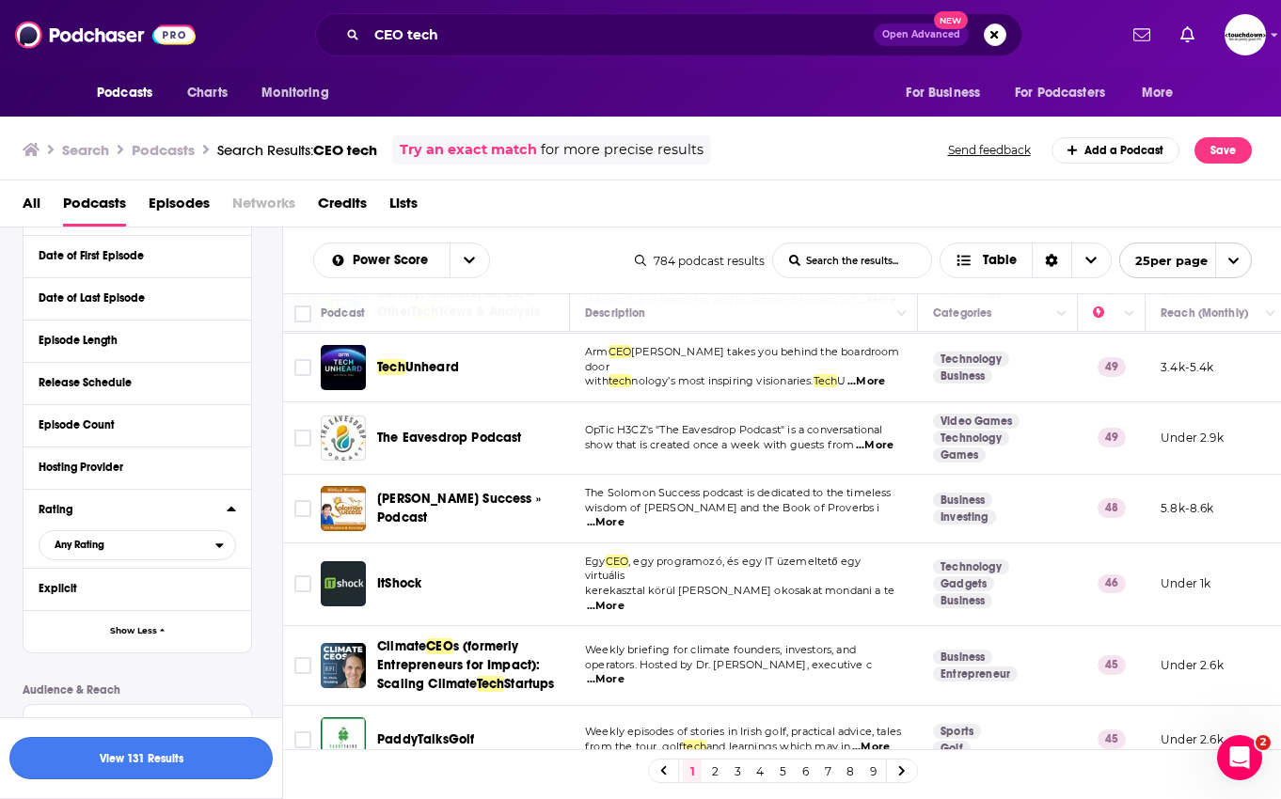
click at [193, 762] on button "View 131 Results" at bounding box center [140, 758] width 263 height 42
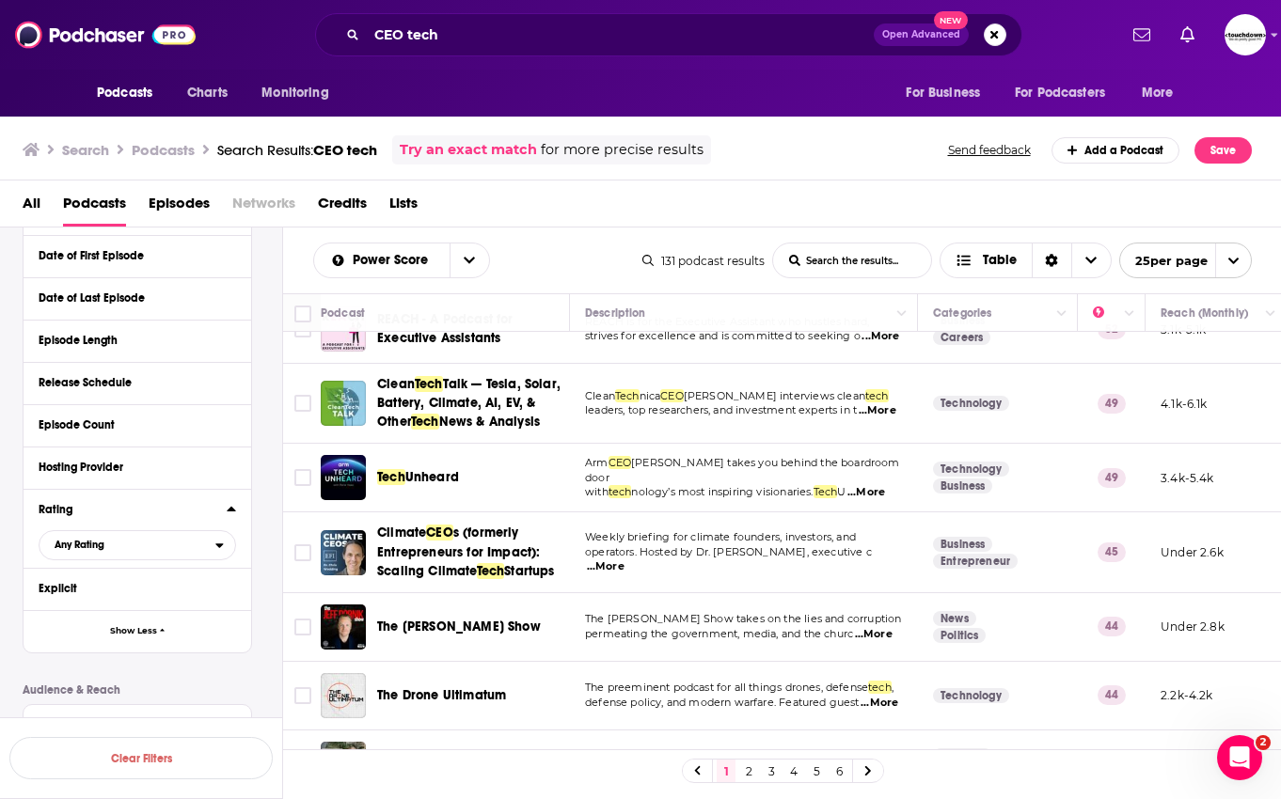
scroll to position [329, 0]
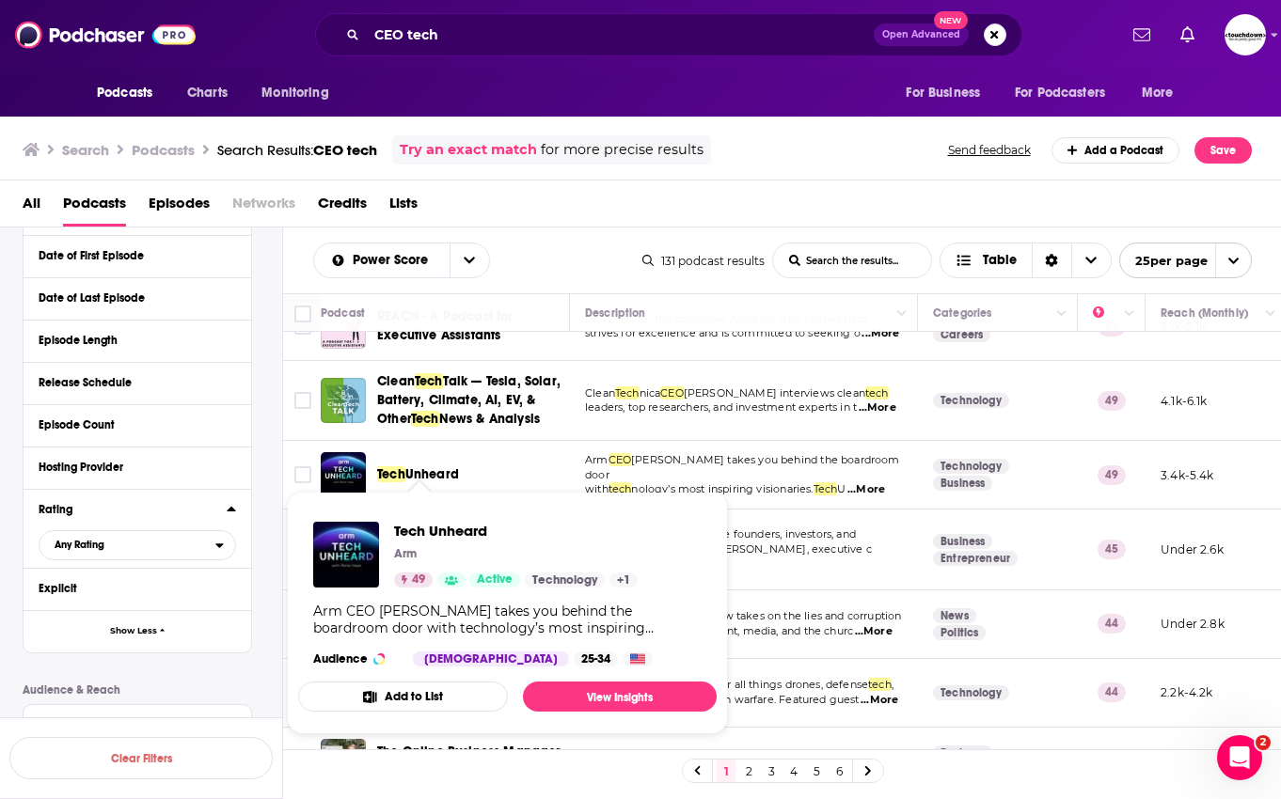
click at [437, 472] on span "Unheard" at bounding box center [432, 474] width 54 height 16
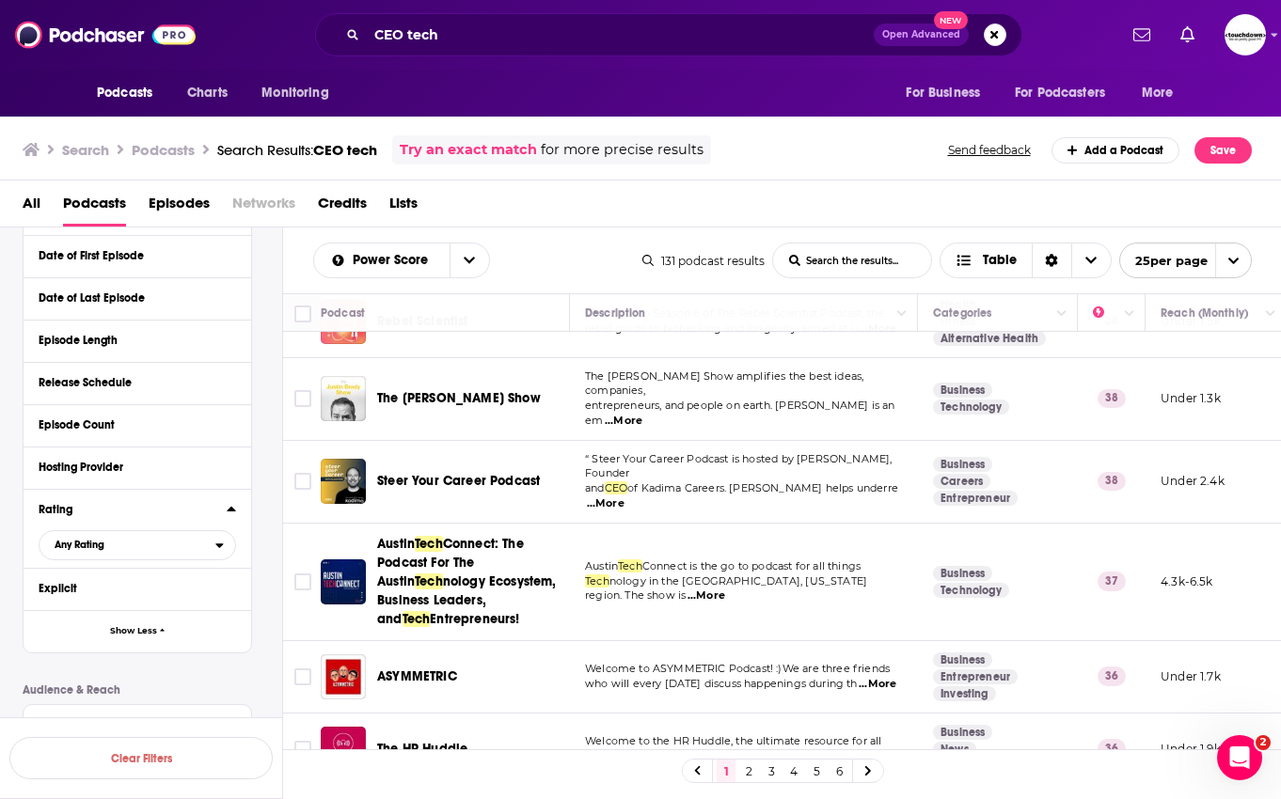
scroll to position [0, 0]
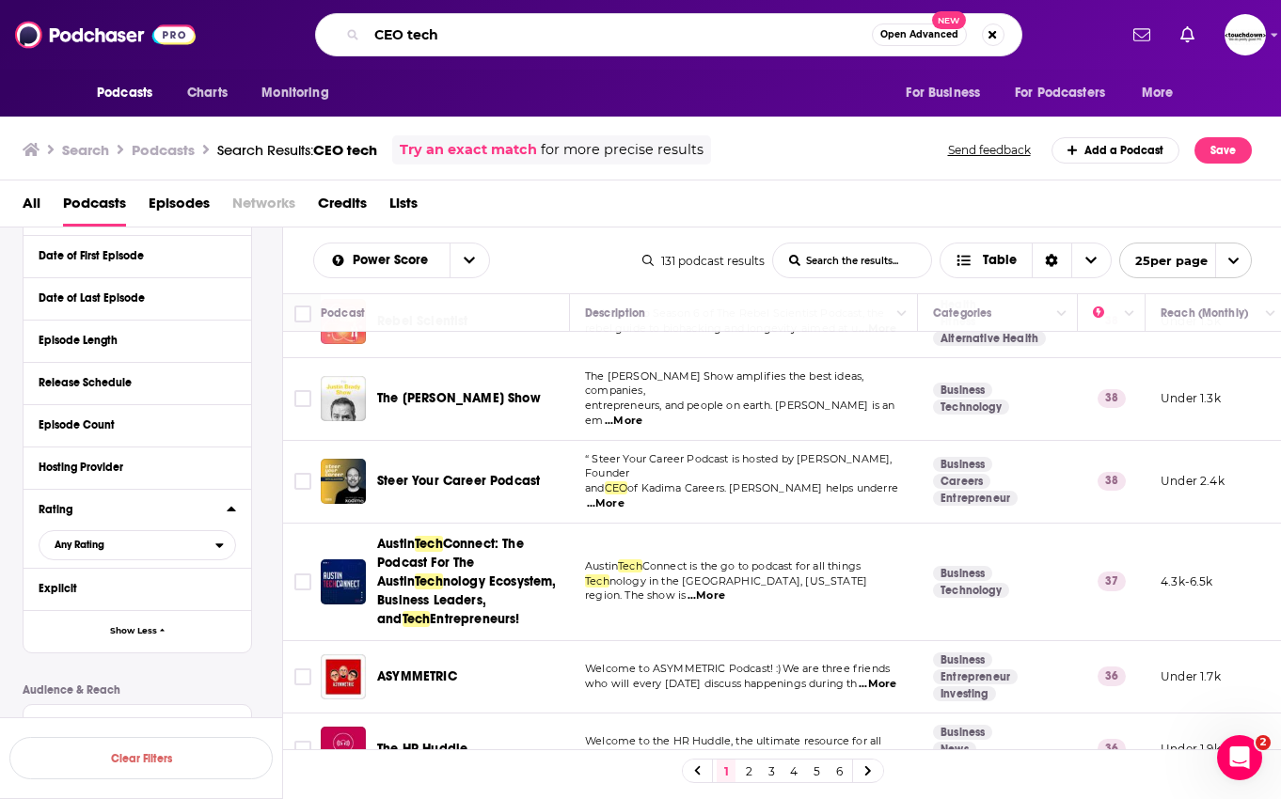
drag, startPoint x: 475, startPoint y: 27, endPoint x: 422, endPoint y: 27, distance: 52.7
click at [422, 27] on input "CEO tech" at bounding box center [619, 35] width 505 height 30
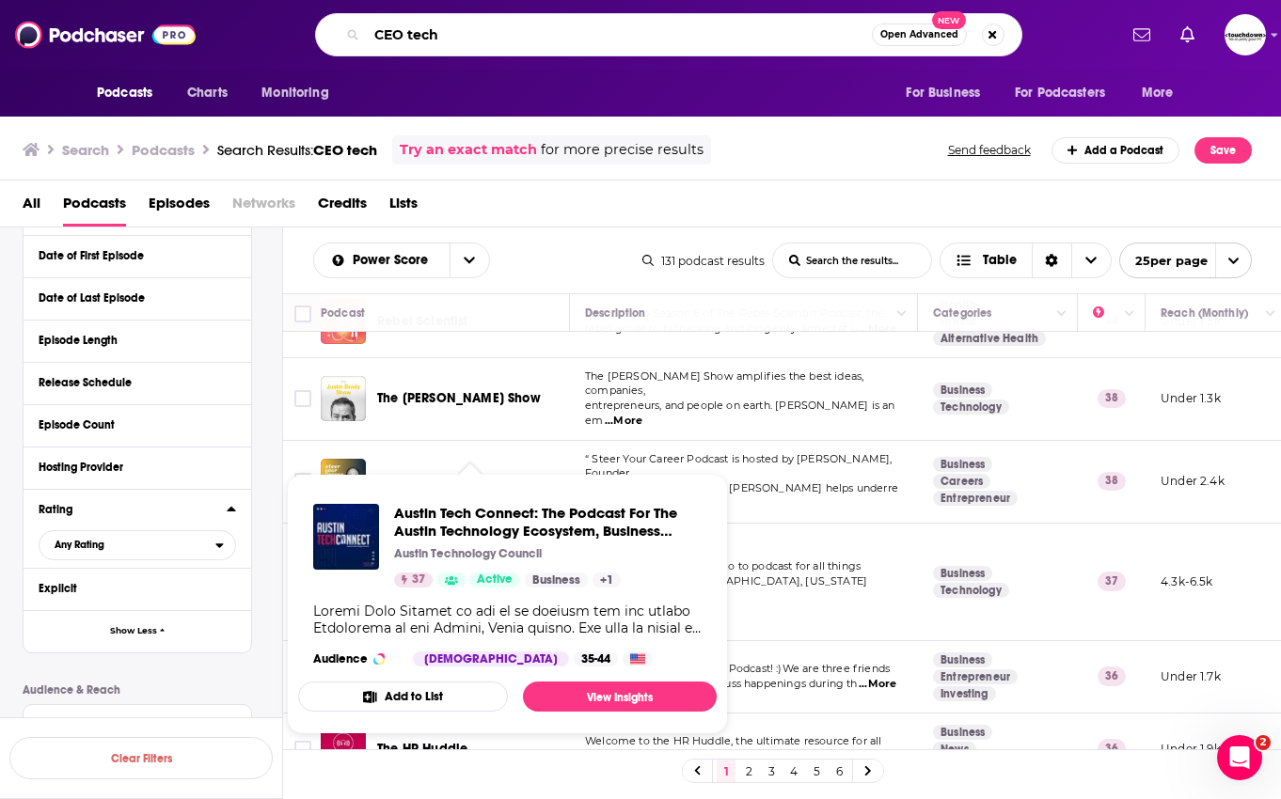
click at [447, 47] on input "CEO tech" at bounding box center [619, 35] width 505 height 30
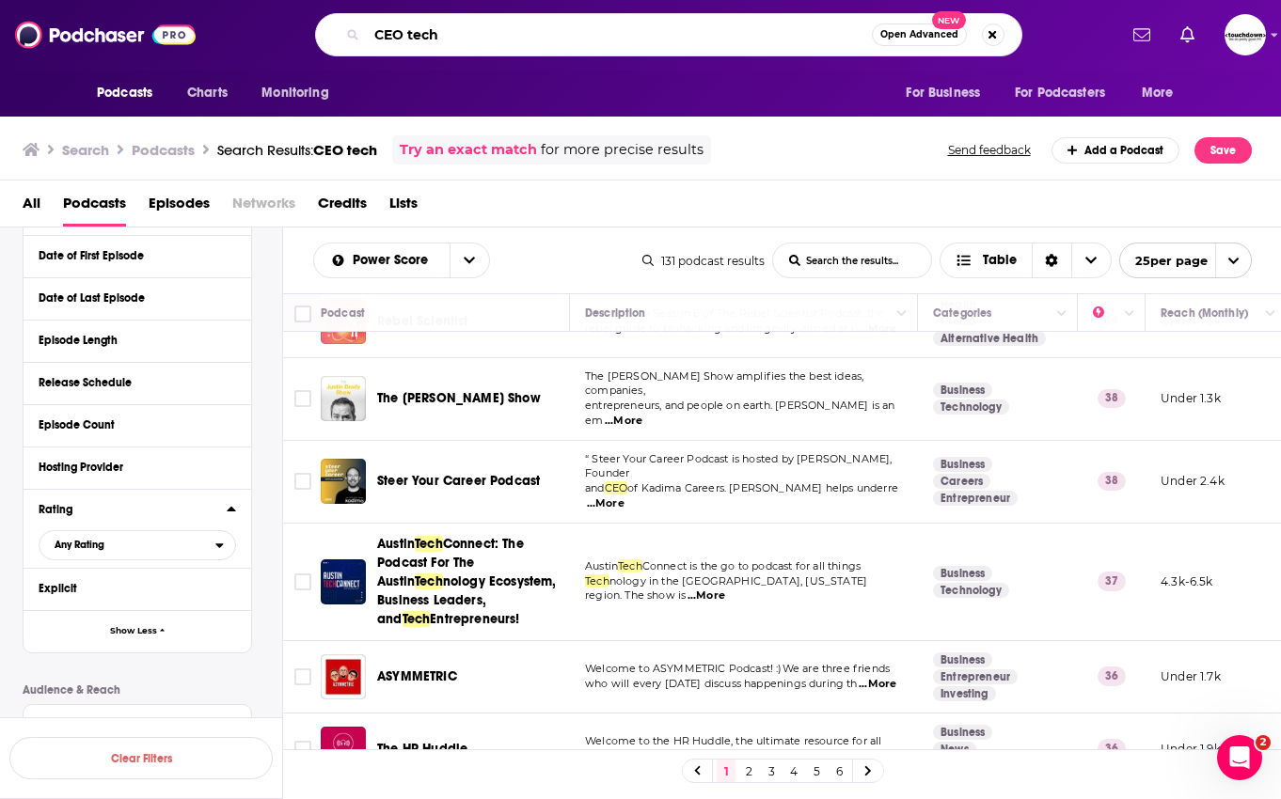
drag, startPoint x: 411, startPoint y: 33, endPoint x: 535, endPoint y: 30, distance: 124.2
click at [535, 30] on input "CEO tech" at bounding box center [619, 35] width 505 height 30
type input "CEO leadership"
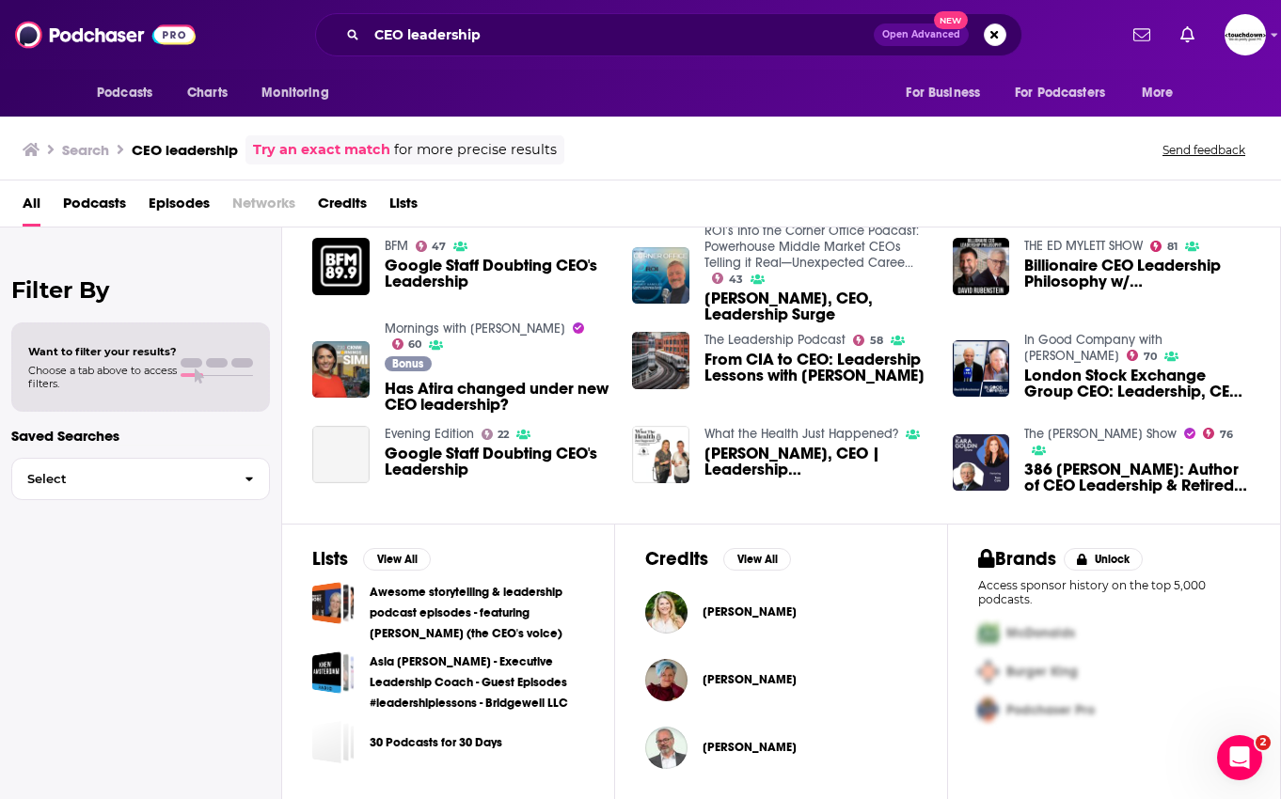
scroll to position [310, 0]
click at [118, 200] on span "Podcasts" at bounding box center [94, 207] width 63 height 39
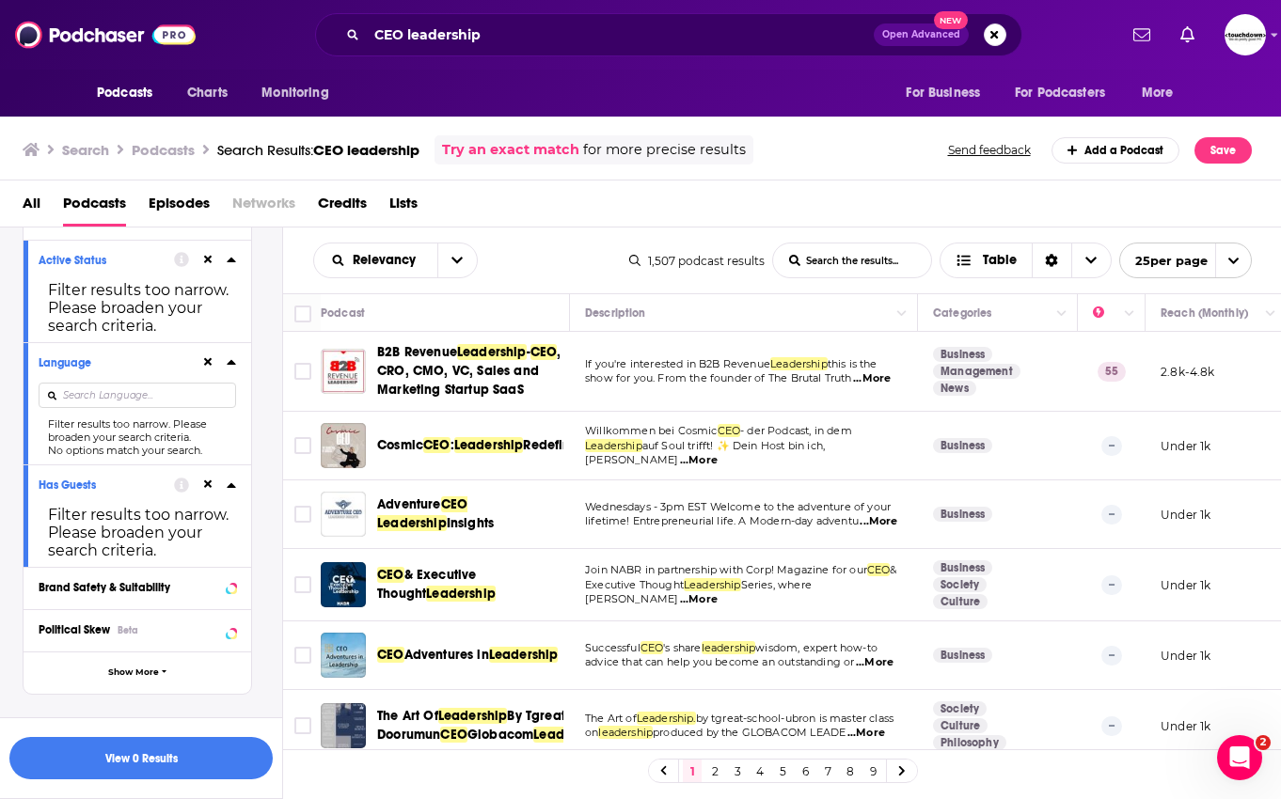
scroll to position [150, 0]
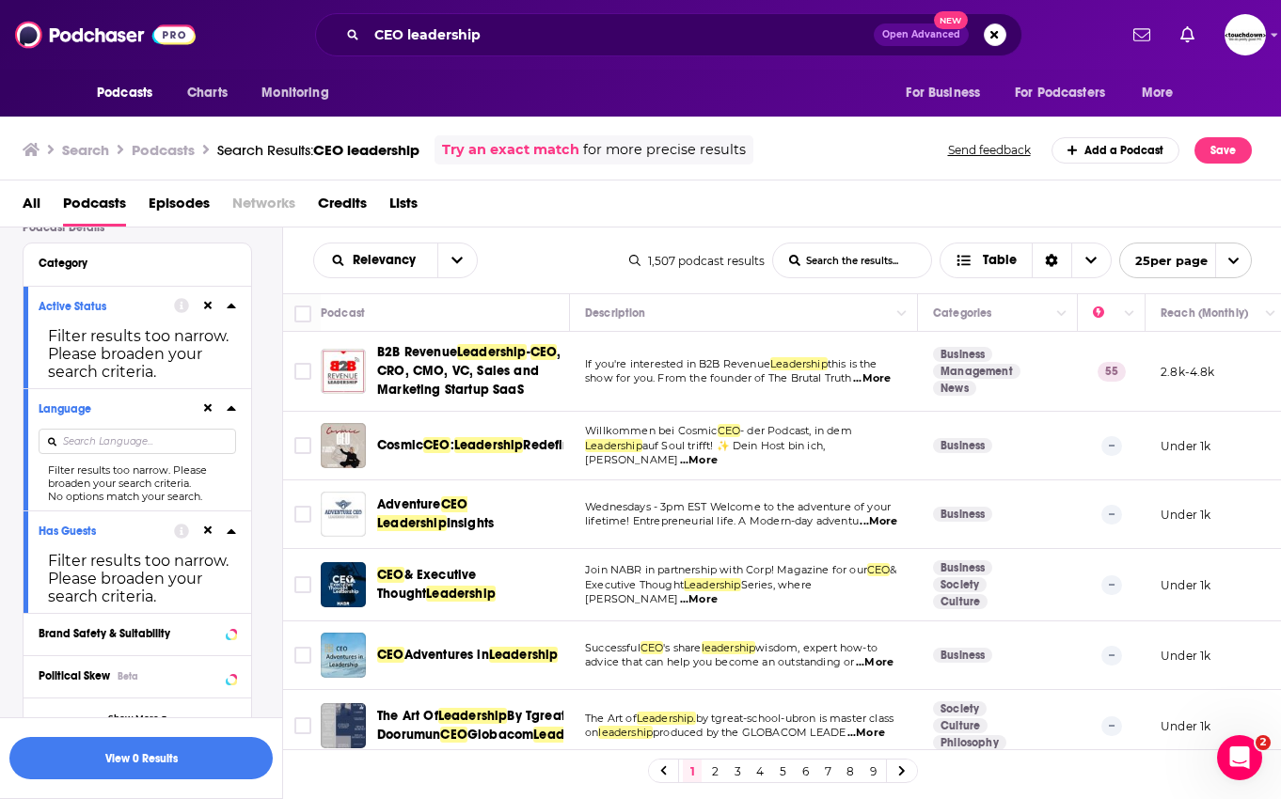
click at [208, 403] on icon at bounding box center [208, 408] width 8 height 12
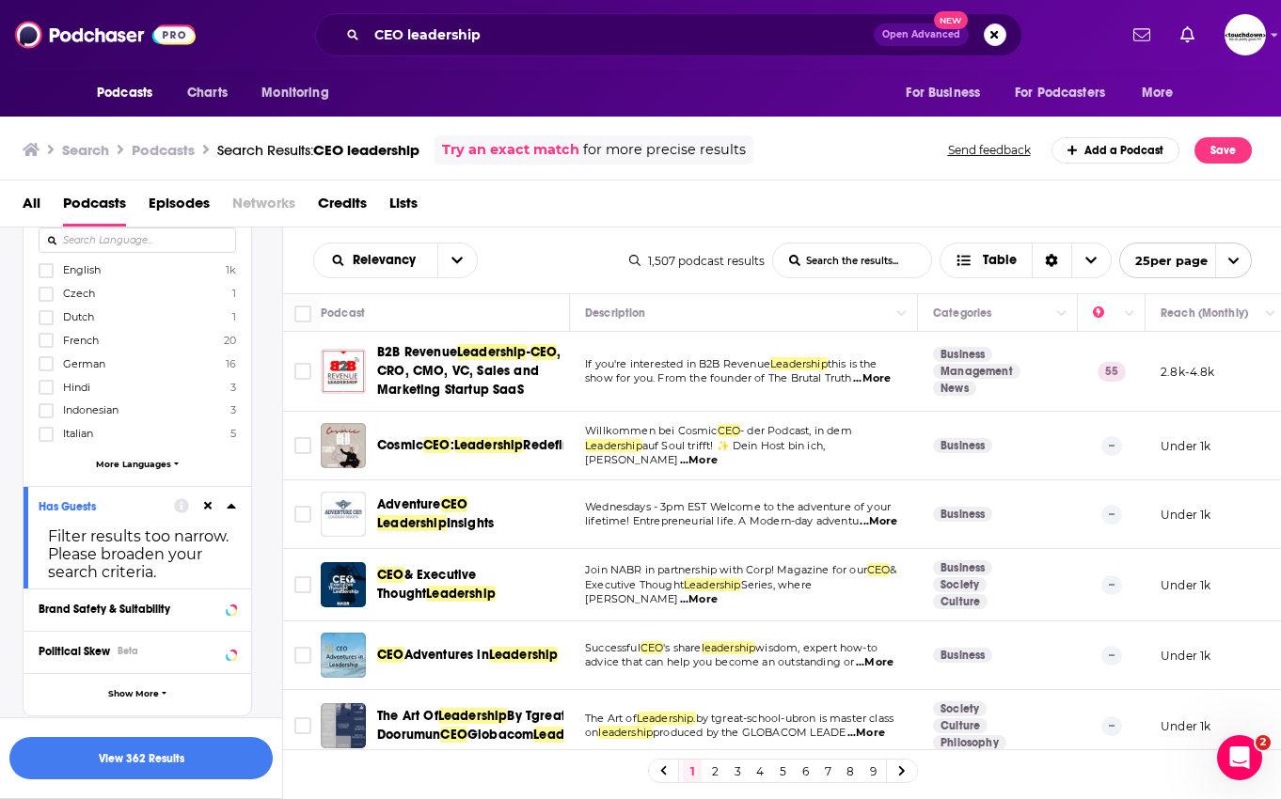
scroll to position [435, 0]
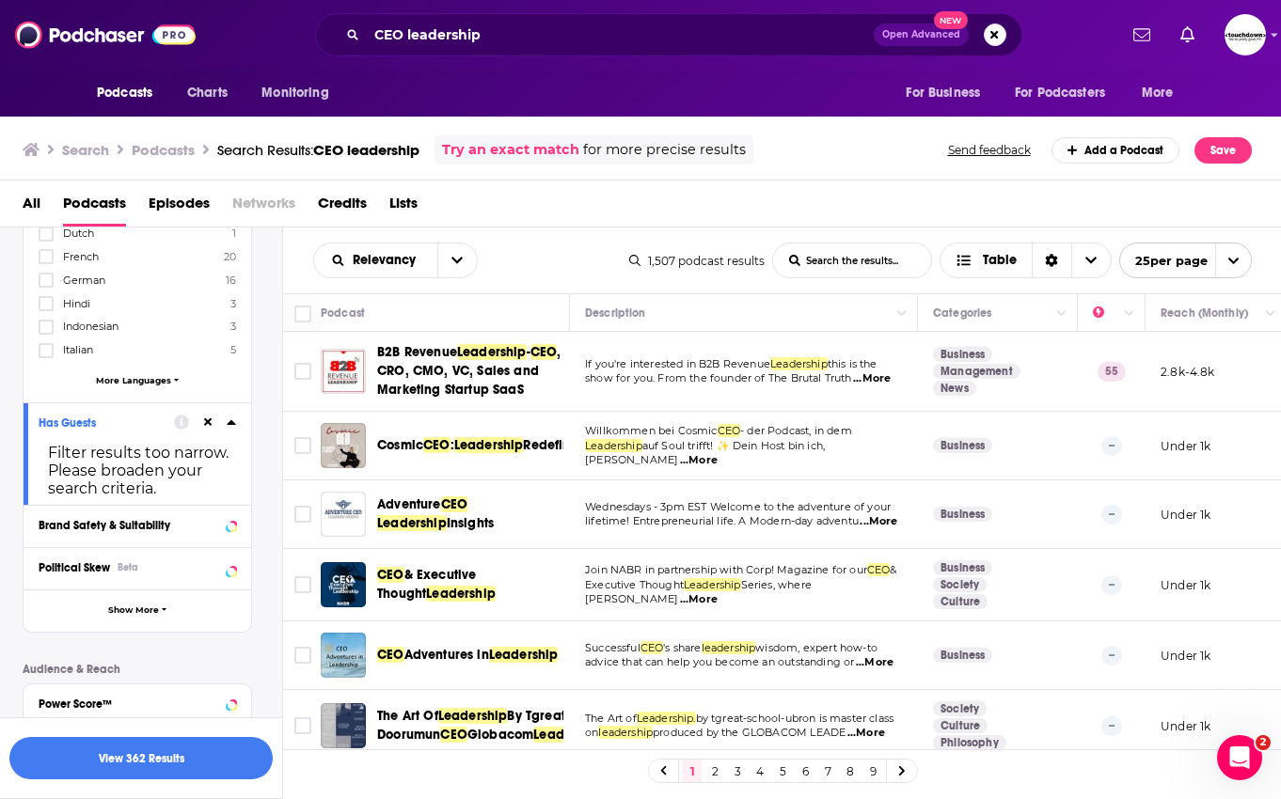
click at [235, 418] on icon at bounding box center [231, 422] width 9 height 15
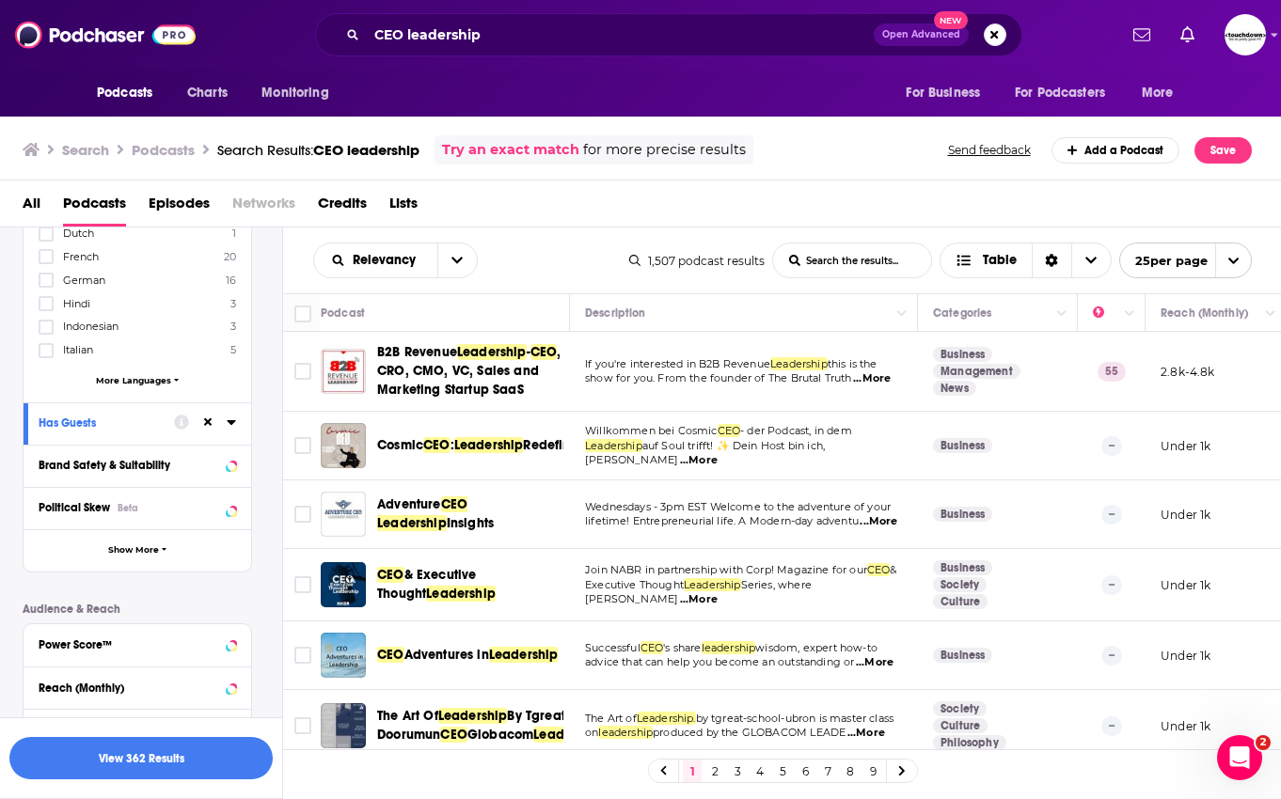
click at [233, 422] on icon at bounding box center [231, 422] width 8 height 5
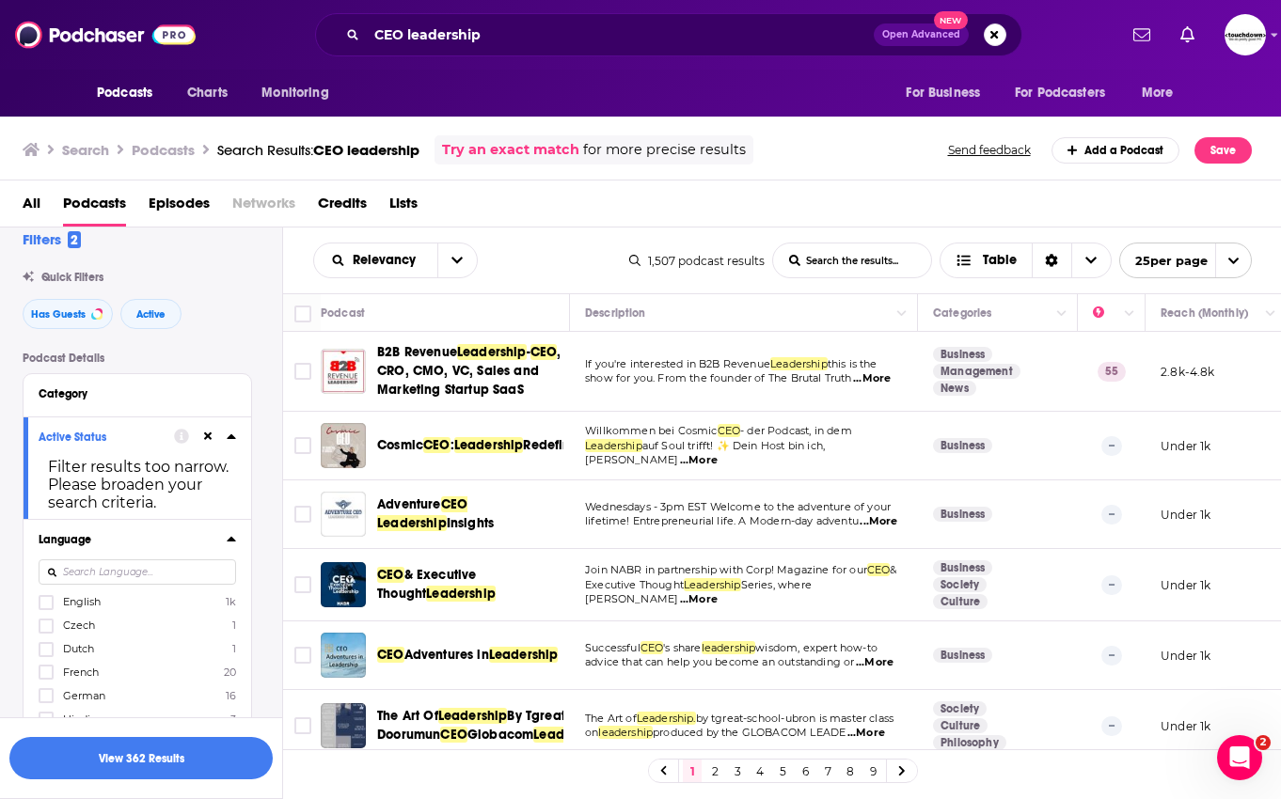
scroll to position [0, 0]
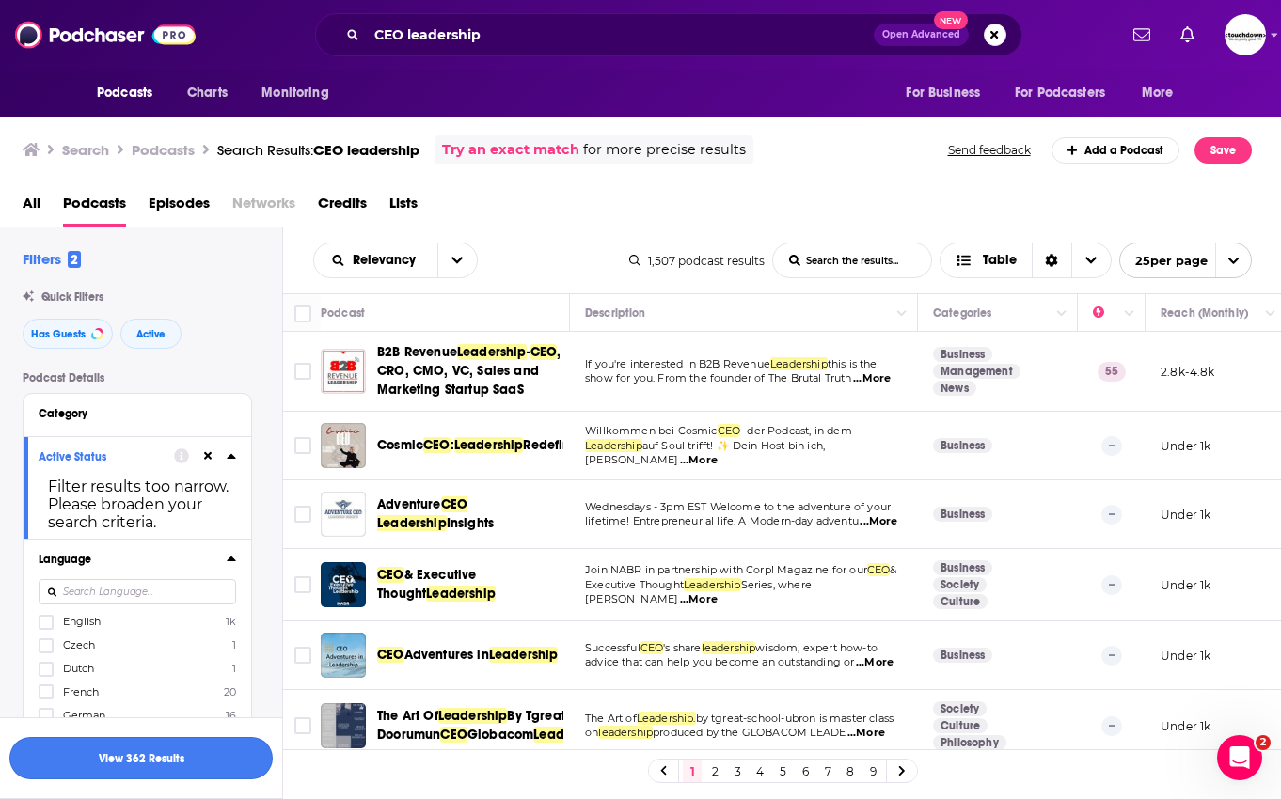
click at [190, 768] on button "View 362 Results" at bounding box center [140, 758] width 263 height 42
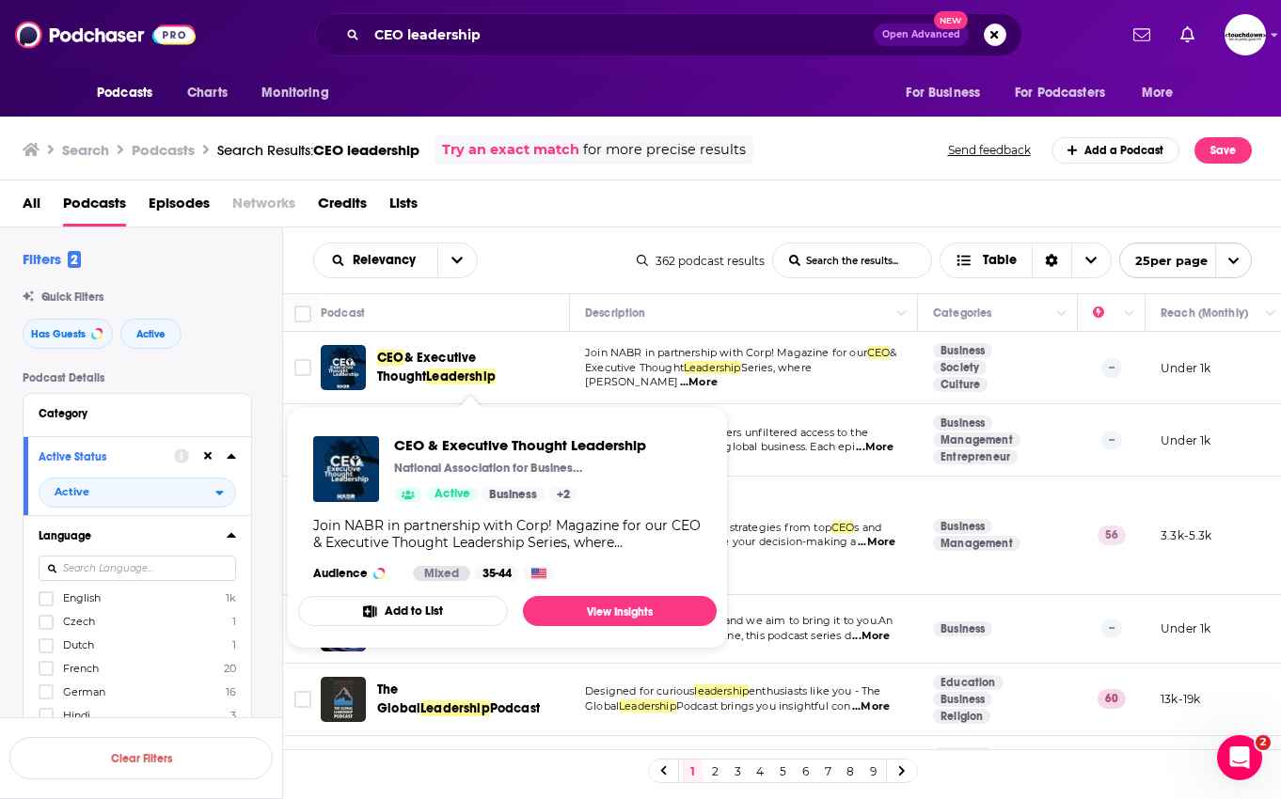
click at [460, 354] on span "& Executive Thought" at bounding box center [426, 367] width 99 height 35
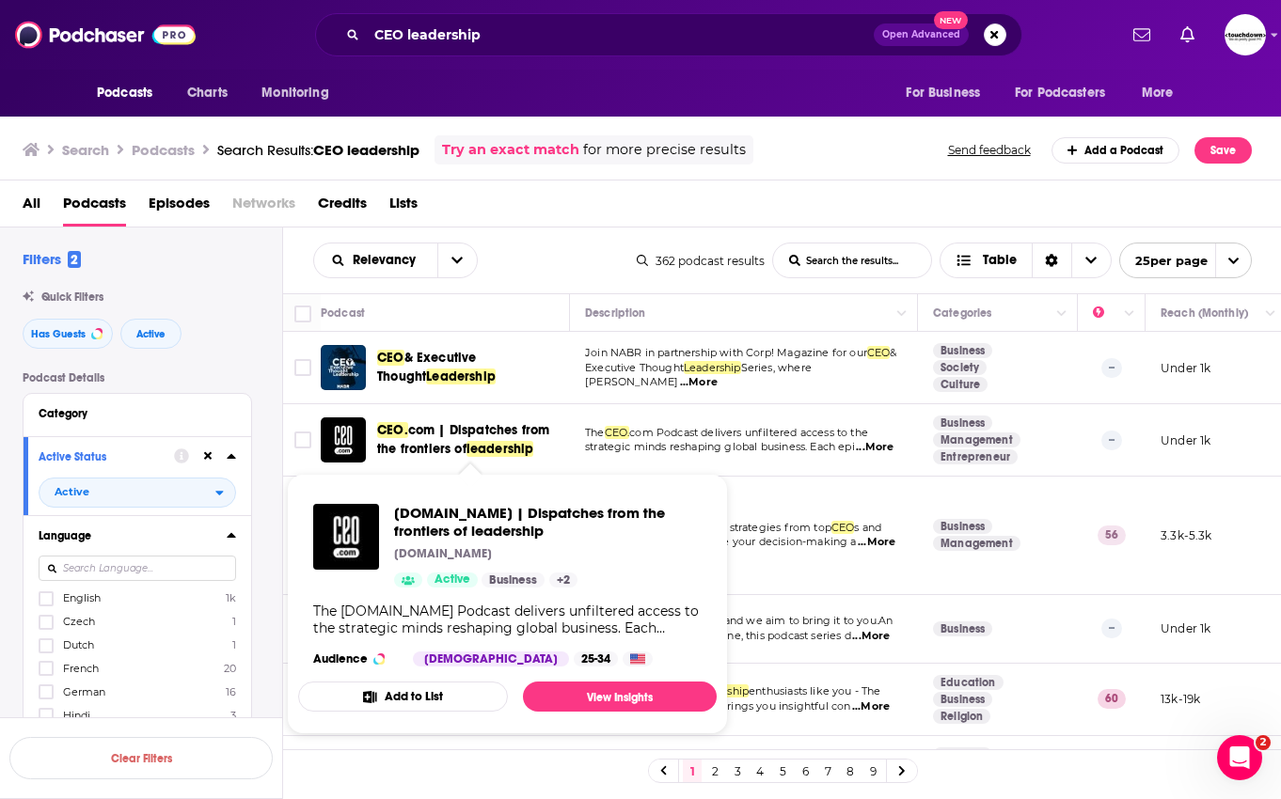
click at [526, 431] on span "com | Dispatches from the frontiers of" at bounding box center [463, 439] width 172 height 35
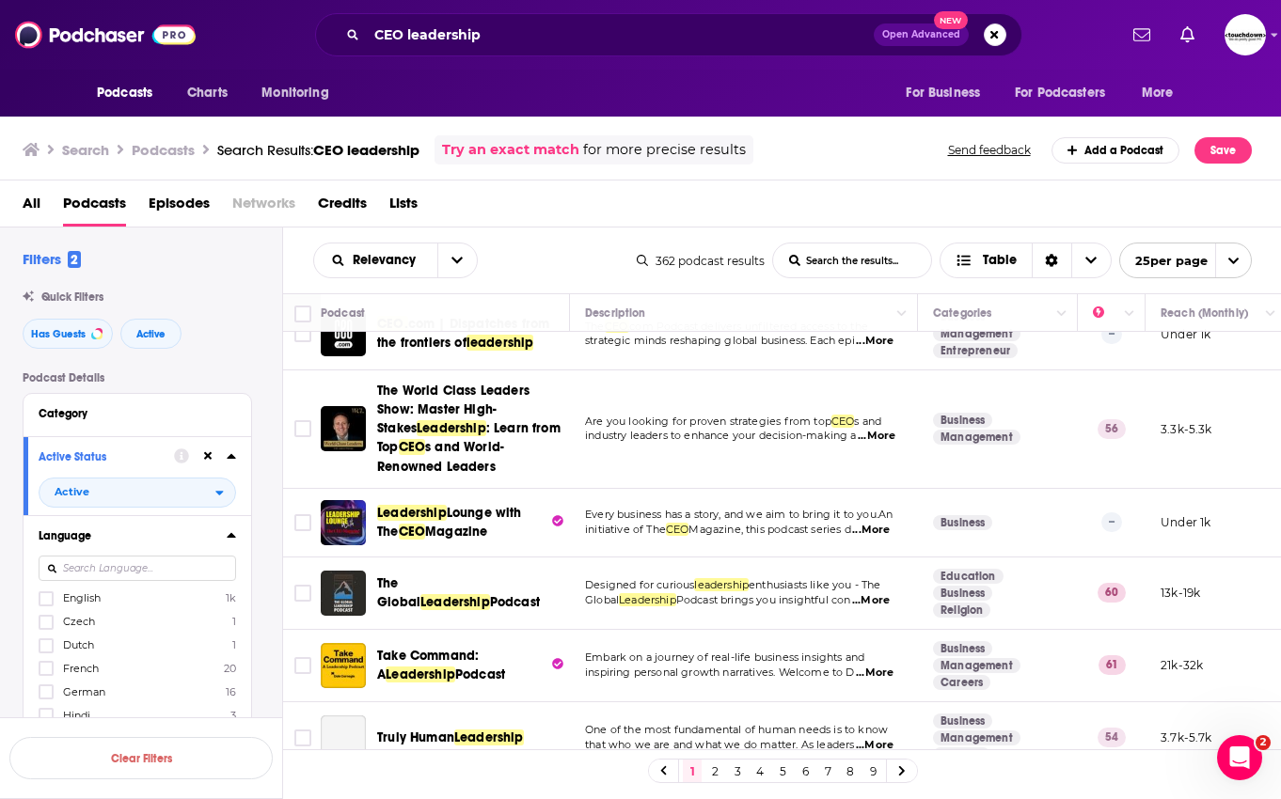
scroll to position [114, 0]
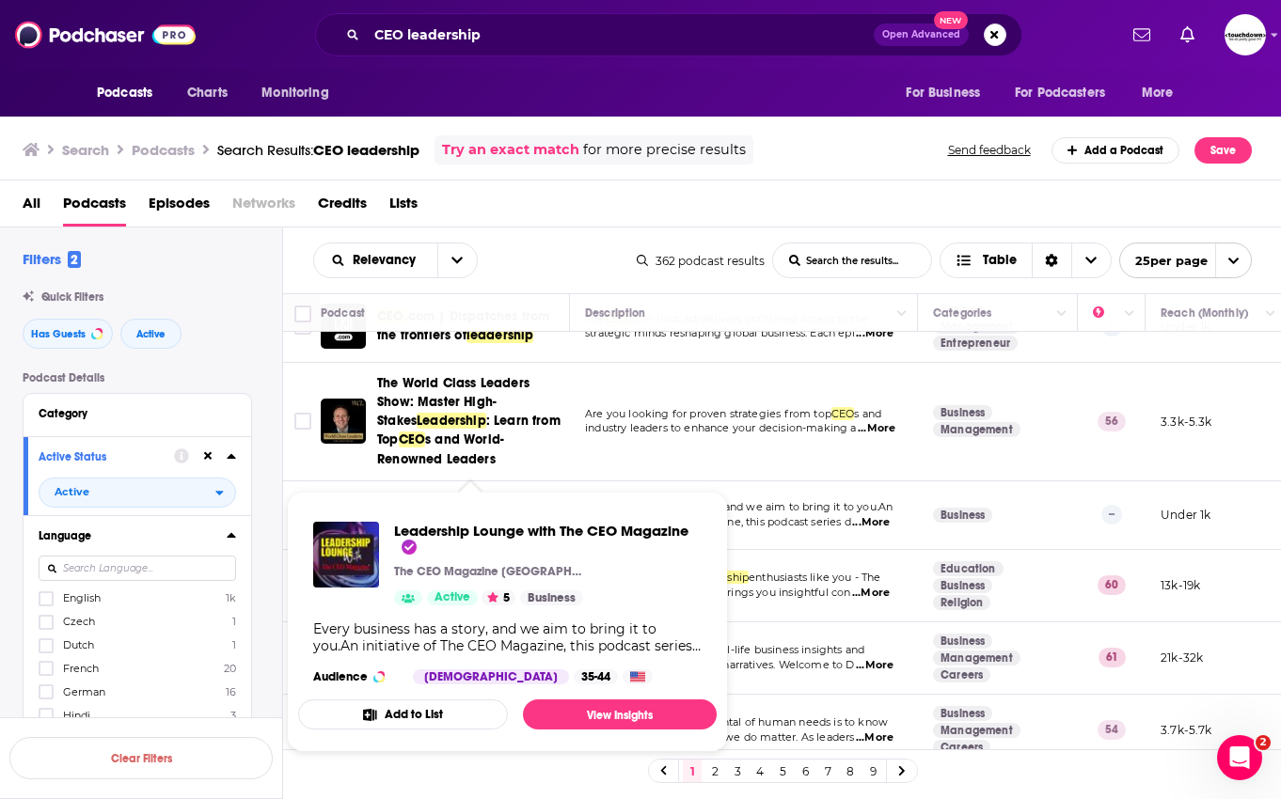
click at [497, 507] on div "Leadership Lounge with The CEO Magazine The CEO Magazine India Active 5 Busines…" at bounding box center [507, 603] width 418 height 193
click at [445, 527] on span "Leadership Lounge with The CEO Magazine" at bounding box center [541, 540] width 294 height 36
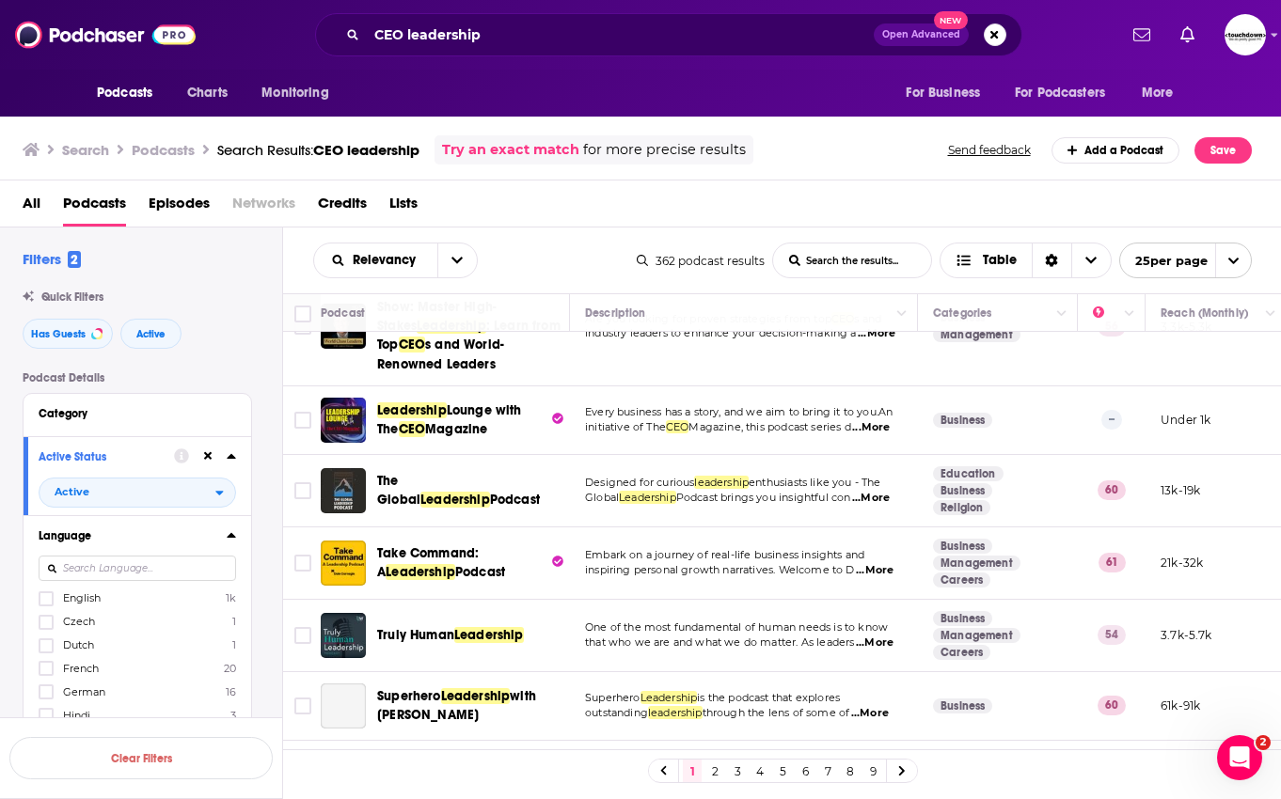
scroll to position [238, 0]
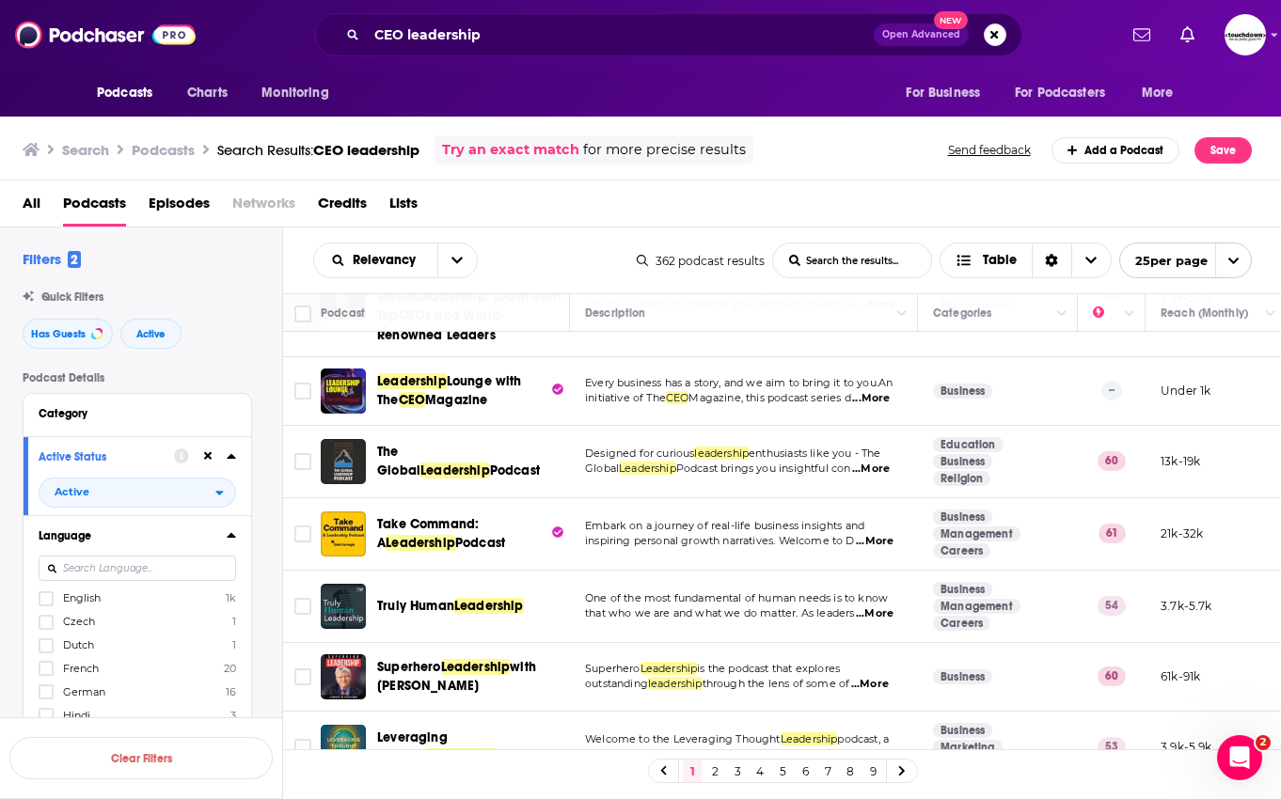
click at [420, 455] on span "The Global" at bounding box center [398, 461] width 43 height 35
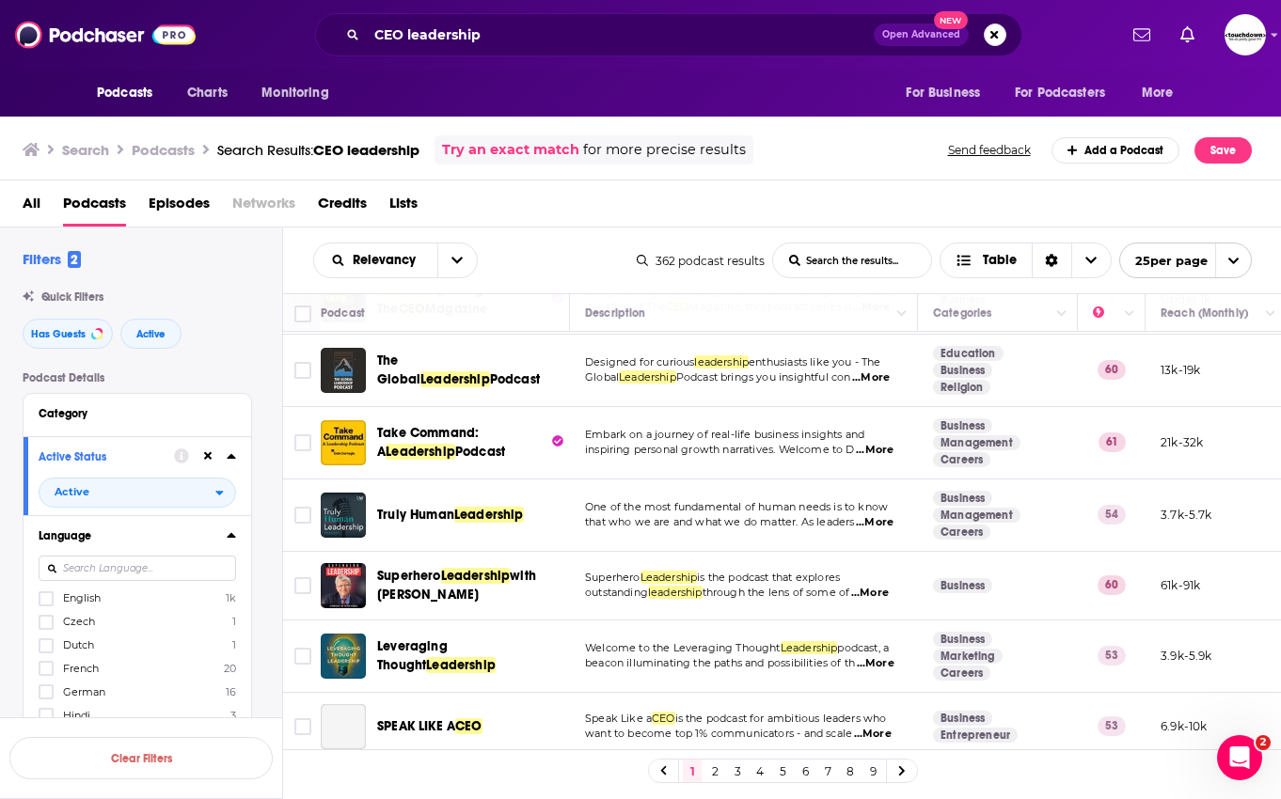
scroll to position [329, 0]
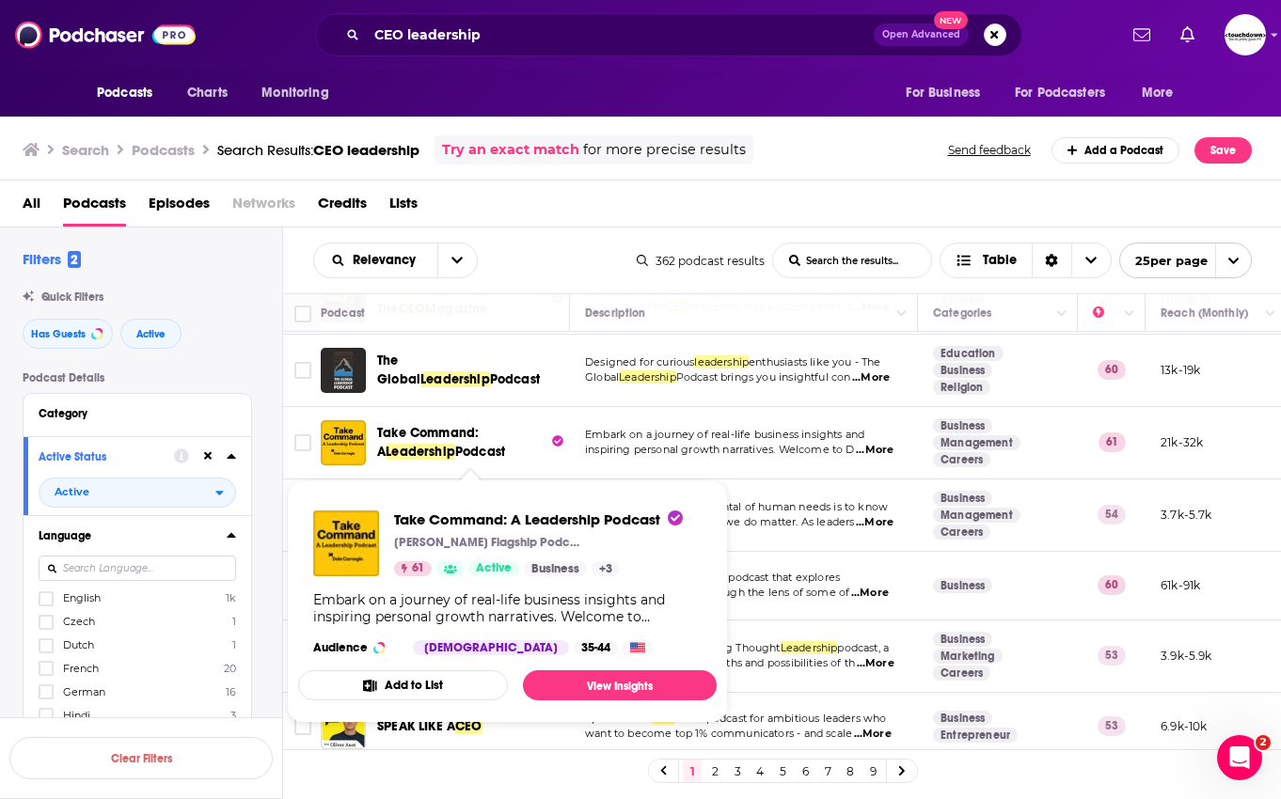
click at [471, 433] on span "Take Command: A" at bounding box center [428, 442] width 102 height 35
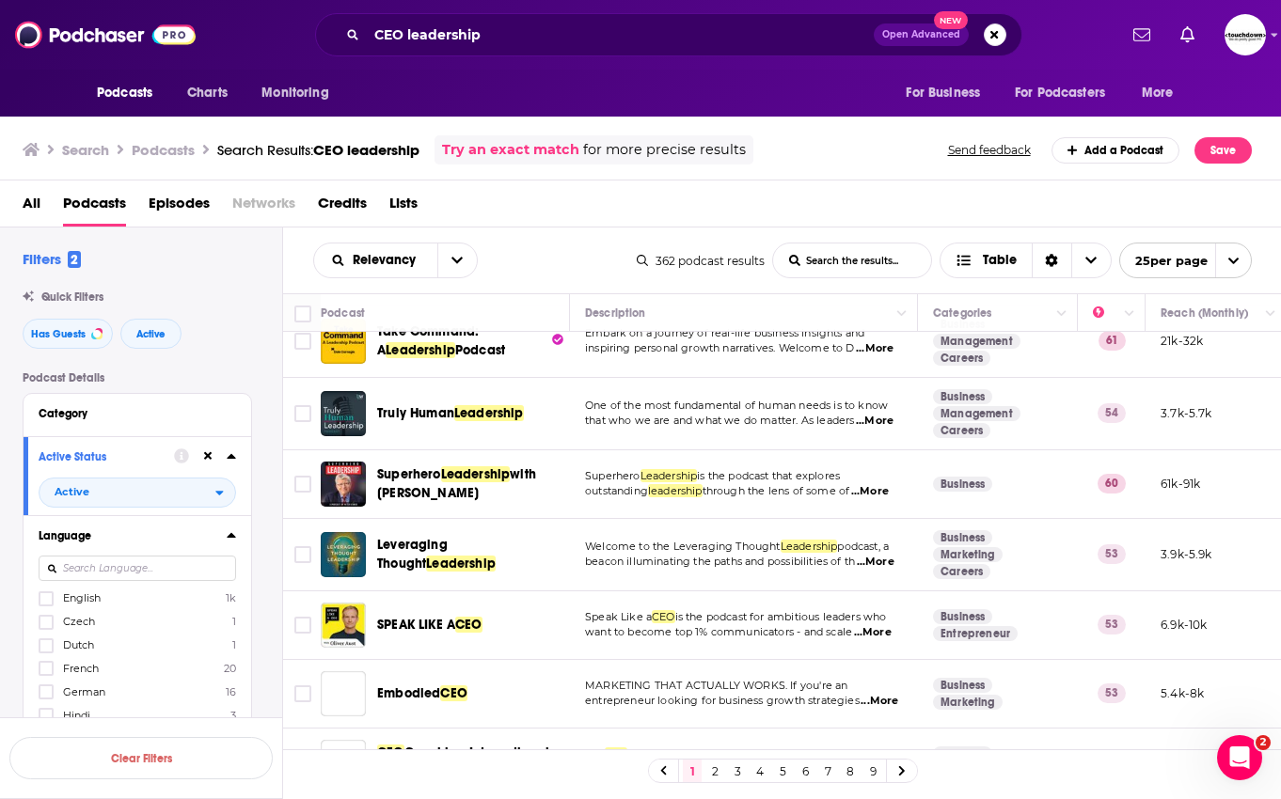
scroll to position [425, 0]
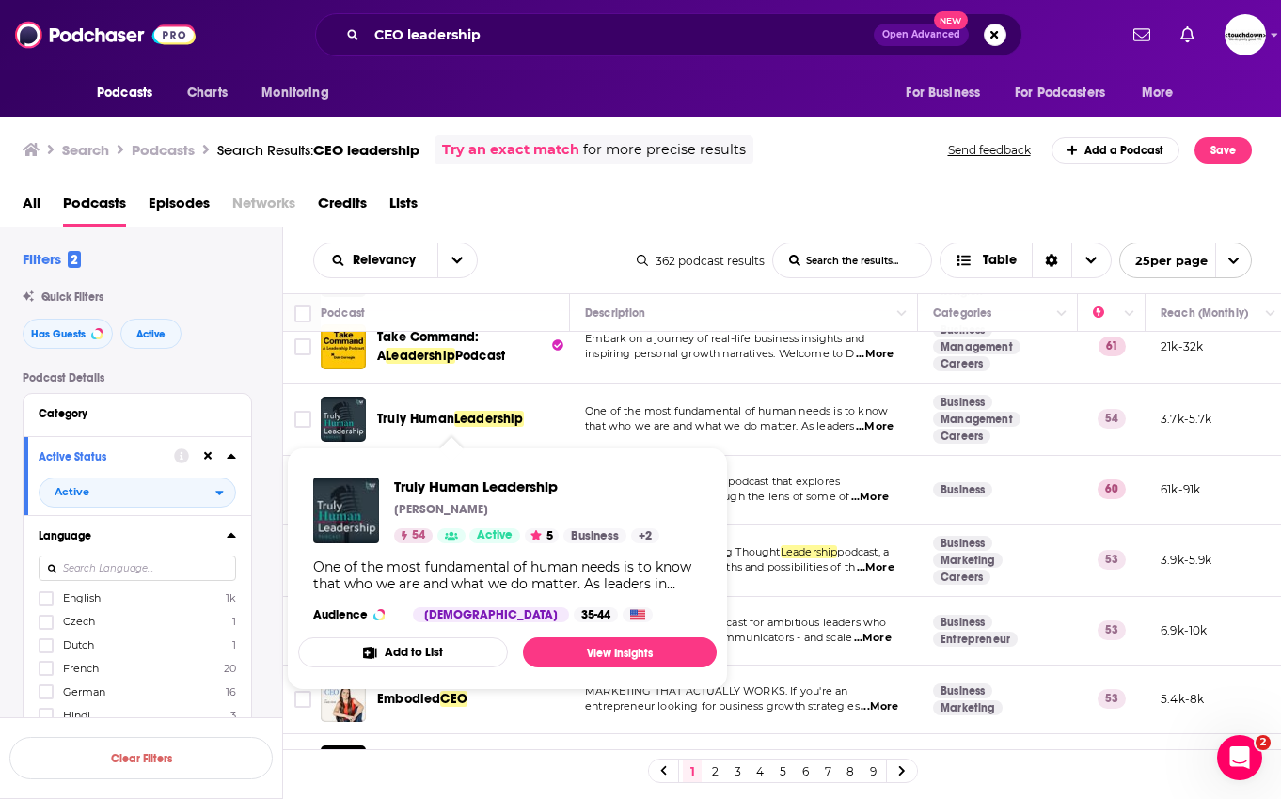
click at [510, 418] on span "Leadership" at bounding box center [489, 419] width 70 height 16
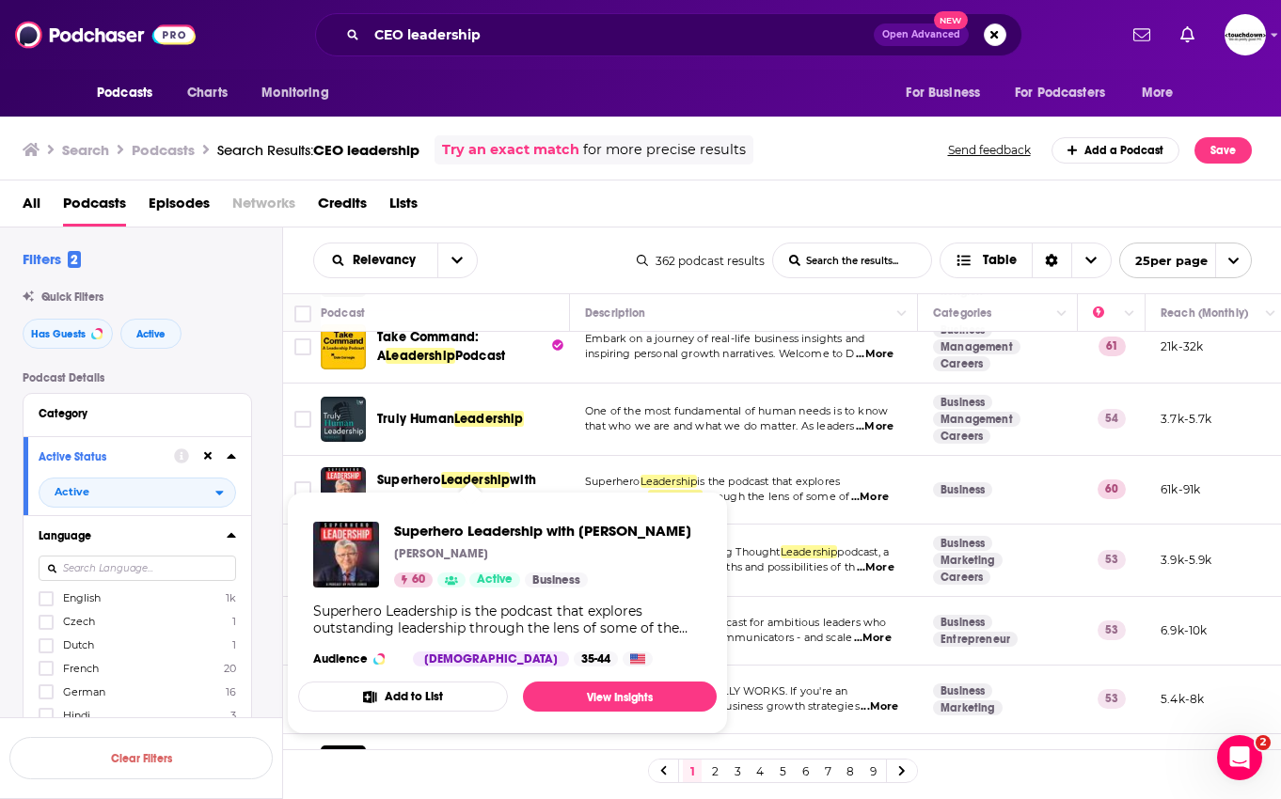
click at [453, 474] on span "Leadership" at bounding box center [476, 480] width 70 height 16
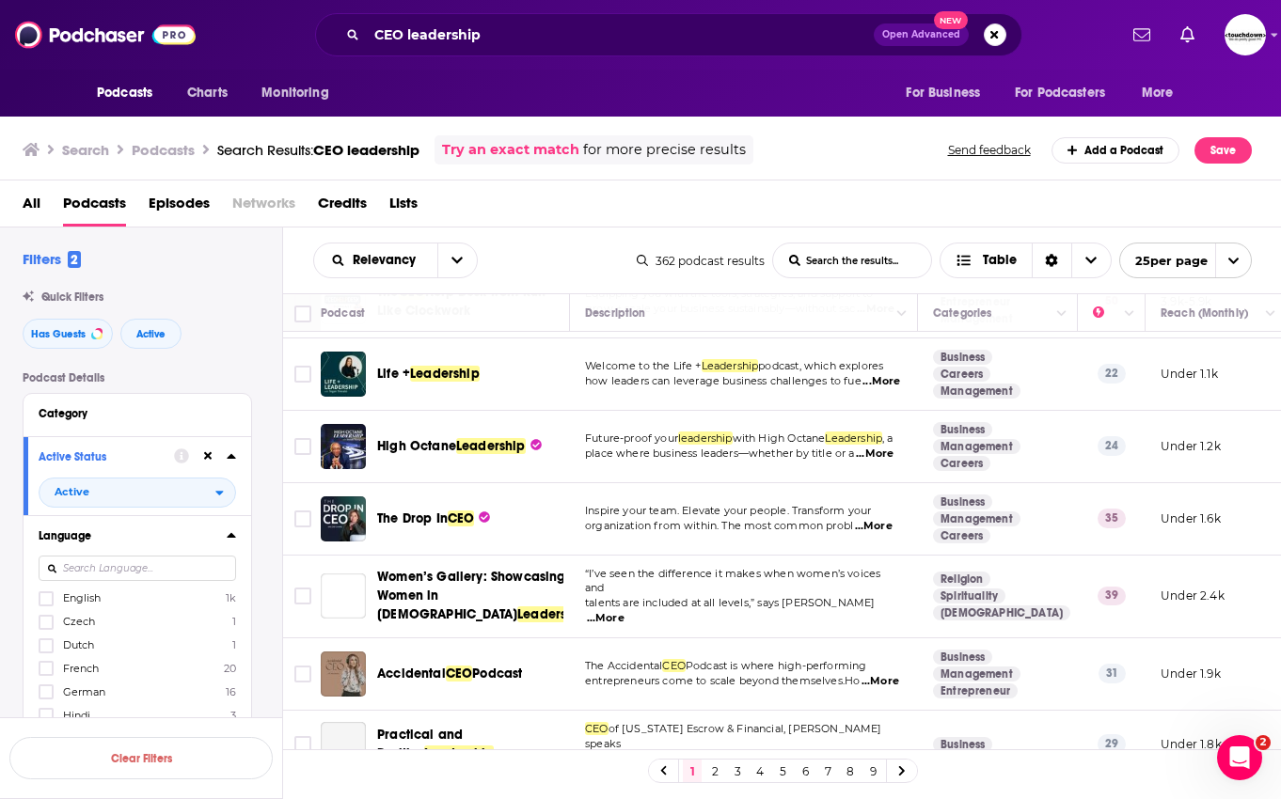
scroll to position [1317, 0]
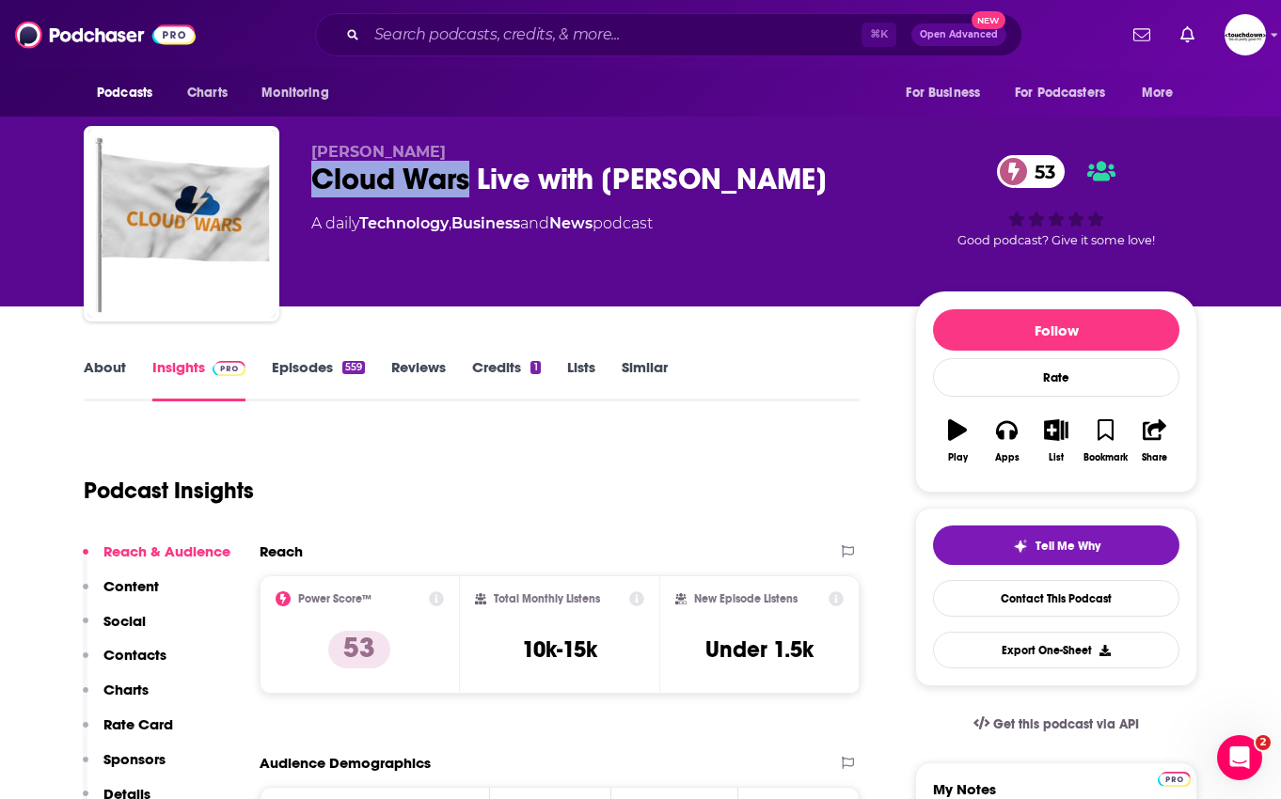
drag, startPoint x: 467, startPoint y: 177, endPoint x: 321, endPoint y: 177, distance: 146.7
click at [321, 177] on div "Cloud Wars Live with Bob Evans 53" at bounding box center [598, 179] width 574 height 37
copy h2 "Cloud Wars"
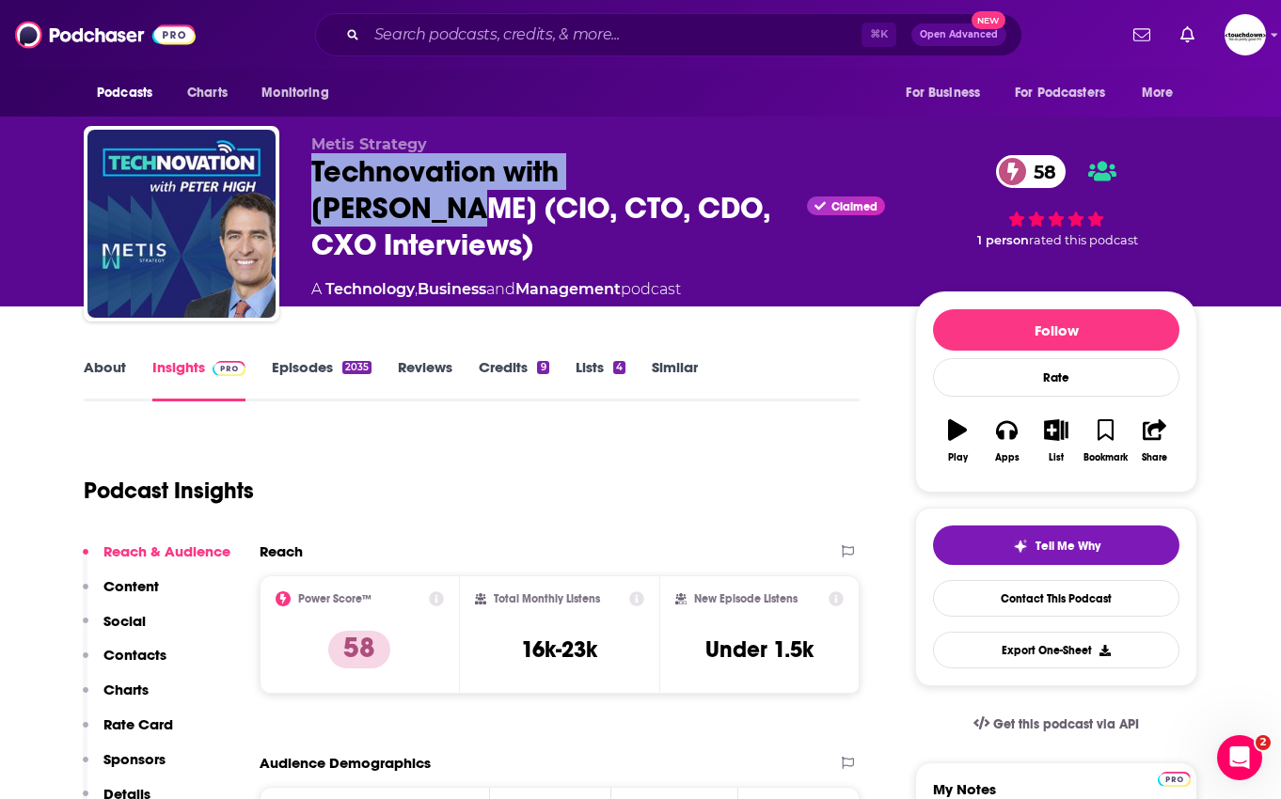
drag, startPoint x: 709, startPoint y: 171, endPoint x: 305, endPoint y: 181, distance: 404.5
click at [305, 181] on div "Metis Strategy Technovation with Peter High (CIO, CTO, CDO, CXO Interviews) Cla…" at bounding box center [640, 227] width 1113 height 203
copy h2 "Technovation with Peter High"
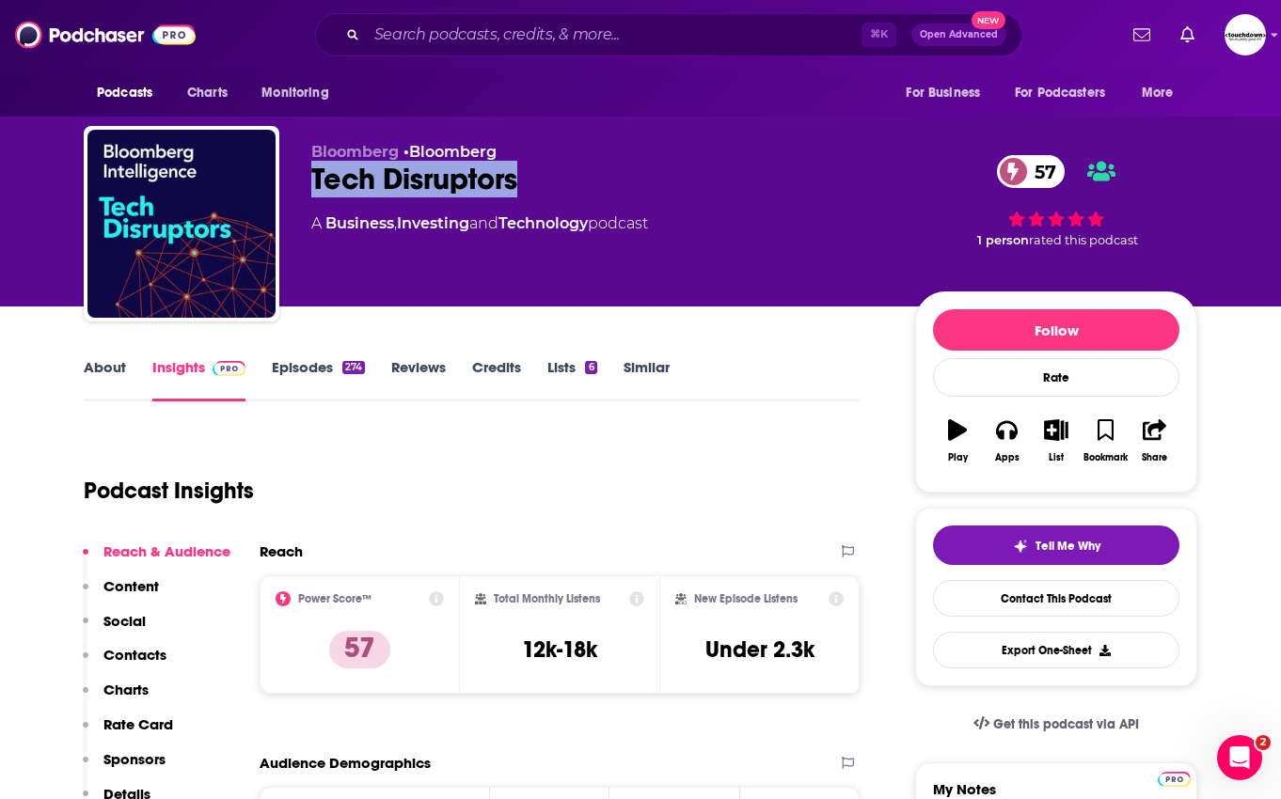
drag, startPoint x: 522, startPoint y: 180, endPoint x: 298, endPoint y: 180, distance: 223.8
click at [298, 180] on div "Bloomberg • Bloomberg Tech Disruptors 57 A Business , Investing and Technology …" at bounding box center [640, 227] width 1113 height 203
copy h2 "Tech Disruptors"
click at [756, 229] on div "A Business , Investing and Technology podcast" at bounding box center [598, 224] width 574 height 23
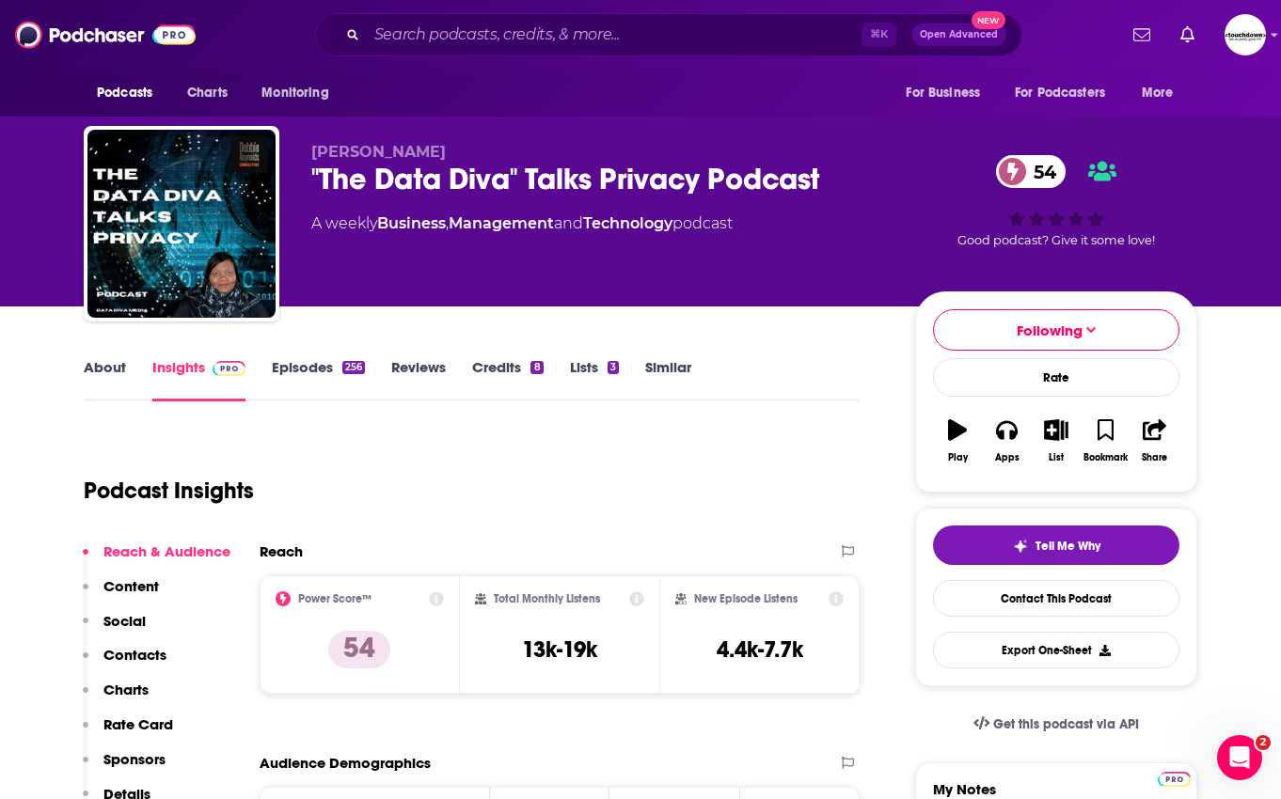
click at [315, 369] on link "Episodes 256" at bounding box center [318, 379] width 93 height 43
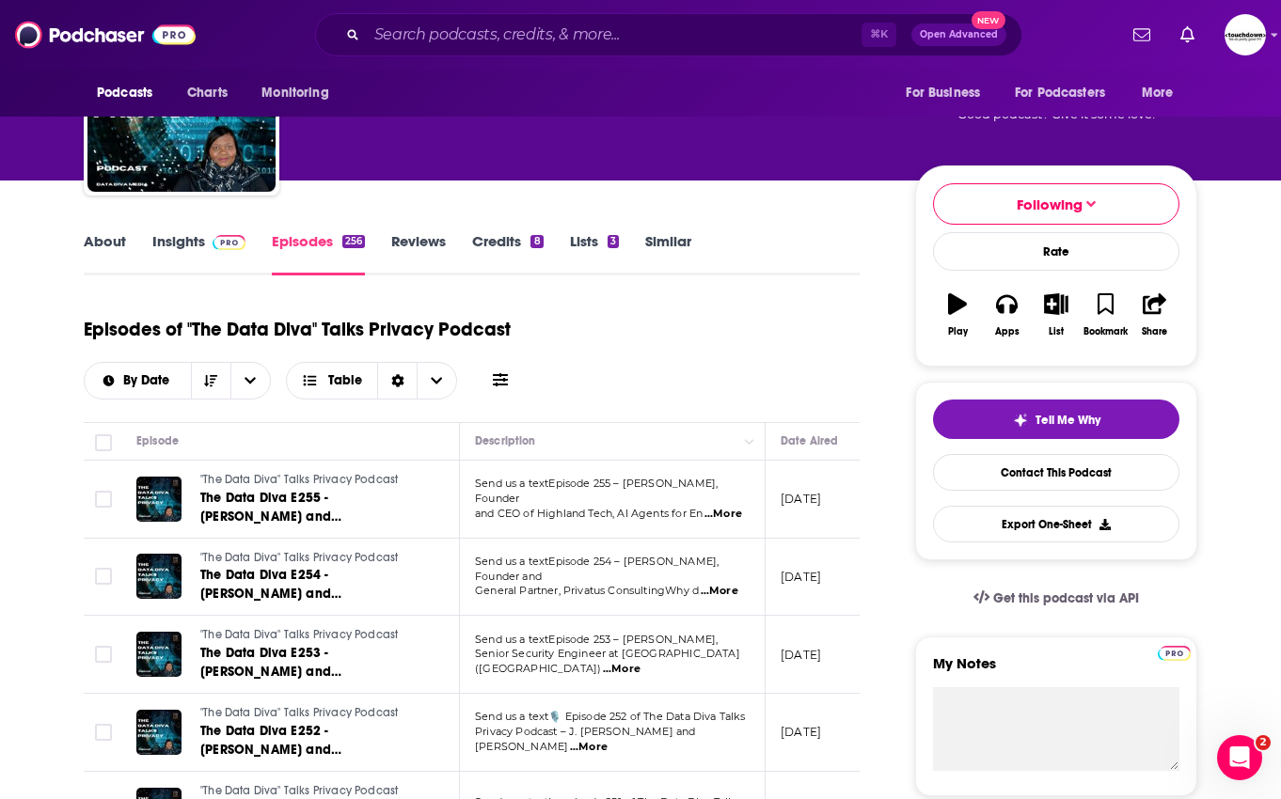
scroll to position [7, 0]
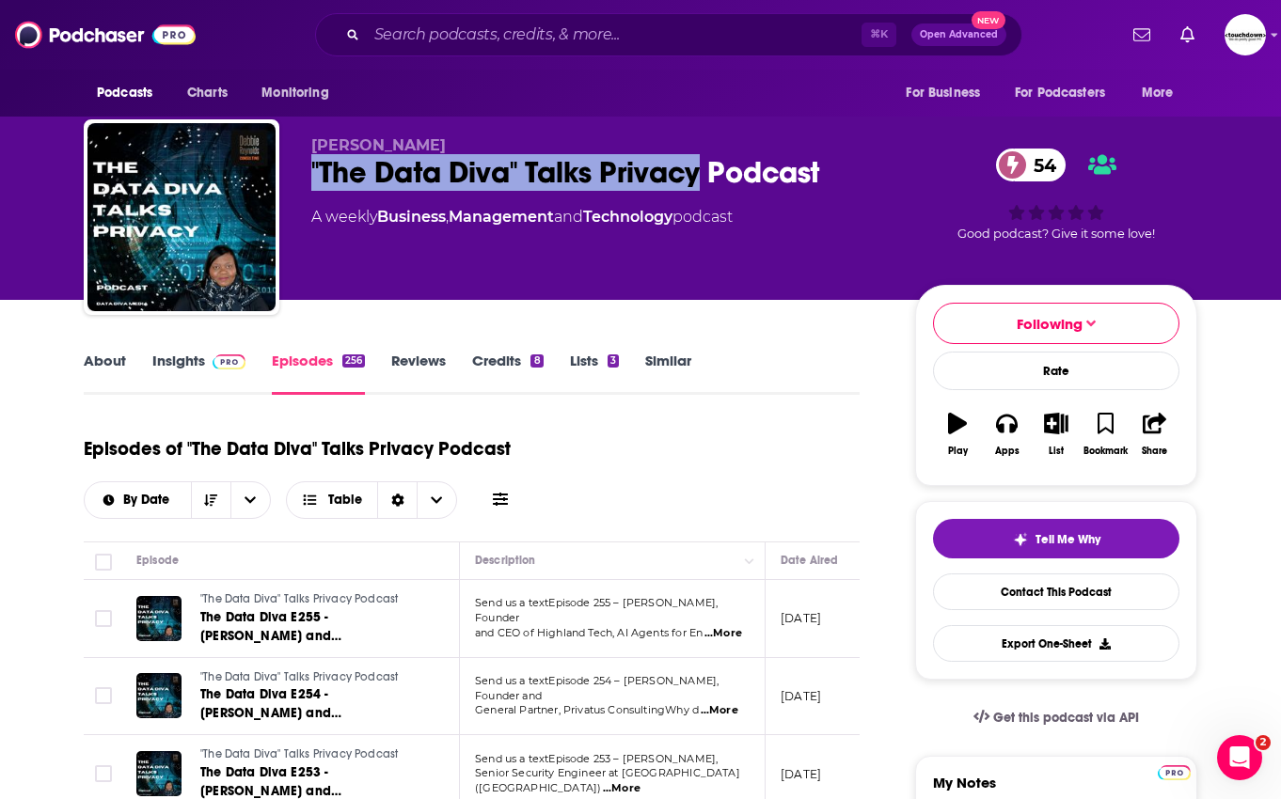
drag, startPoint x: 702, startPoint y: 177, endPoint x: 315, endPoint y: 171, distance: 386.5
click at [315, 171] on div ""The Data Diva" Talks Privacy Podcast 54" at bounding box center [598, 172] width 574 height 37
copy h2 ""The Data Diva" Talks Privacy"
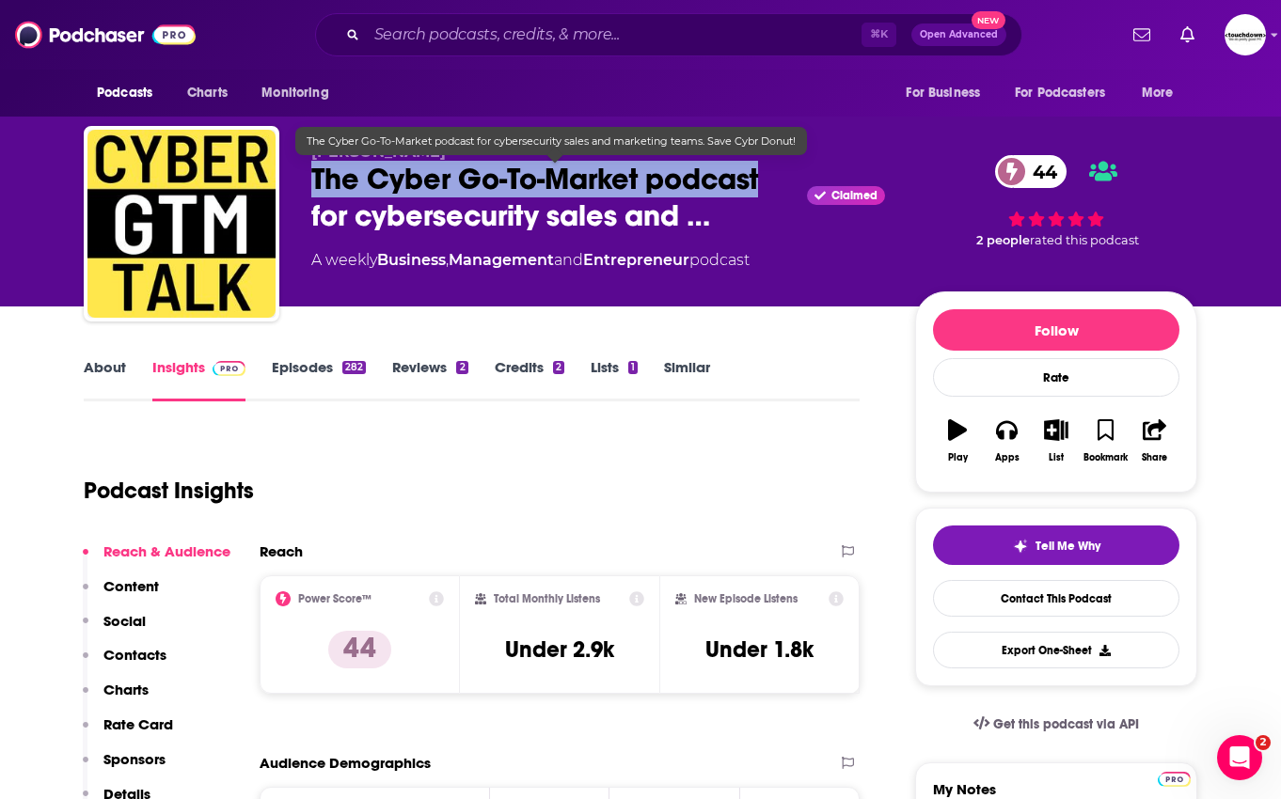
drag, startPoint x: 311, startPoint y: 176, endPoint x: 763, endPoint y: 178, distance: 451.4
click at [763, 178] on span "The Cyber Go-To-Market podcast for cybersecurity sales and …" at bounding box center [555, 197] width 488 height 73
copy h2 "The Cyber Go-To-Market podcast"
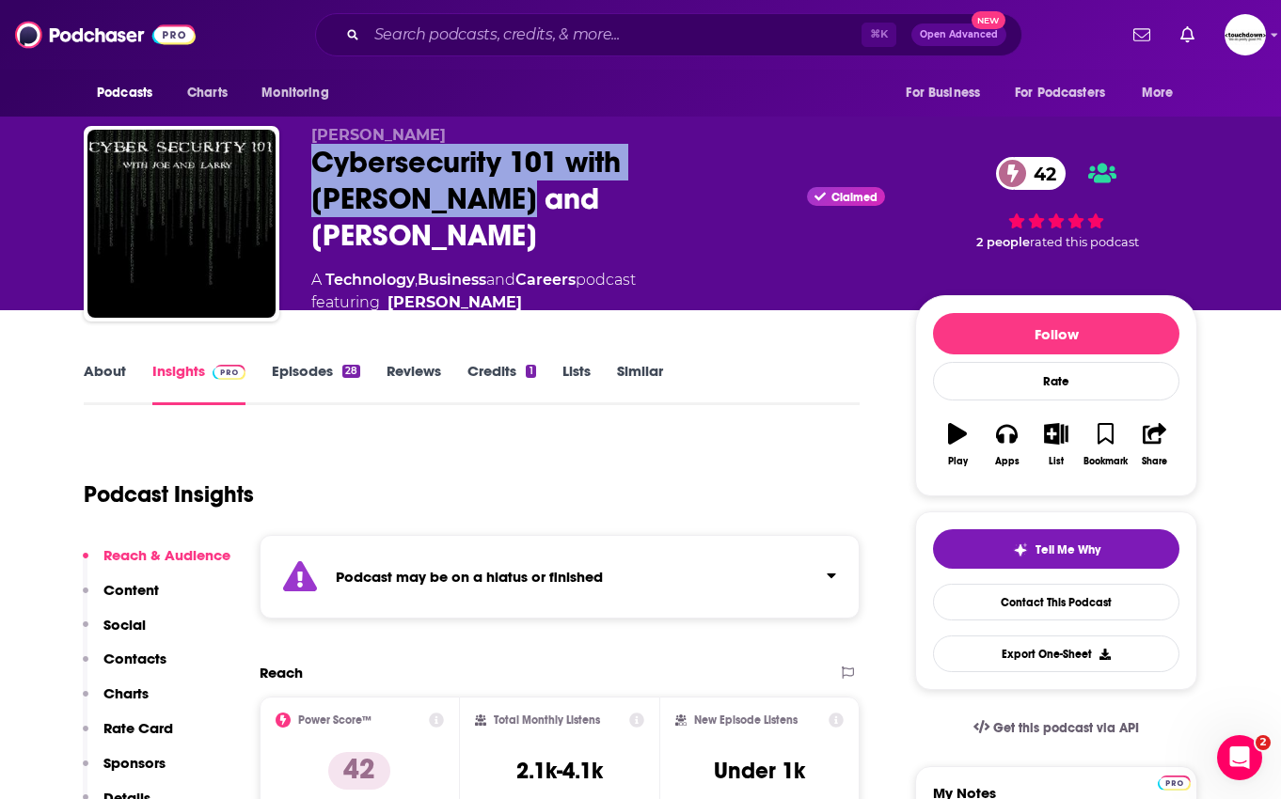
drag, startPoint x: 386, startPoint y: 221, endPoint x: 315, endPoint y: 178, distance: 82.7
click at [315, 178] on div "Cybersecurity 101 with Joe and Larry Claimed 42" at bounding box center [598, 199] width 574 height 110
copy h2 "Cybersecurity 101 with Joe and Larry"
click at [323, 366] on link "Episodes 28" at bounding box center [316, 383] width 88 height 43
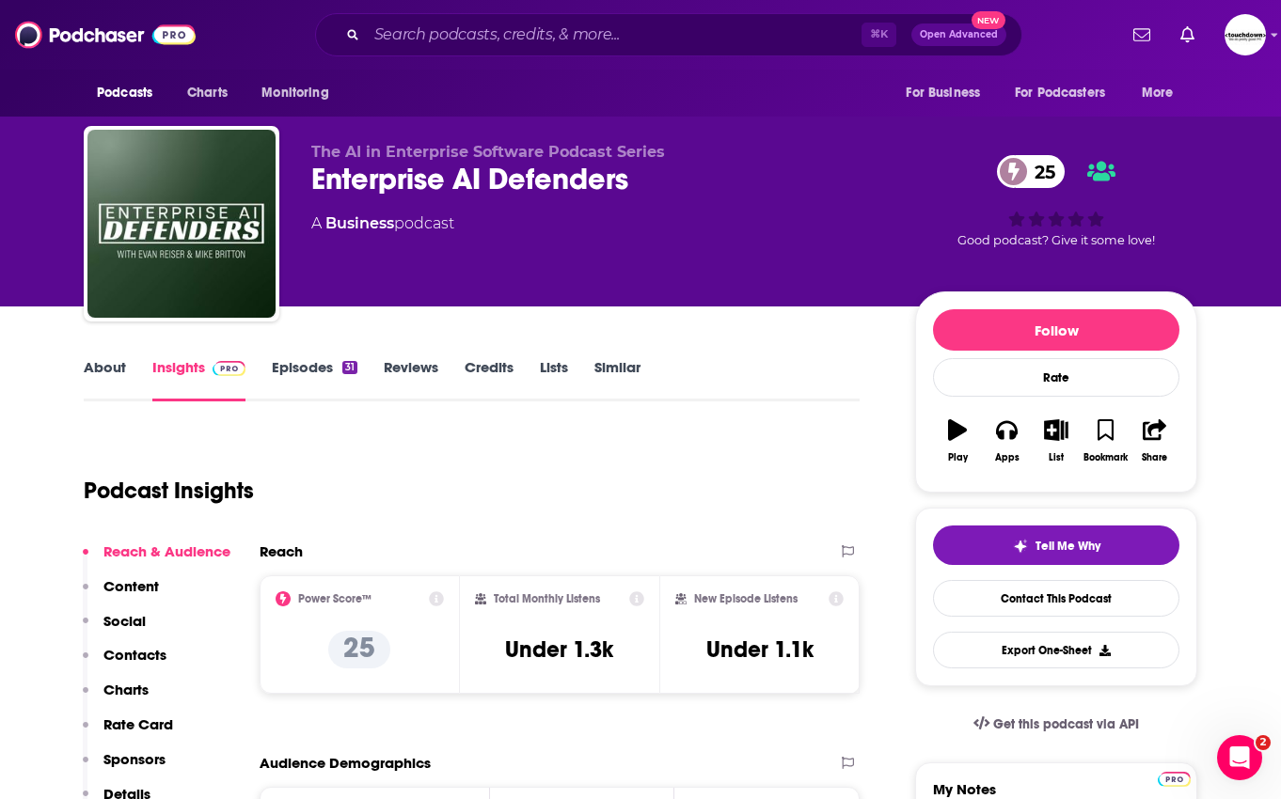
click at [308, 366] on link "Episodes 31" at bounding box center [315, 379] width 86 height 43
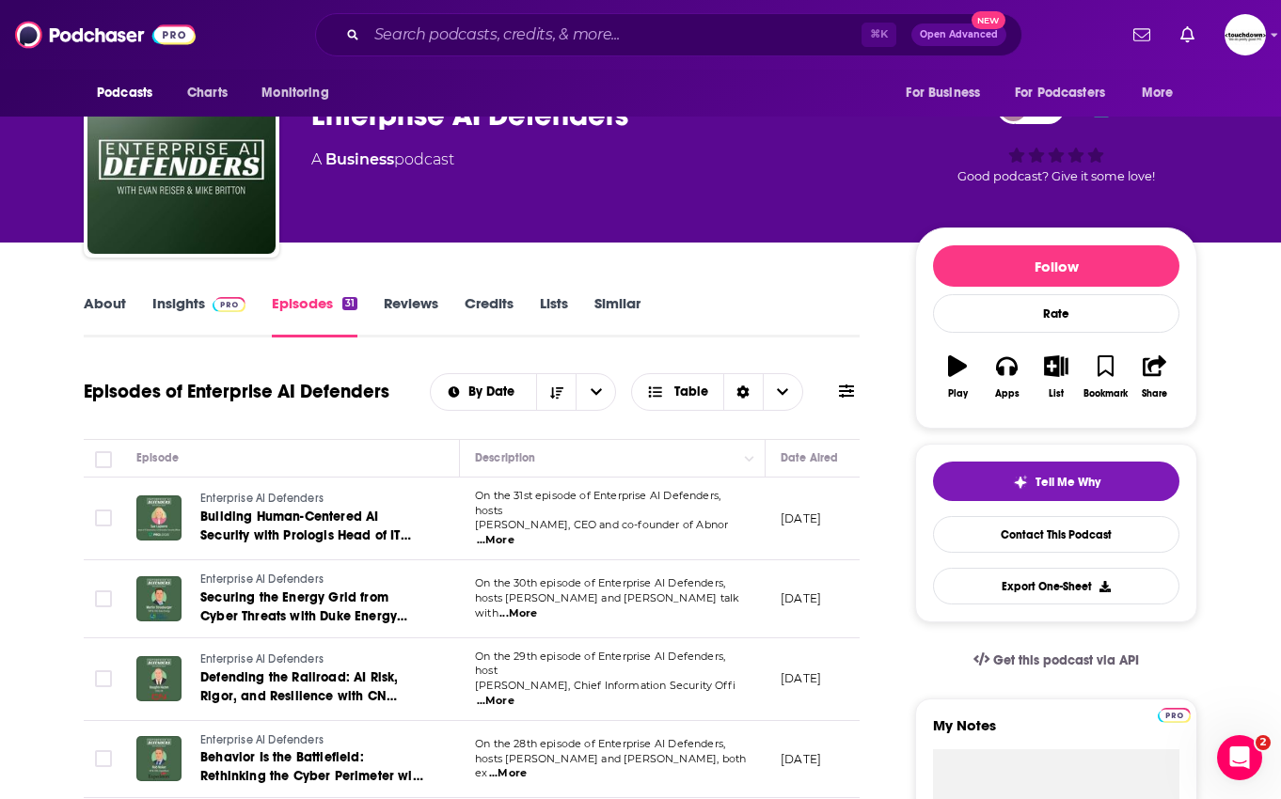
scroll to position [88, 0]
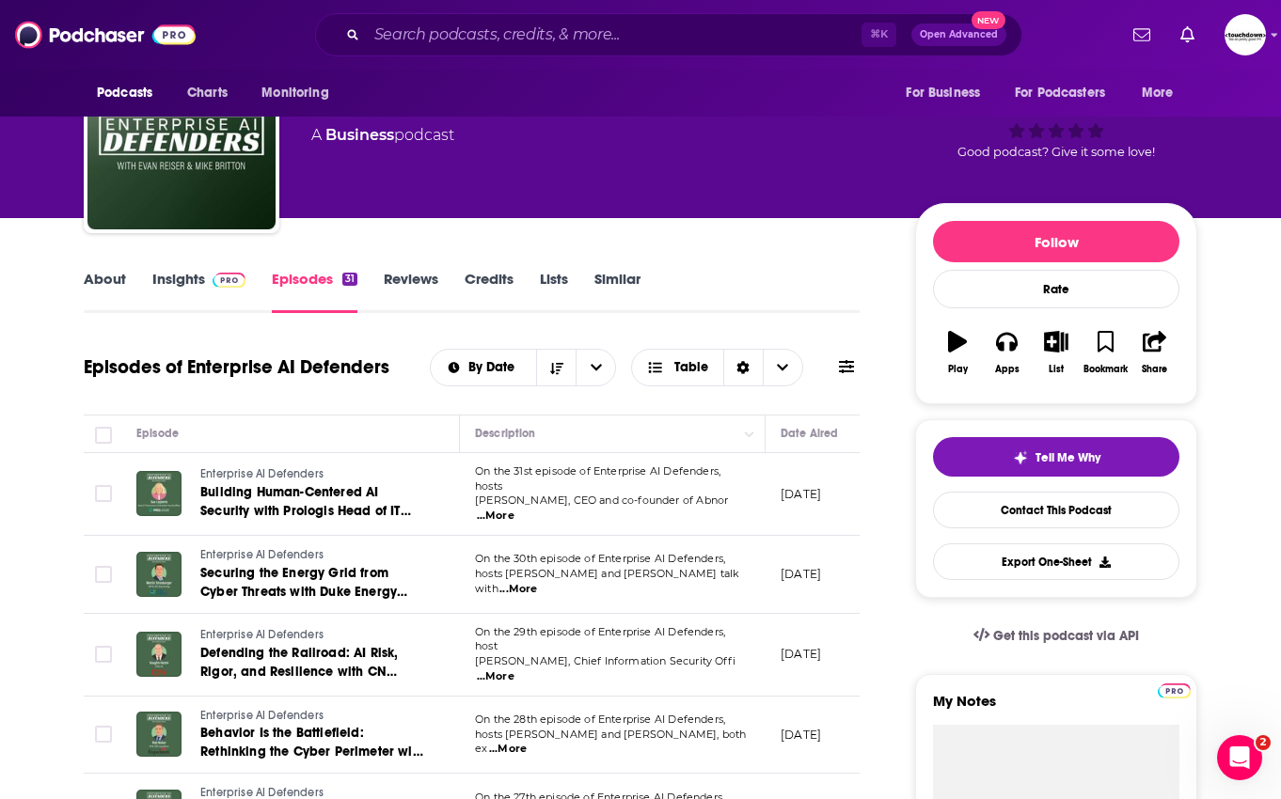
click at [200, 272] on link "Insights" at bounding box center [198, 291] width 93 height 43
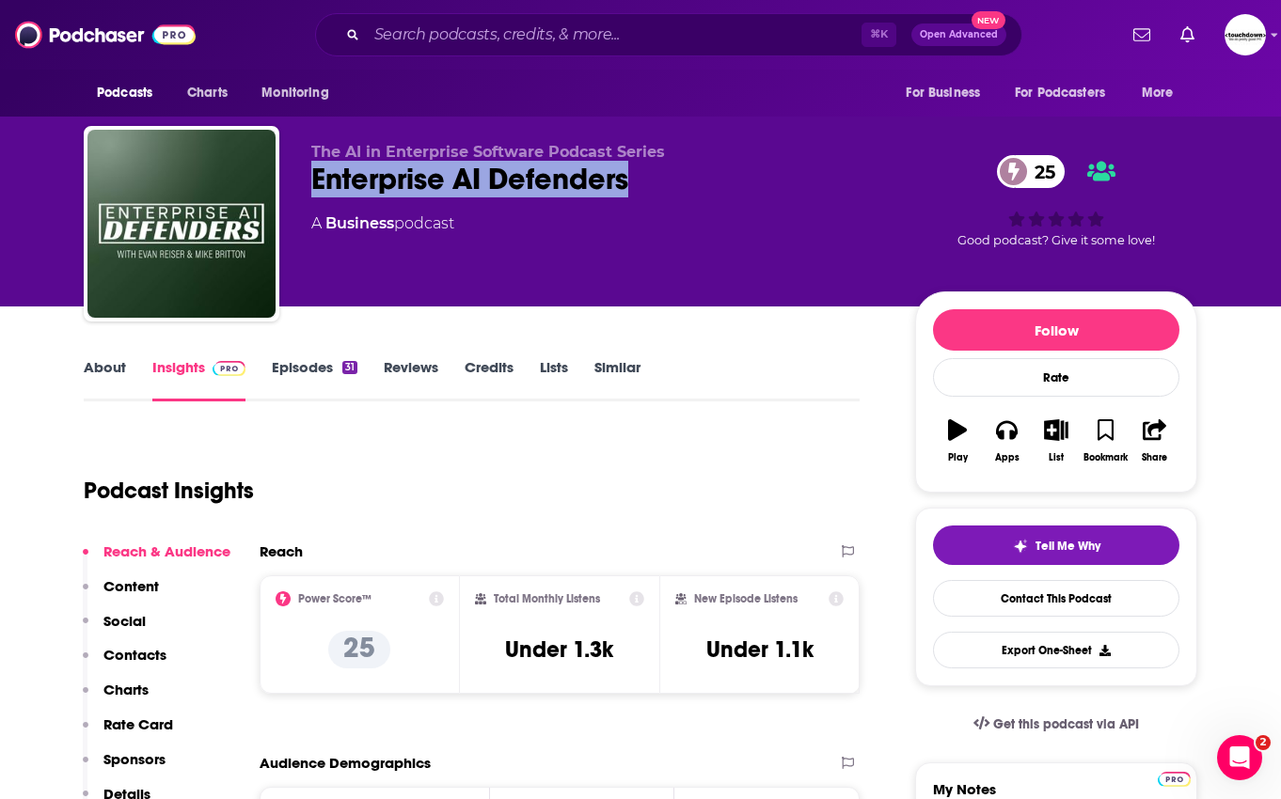
drag, startPoint x: 629, startPoint y: 181, endPoint x: 312, endPoint y: 180, distance: 316.9
click at [312, 180] on div "Enterprise AI Defenders 25" at bounding box center [598, 179] width 574 height 37
copy h2 "Enterprise AI Defenders"
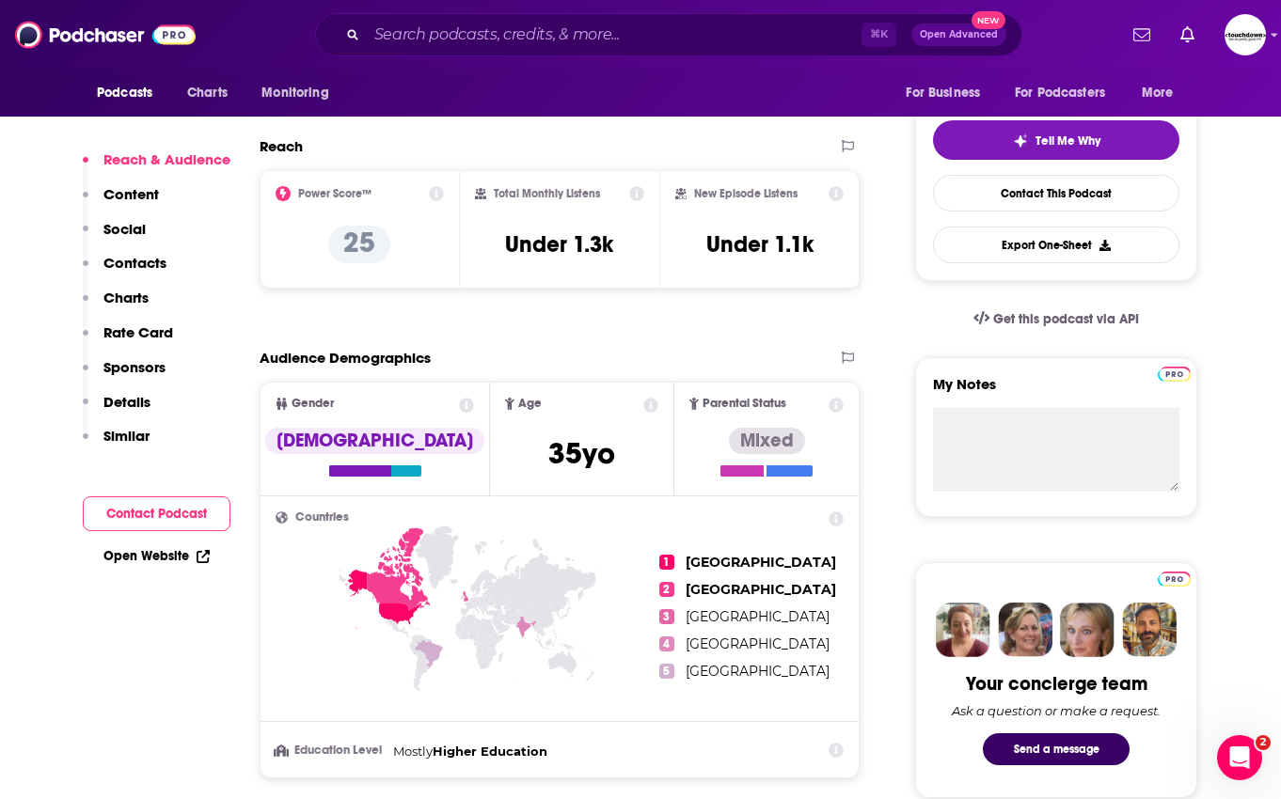
scroll to position [9, 0]
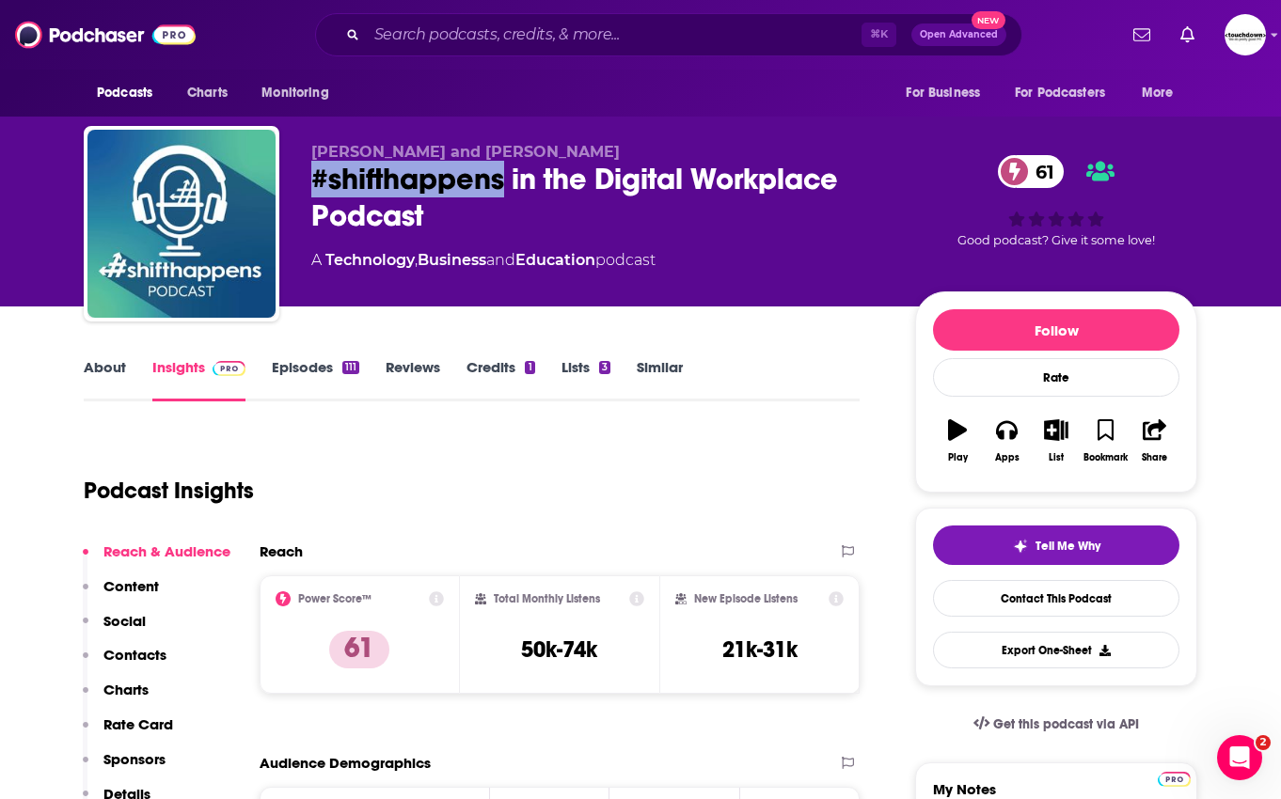
drag, startPoint x: 509, startPoint y: 180, endPoint x: 310, endPoint y: 181, distance: 198.4
click at [310, 181] on div "[PERSON_NAME] and [PERSON_NAME] #shifthappens in the Digital Workplace Podcast …" at bounding box center [640, 227] width 1113 height 203
copy h2 "#shifthappens"
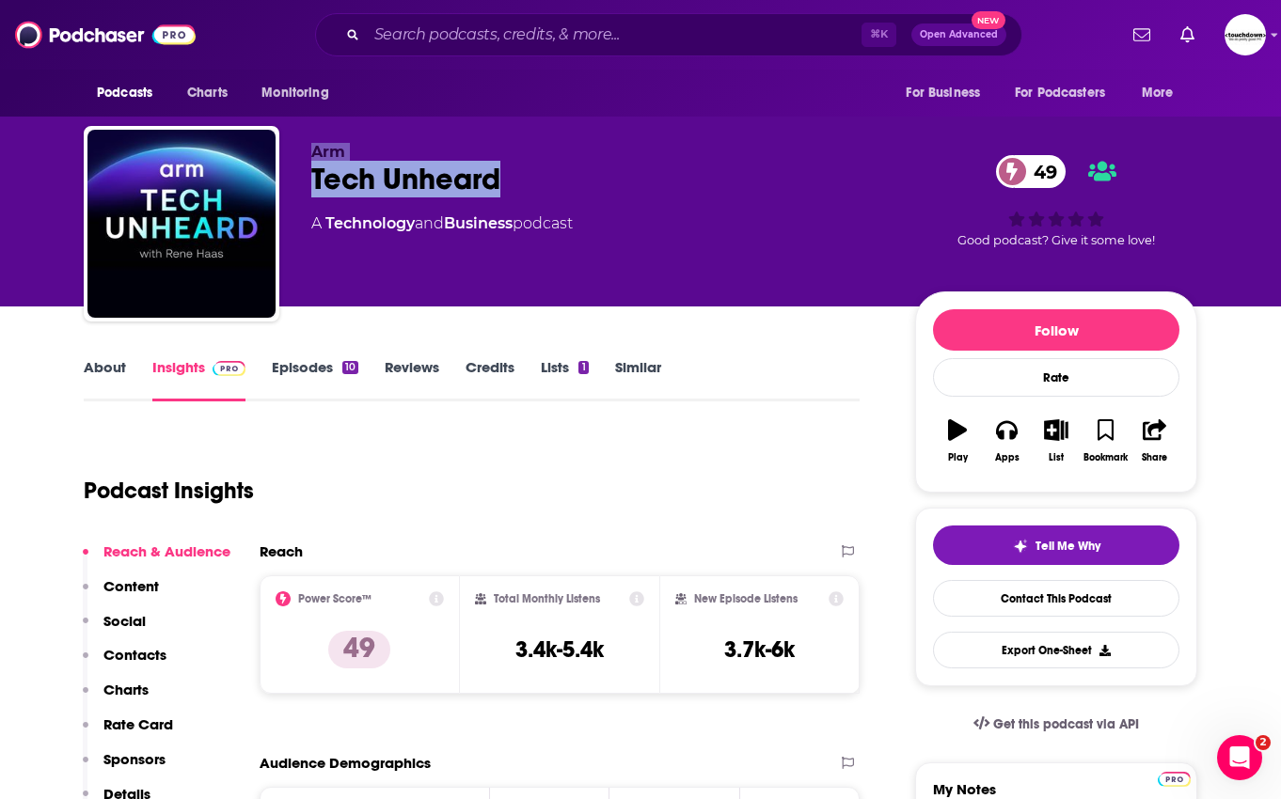
drag, startPoint x: 507, startPoint y: 179, endPoint x: 287, endPoint y: 179, distance: 220.1
click at [287, 179] on div "Arm Tech Unheard 49 A Technology and Business podcast 49 Good podcast? Give it …" at bounding box center [640, 227] width 1113 height 203
click at [338, 186] on div "Tech Unheard 49" at bounding box center [598, 179] width 574 height 37
drag, startPoint x: 317, startPoint y: 185, endPoint x: 533, endPoint y: 185, distance: 216.3
click at [533, 185] on div "Tech Unheard 49" at bounding box center [598, 179] width 574 height 37
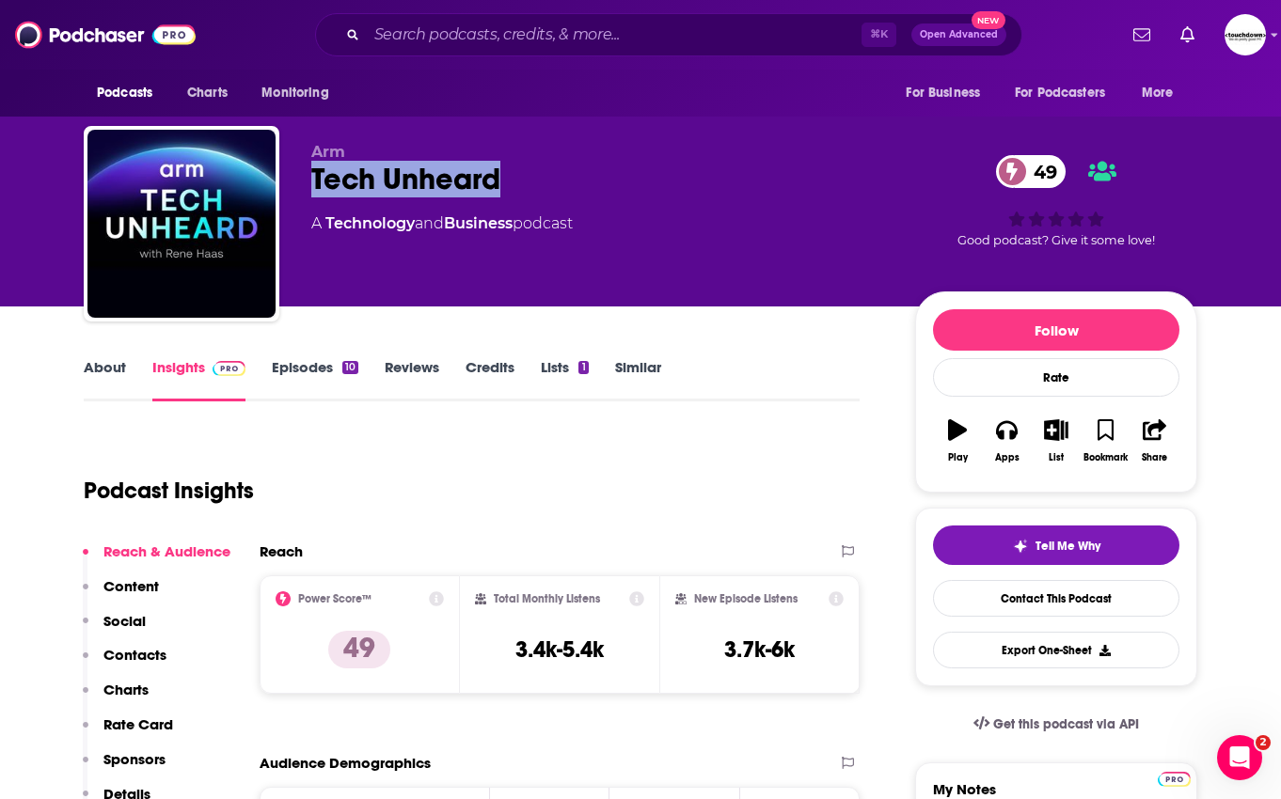
copy h2 "Tech Unheard"
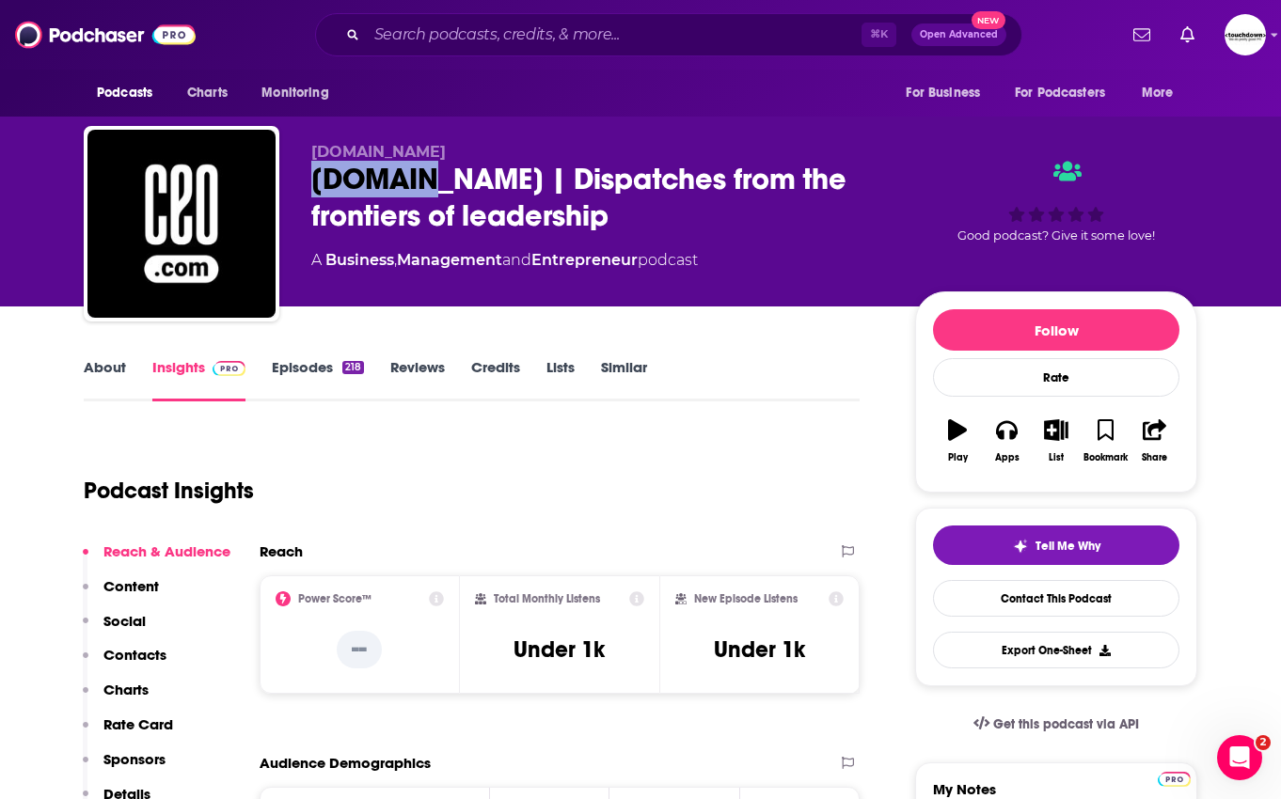
drag, startPoint x: 438, startPoint y: 181, endPoint x: 314, endPoint y: 182, distance: 124.1
click at [314, 182] on div "CEO.com | Dispatches from the frontiers of leadership" at bounding box center [598, 197] width 574 height 73
copy h2 "CEO.com"
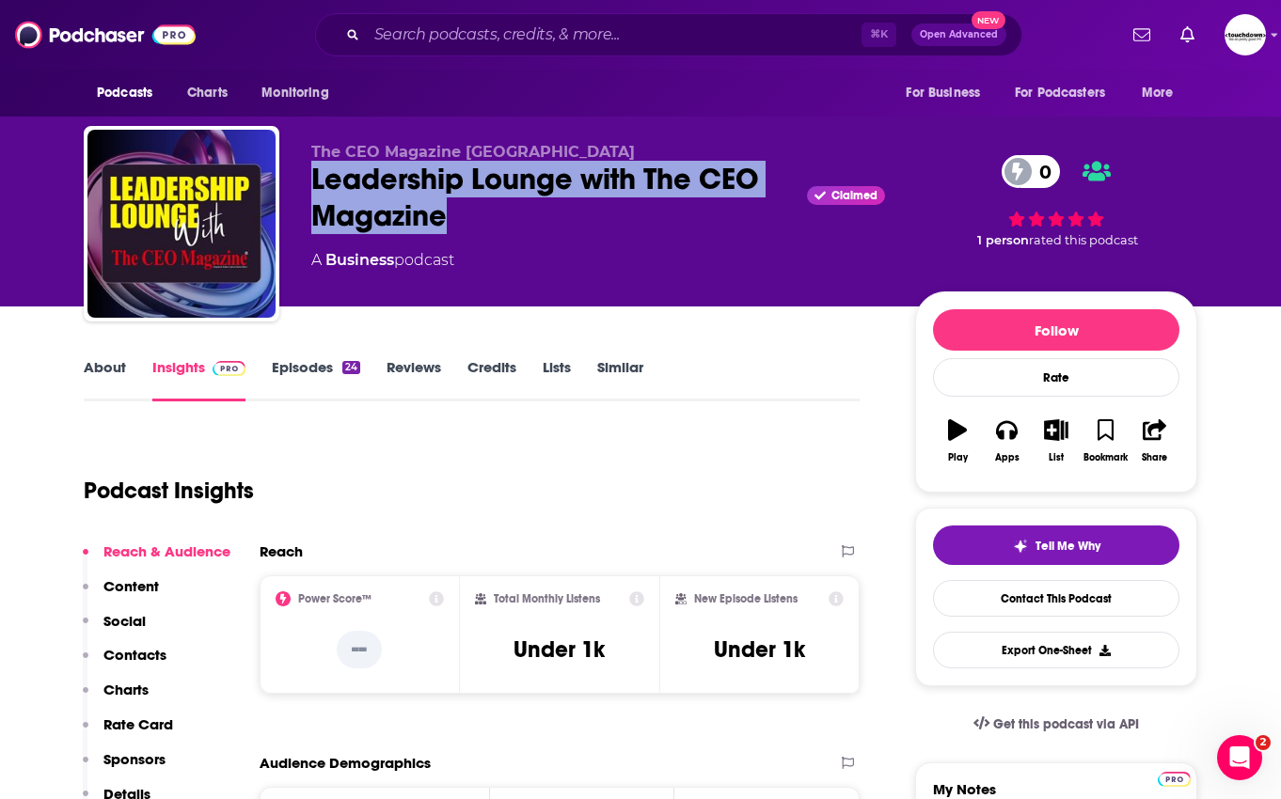
drag, startPoint x: 451, startPoint y: 216, endPoint x: 312, endPoint y: 177, distance: 144.7
click at [312, 177] on div "Leadership Lounge with The CEO Magazine Claimed 0" at bounding box center [598, 197] width 574 height 73
copy h2 "Leadership Lounge with The CEO Magazine"
click at [306, 359] on link "Episodes 24" at bounding box center [316, 379] width 88 height 43
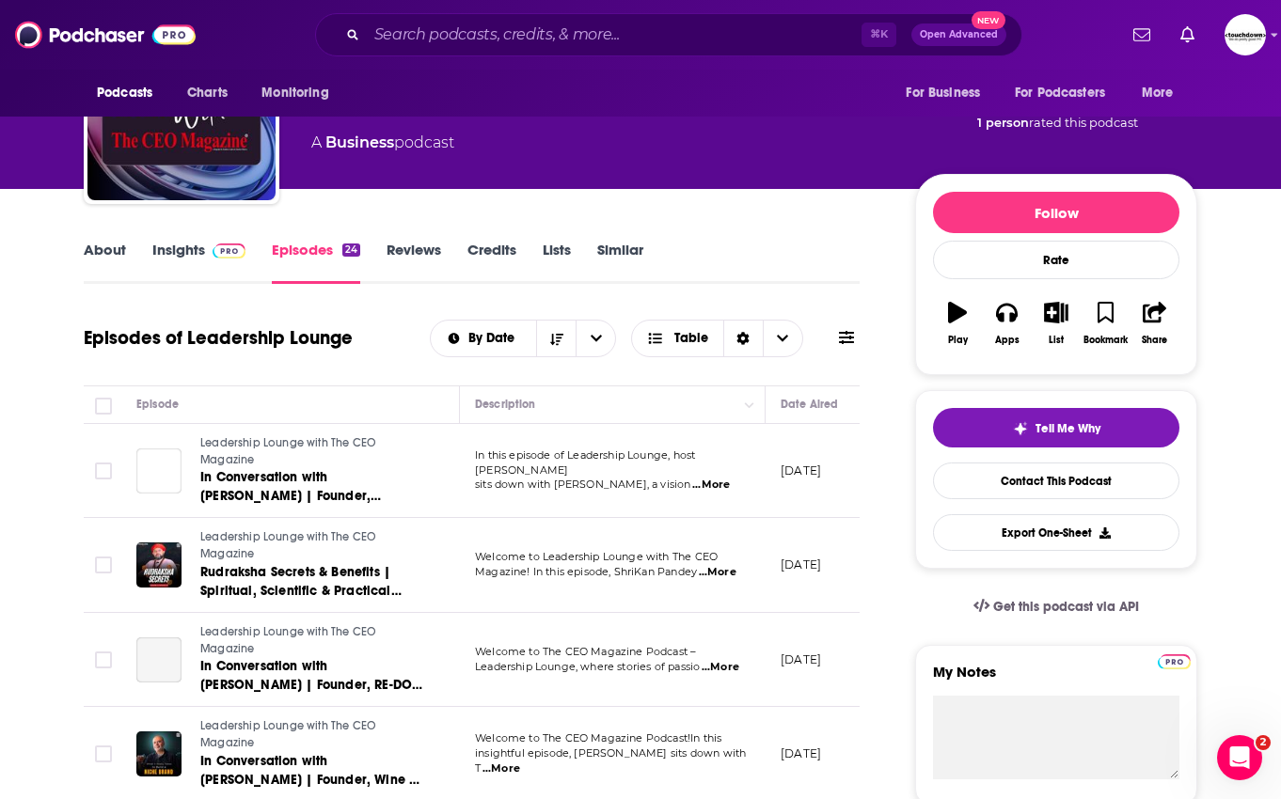
scroll to position [118, 0]
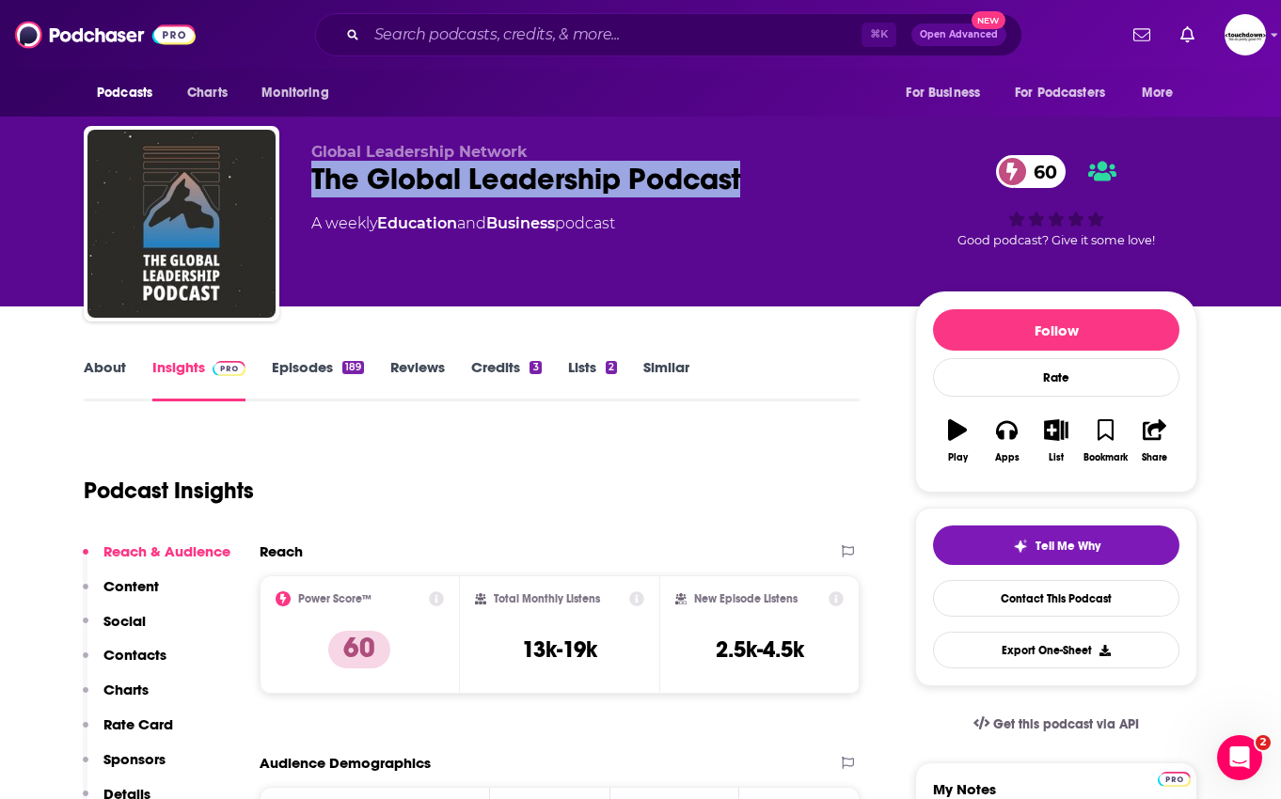
drag, startPoint x: 748, startPoint y: 180, endPoint x: 310, endPoint y: 185, distance: 437.3
click at [310, 185] on div "Global Leadership Network The Global Leadership Podcast 60 A weekly Education a…" at bounding box center [640, 227] width 1113 height 203
copy h2 "The Global Leadership Podcast"
click at [326, 370] on link "Episodes 189" at bounding box center [318, 379] width 92 height 43
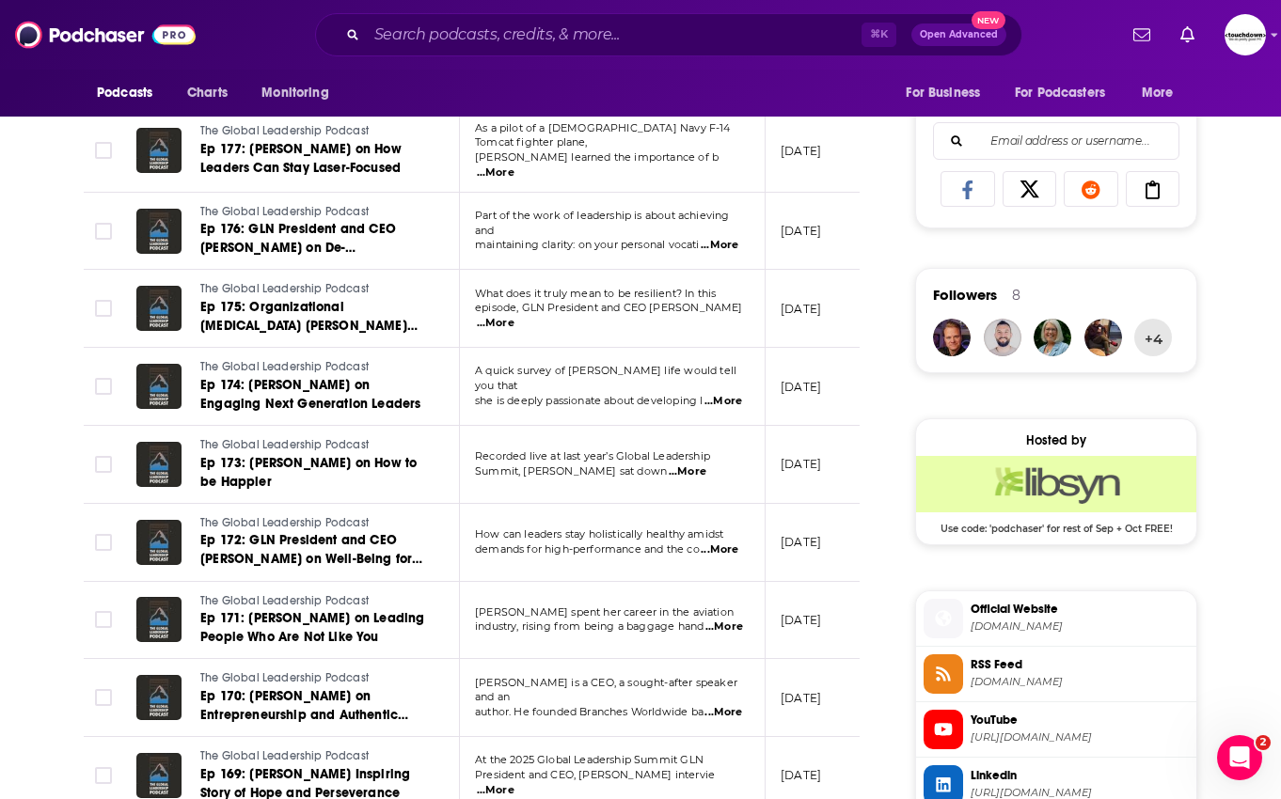
scroll to position [1223, 0]
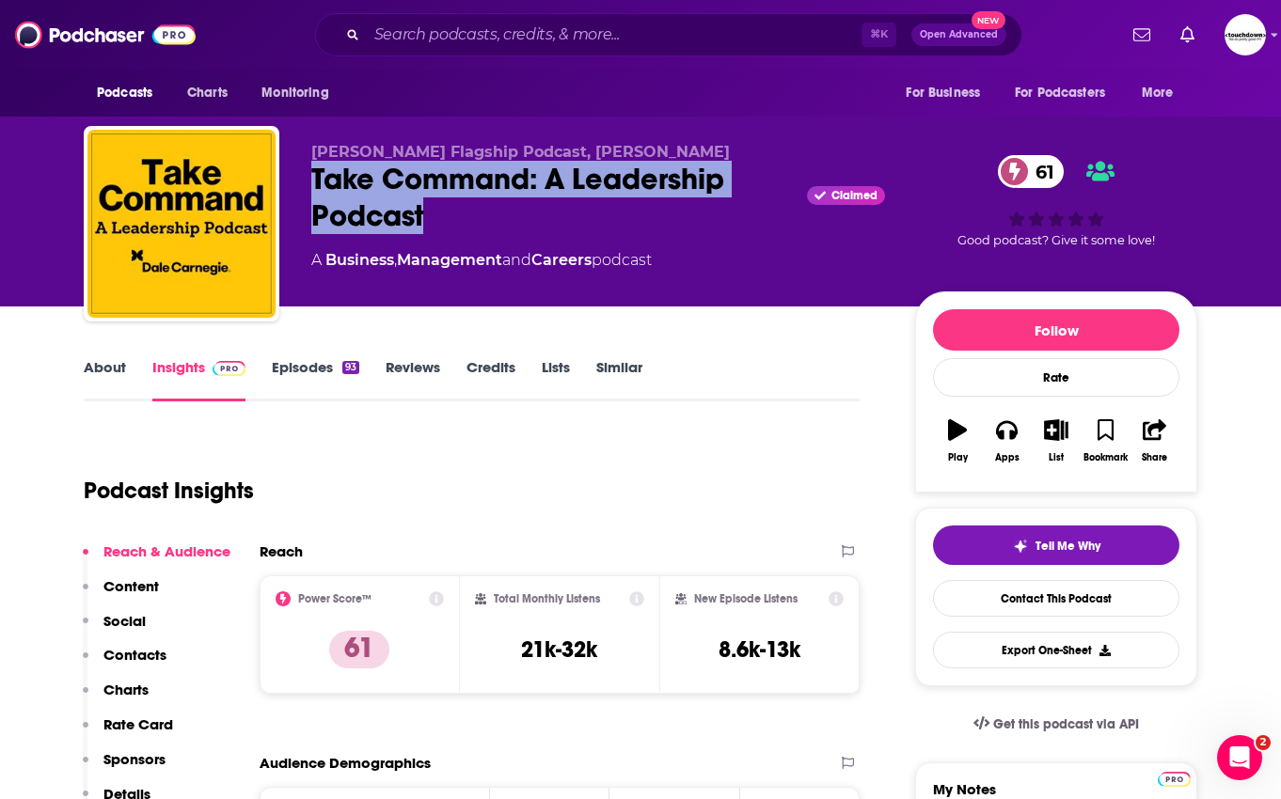
drag, startPoint x: 424, startPoint y: 219, endPoint x: 314, endPoint y: 181, distance: 116.6
click at [314, 181] on div "Take Command: A Leadership Podcast Claimed 61" at bounding box center [598, 197] width 574 height 73
copy h2 "Take Command: A Leadership Podcast"
click at [311, 359] on link "Episodes 93" at bounding box center [315, 379] width 87 height 43
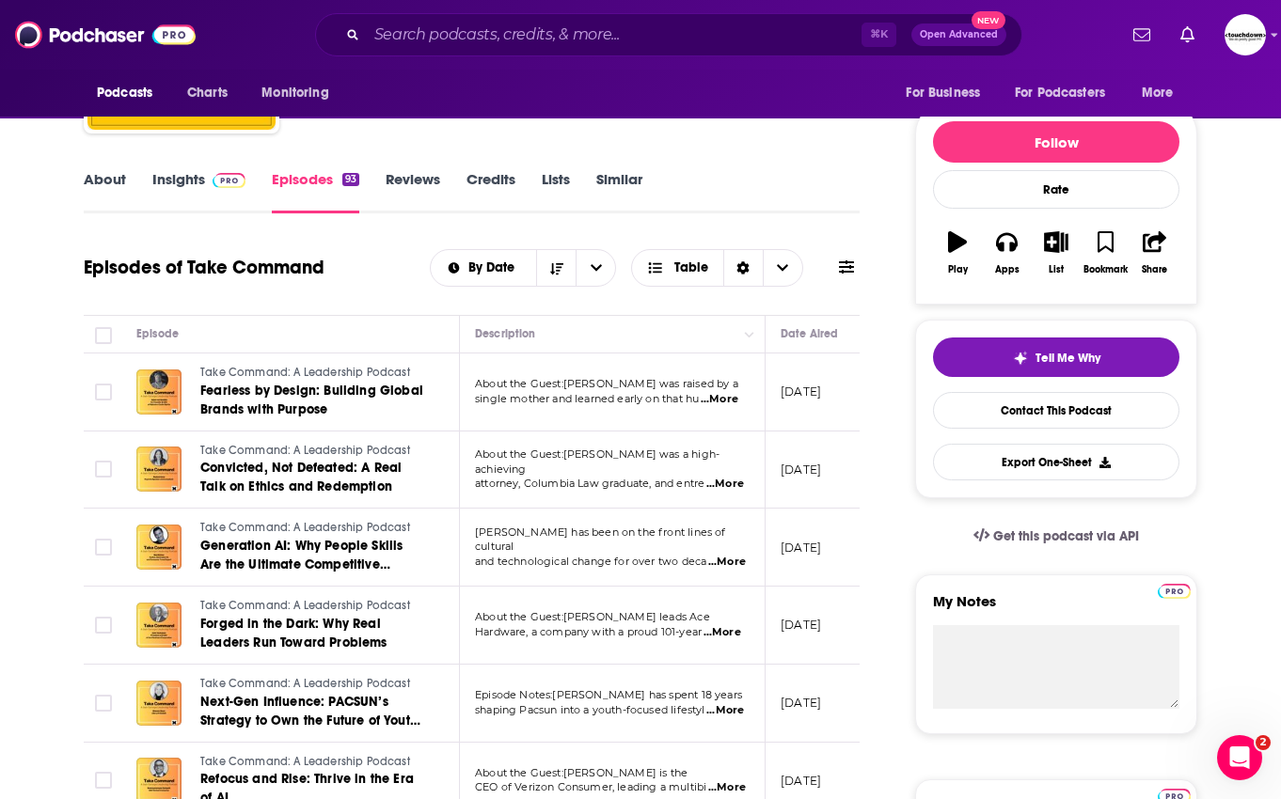
scroll to position [229, 0]
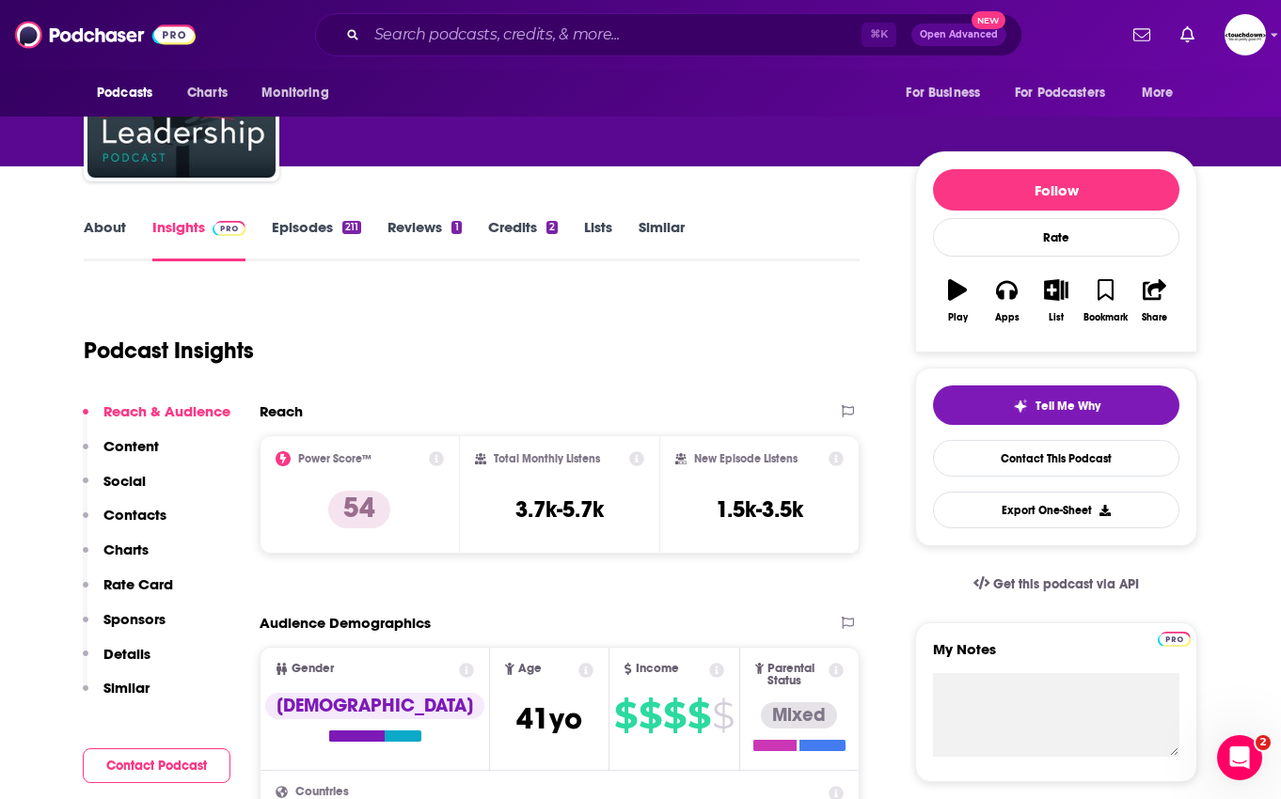
scroll to position [147, 0]
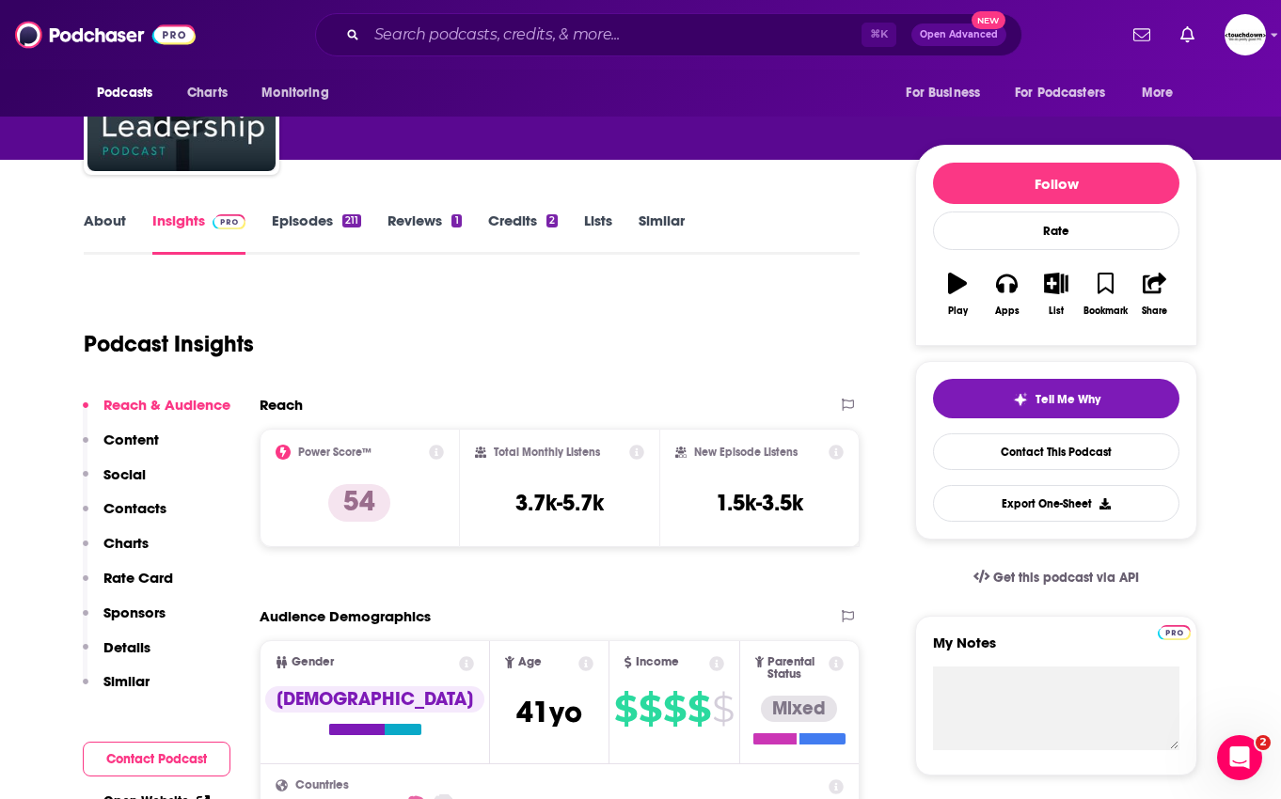
click at [308, 220] on link "Episodes 211" at bounding box center [316, 233] width 89 height 43
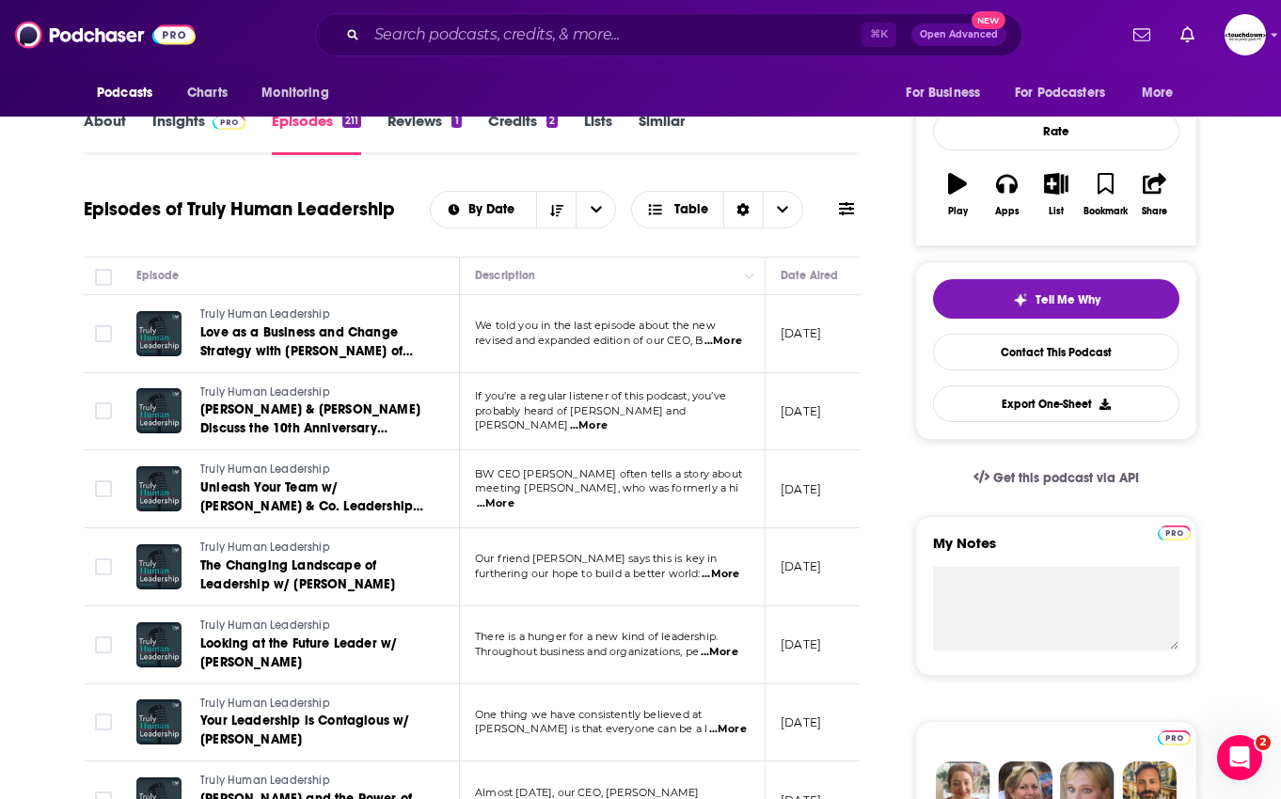
click at [189, 124] on link "Insights" at bounding box center [198, 133] width 93 height 43
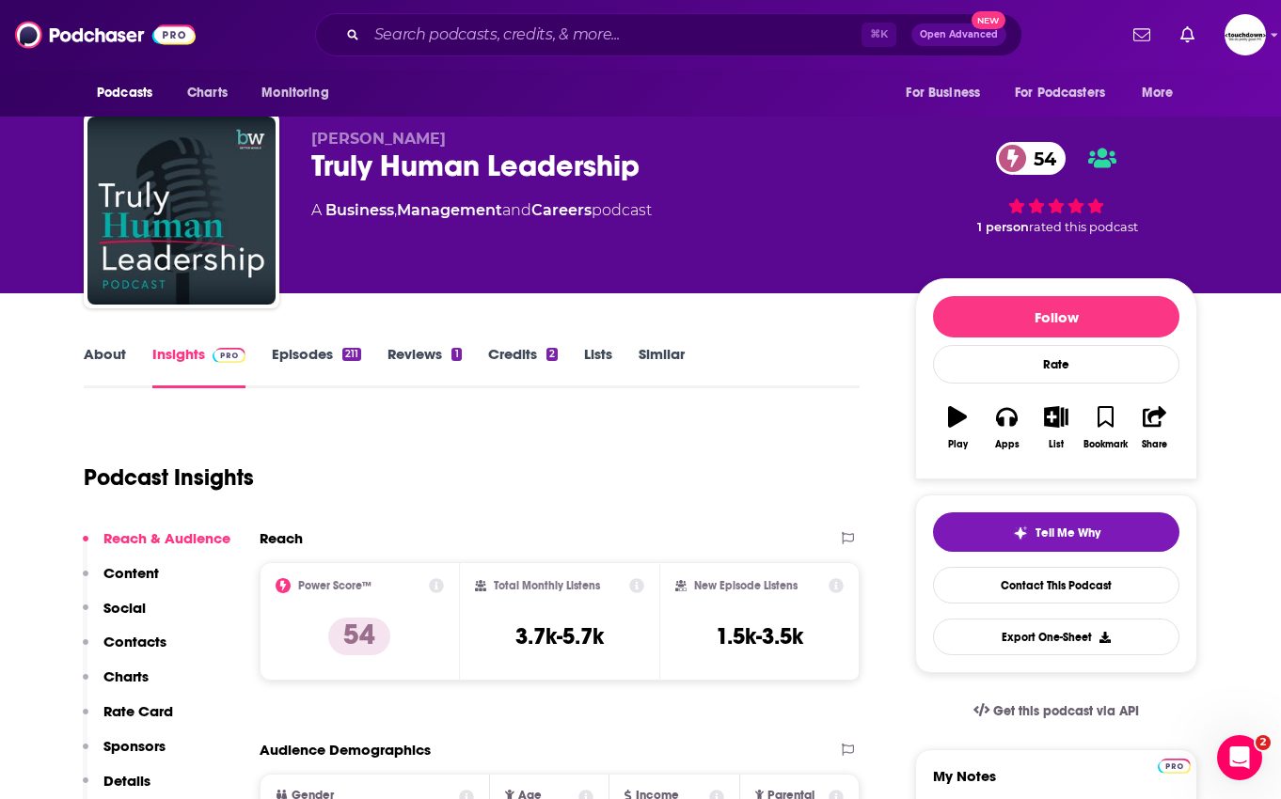
scroll to position [9, 0]
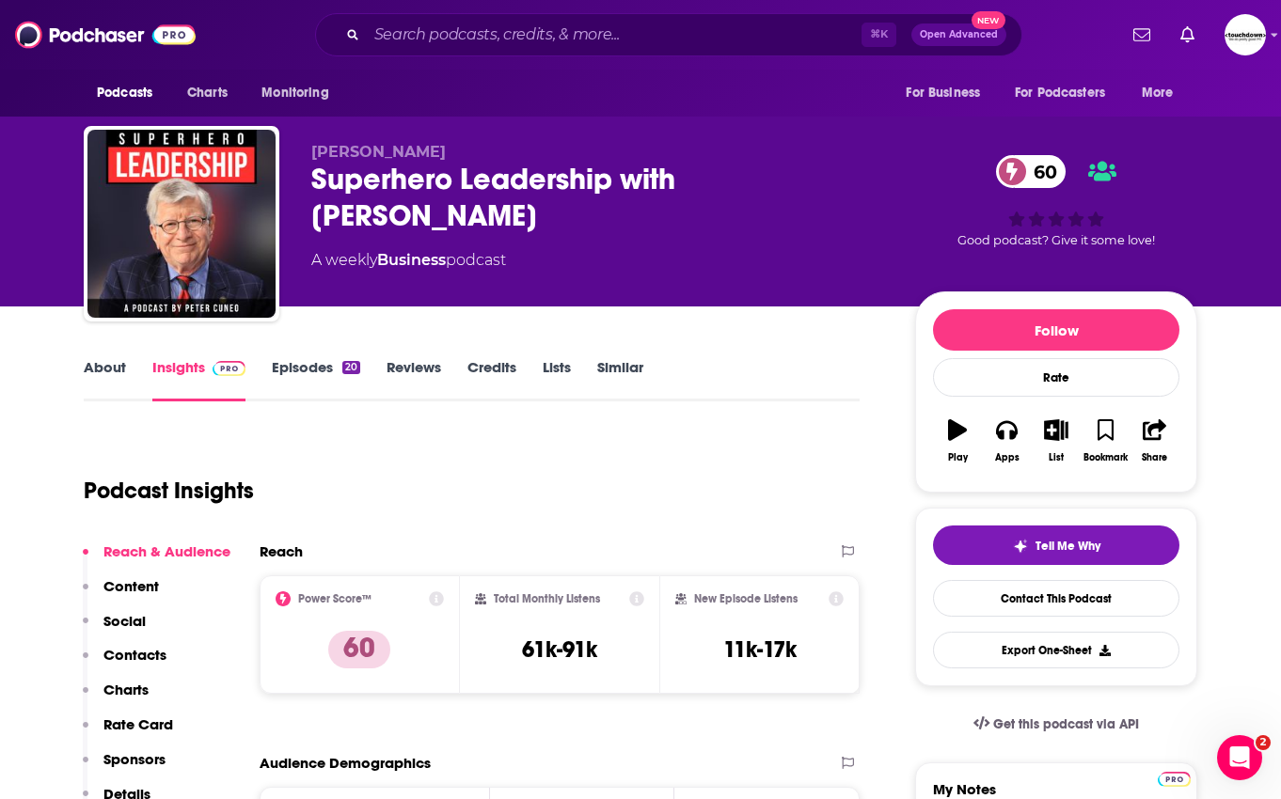
click at [323, 369] on link "Episodes 20" at bounding box center [316, 379] width 88 height 43
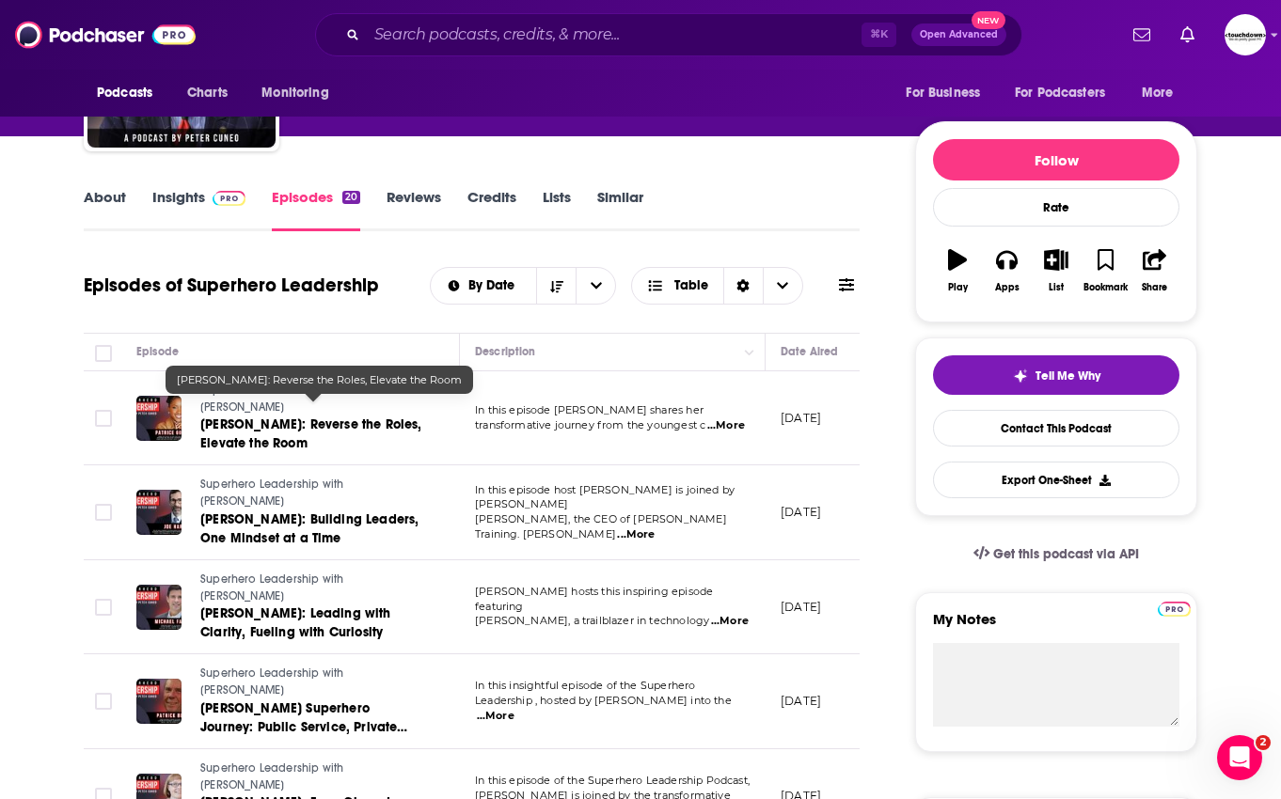
scroll to position [167, 0]
